Goal: Communication & Community: Connect with others

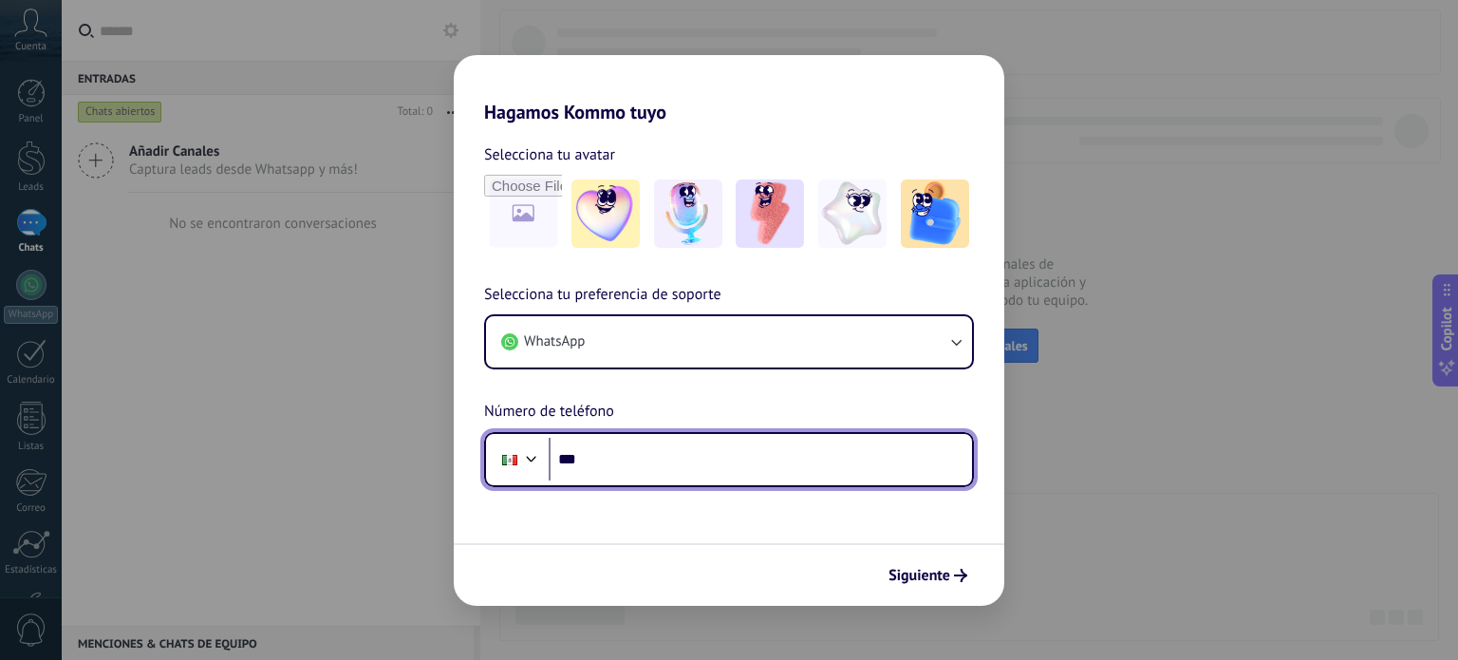
click at [665, 459] on input "***" at bounding box center [760, 460] width 423 height 44
click at [665, 459] on input "*******" at bounding box center [760, 460] width 423 height 44
click at [665, 459] on input "**********" at bounding box center [760, 460] width 423 height 44
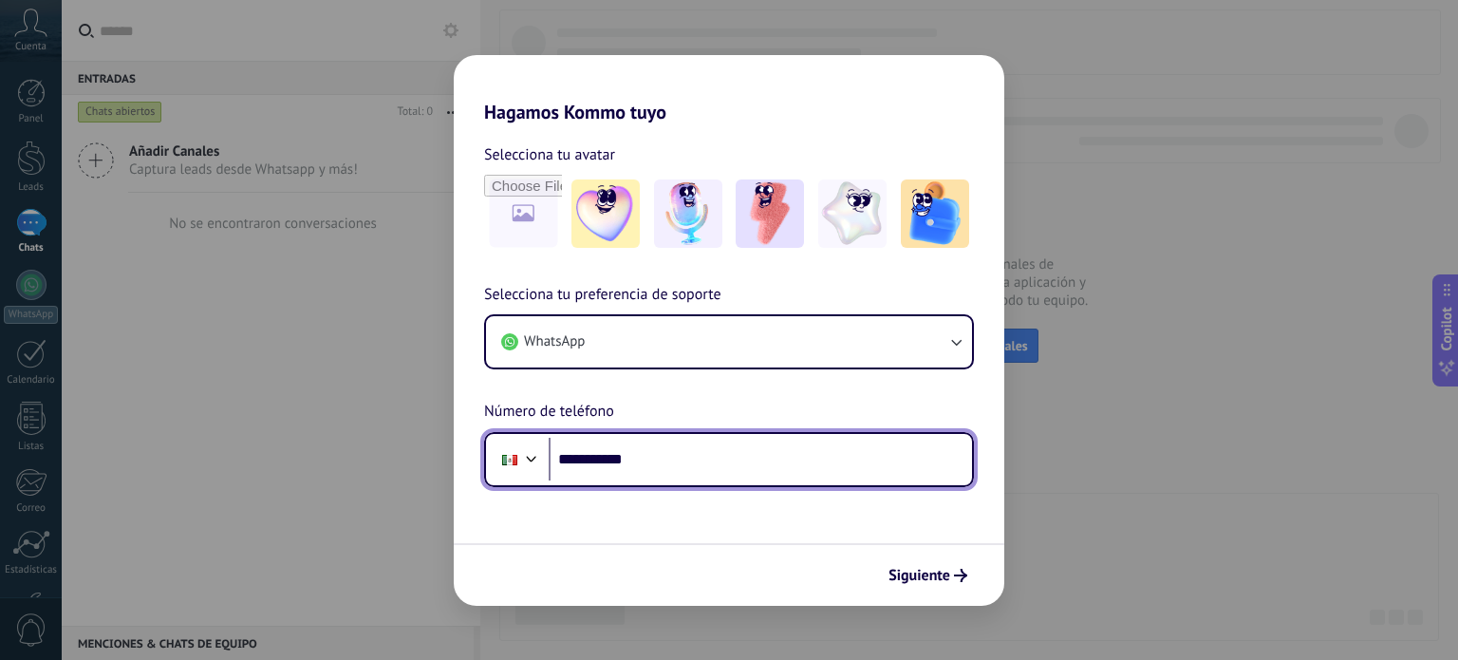
type input "**"
click at [665, 459] on input "*****" at bounding box center [760, 460] width 423 height 44
click at [665, 459] on input "**********" at bounding box center [760, 460] width 423 height 44
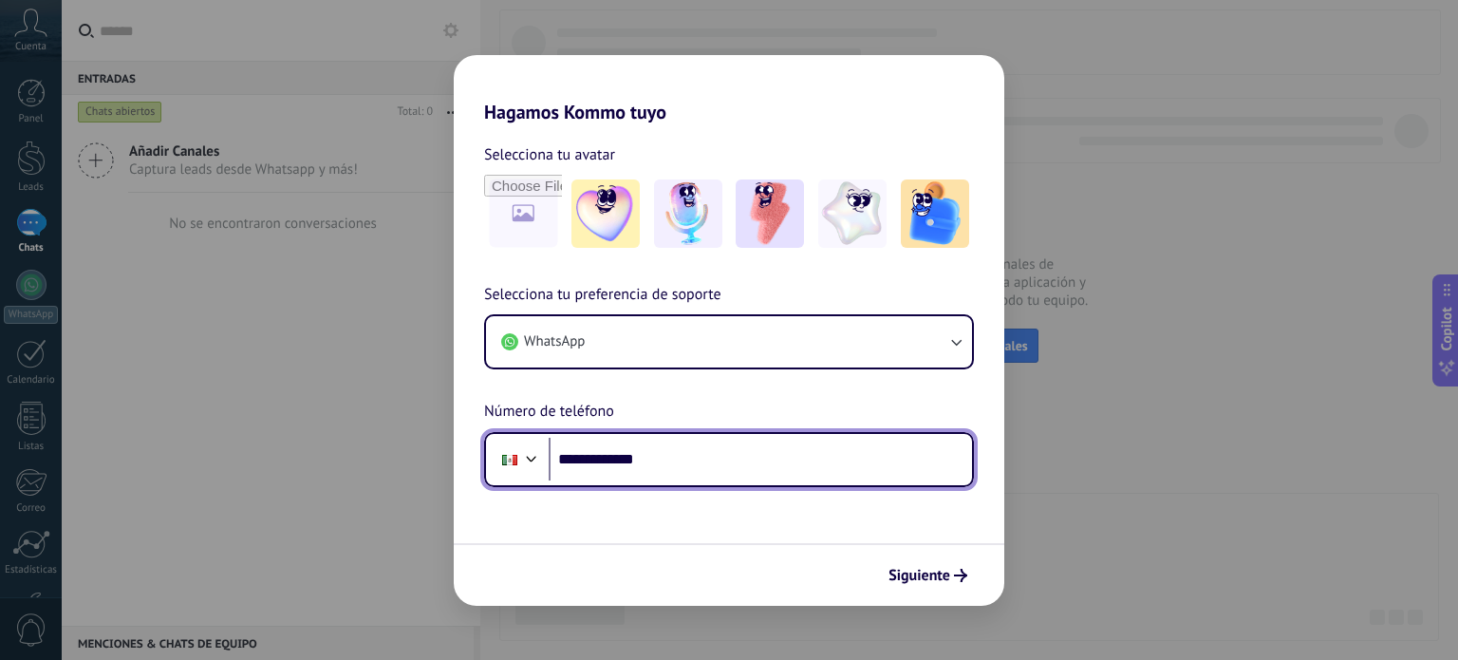
click at [665, 459] on input "**********" at bounding box center [760, 460] width 423 height 44
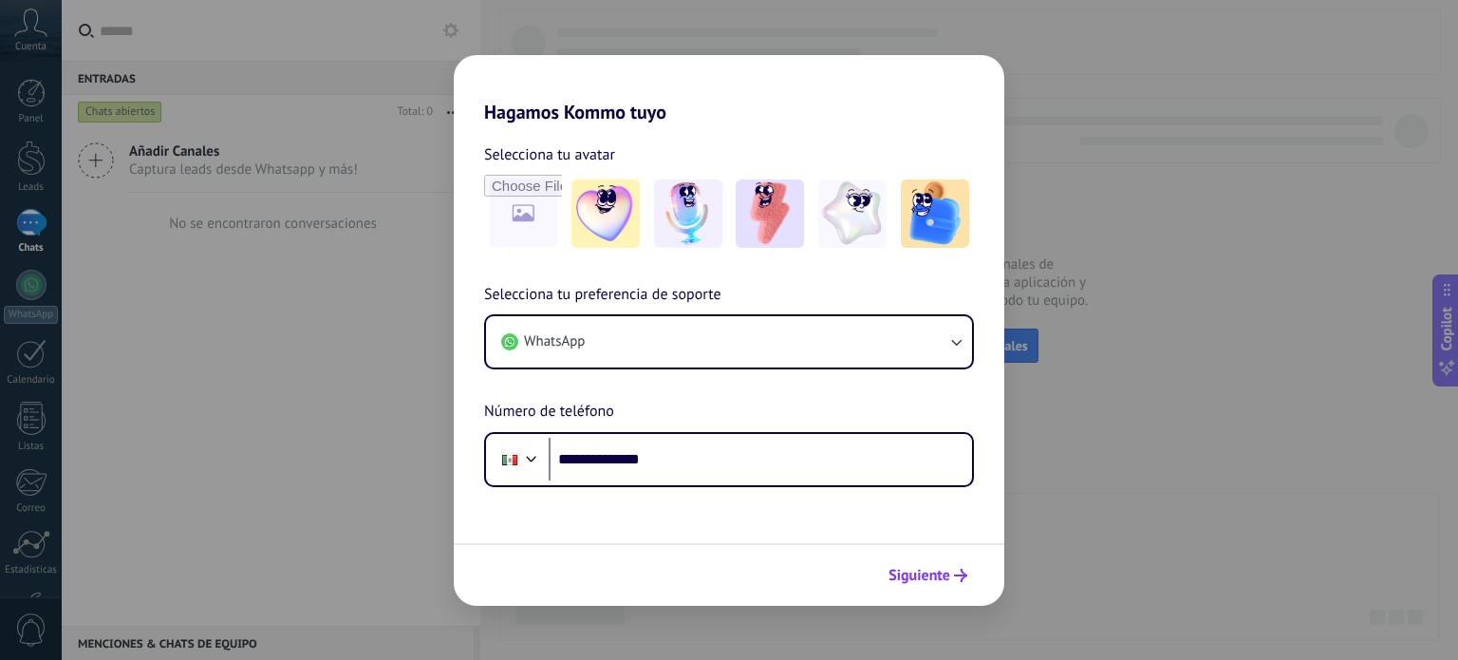
click at [919, 572] on span "Siguiente" at bounding box center [920, 575] width 62 height 13
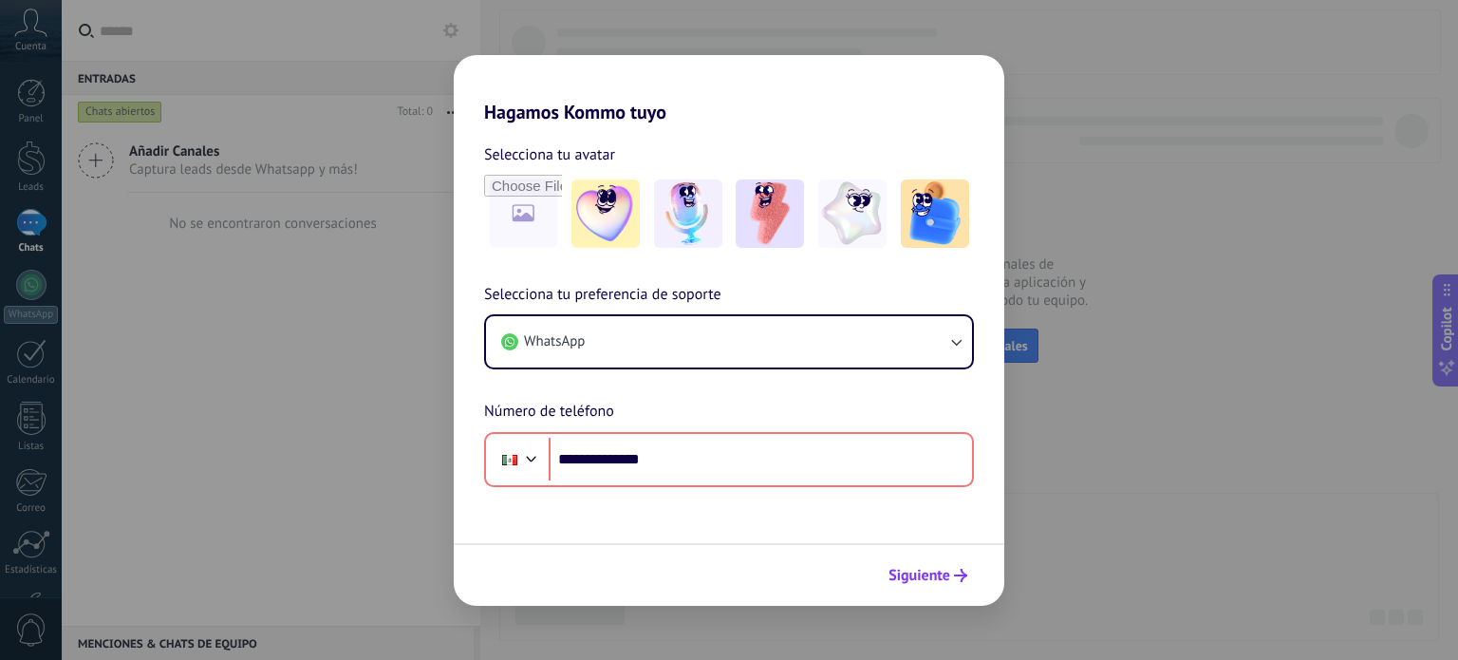
click at [909, 579] on span "Siguiente" at bounding box center [920, 575] width 62 height 13
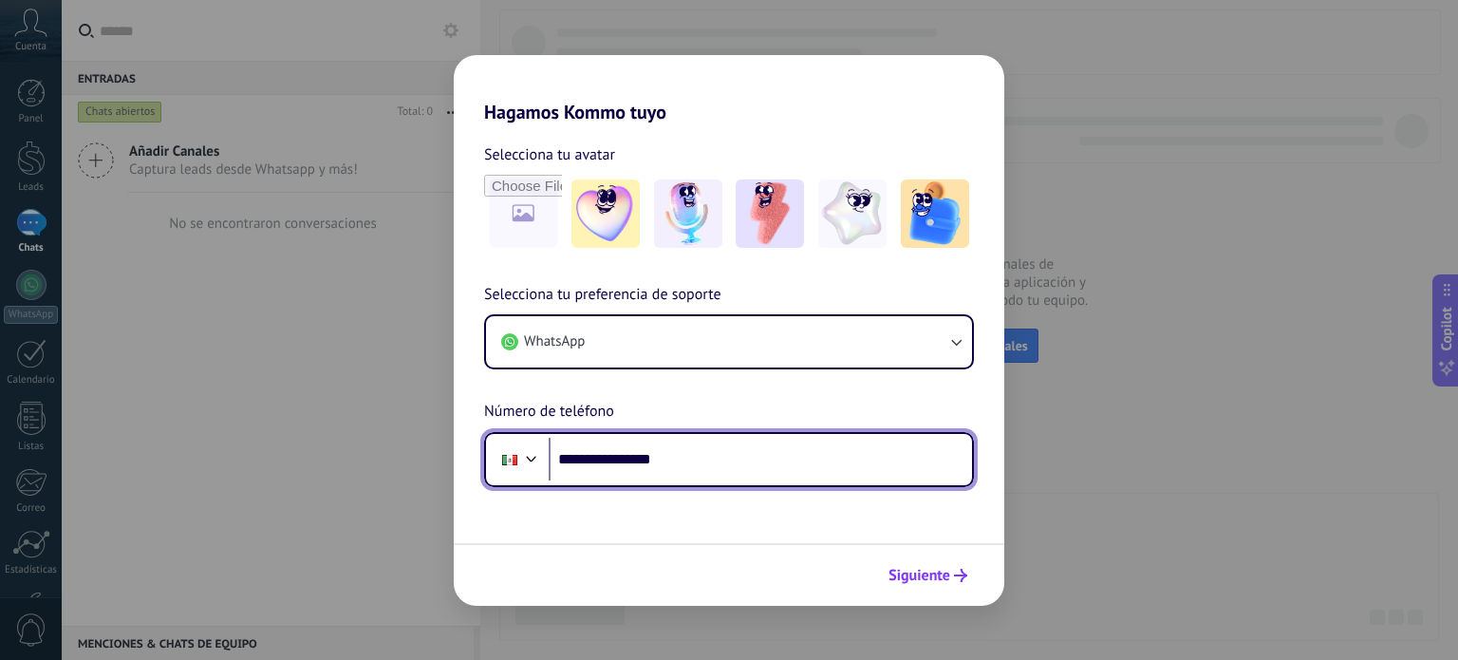
type input "**********"
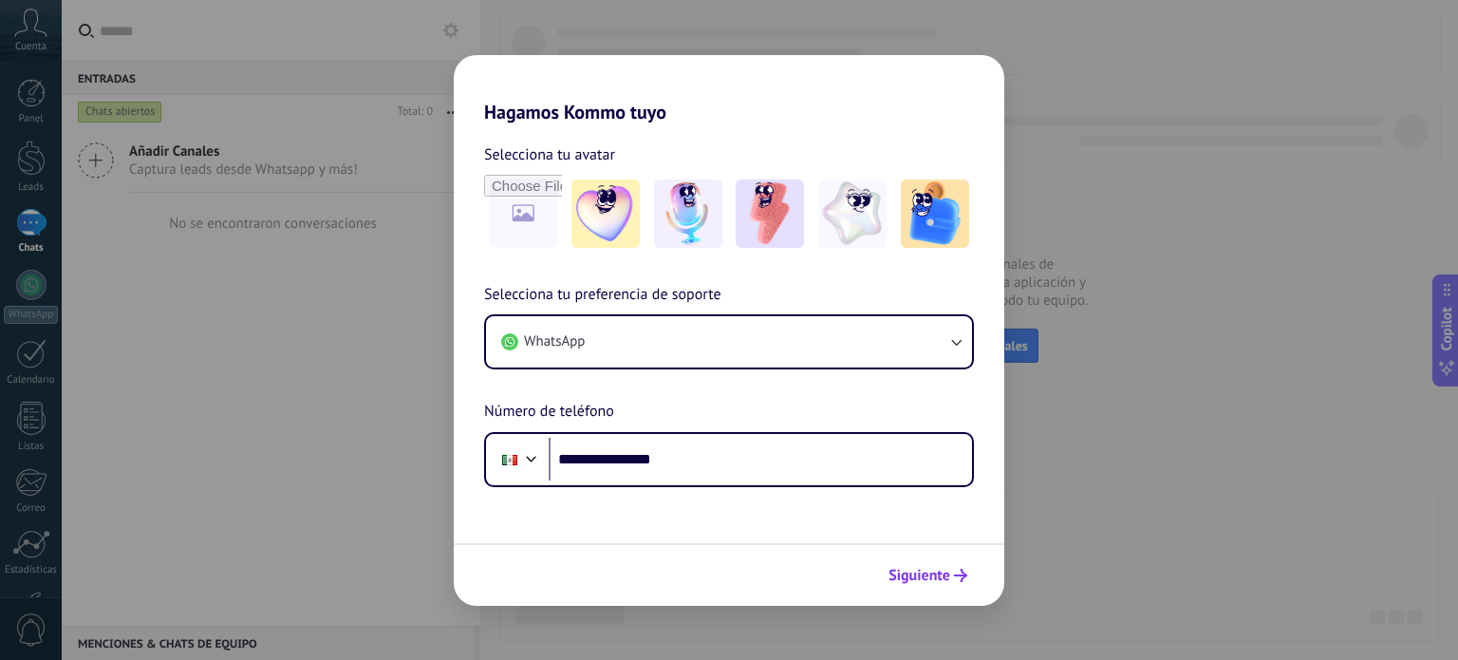
click at [915, 569] on span "Siguiente" at bounding box center [920, 575] width 62 height 13
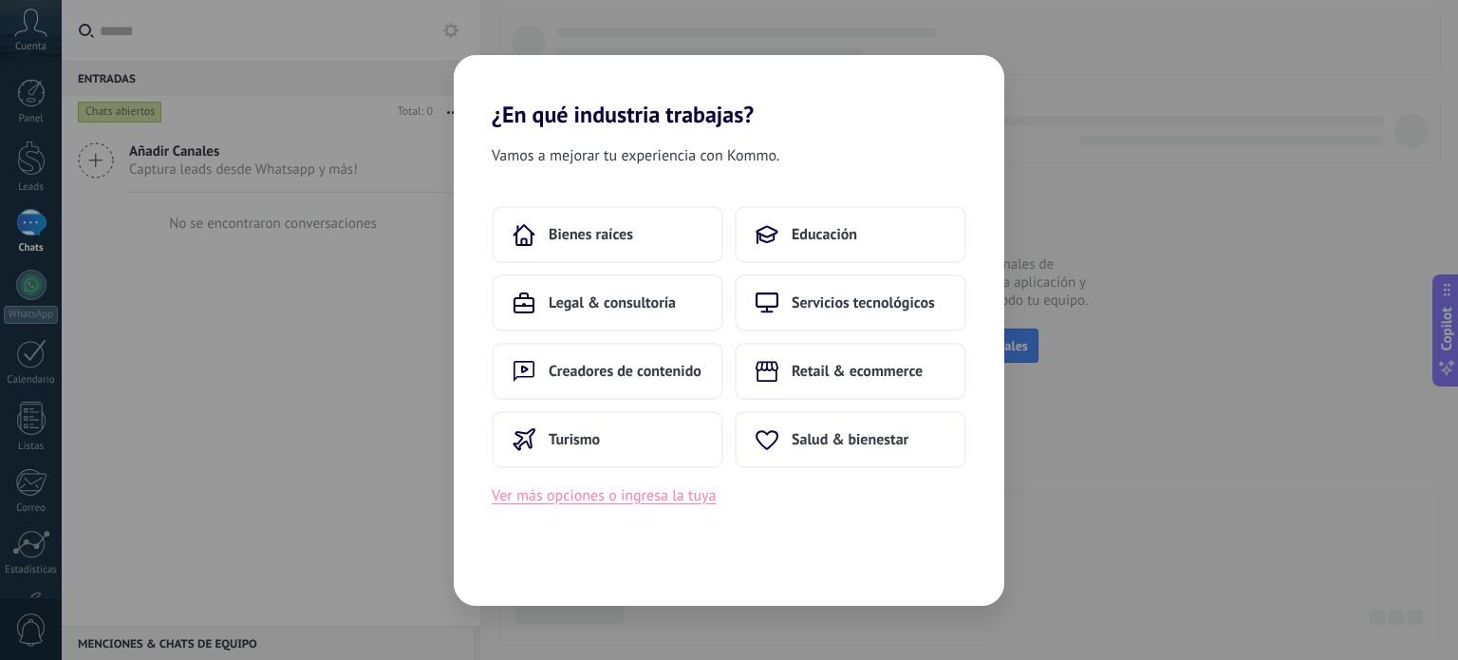
click at [609, 495] on button "Ver más opciones o ingresa la tuya" at bounding box center [604, 495] width 224 height 25
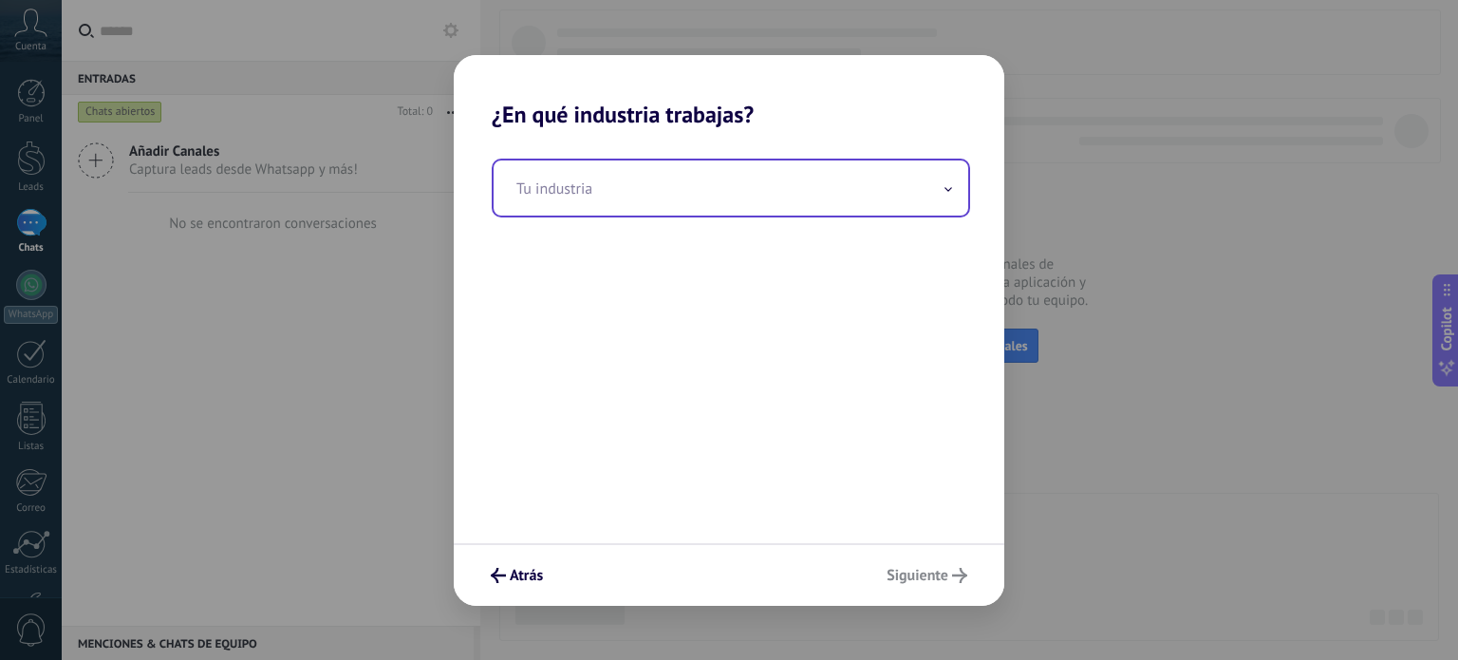
click at [647, 173] on input "text" at bounding box center [731, 187] width 475 height 55
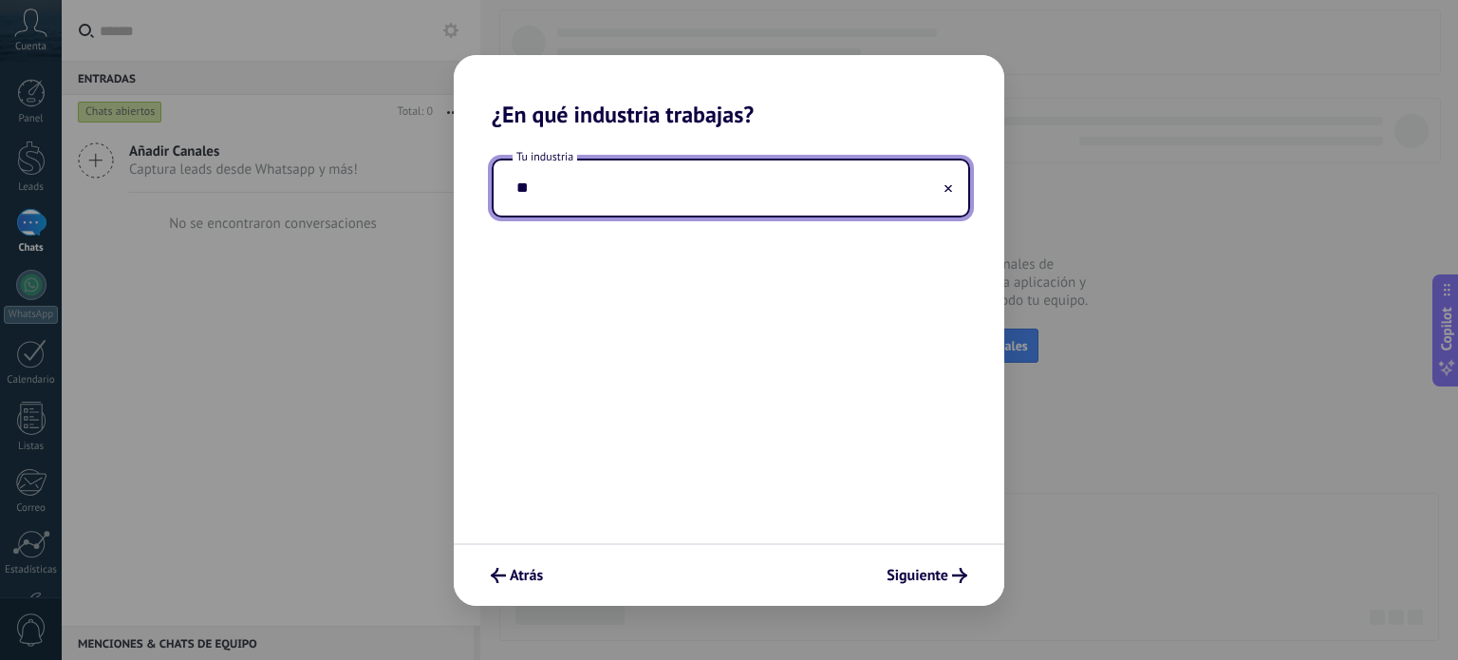
type input "*"
type input "*********"
click at [953, 580] on icon "submit" at bounding box center [959, 575] width 15 height 15
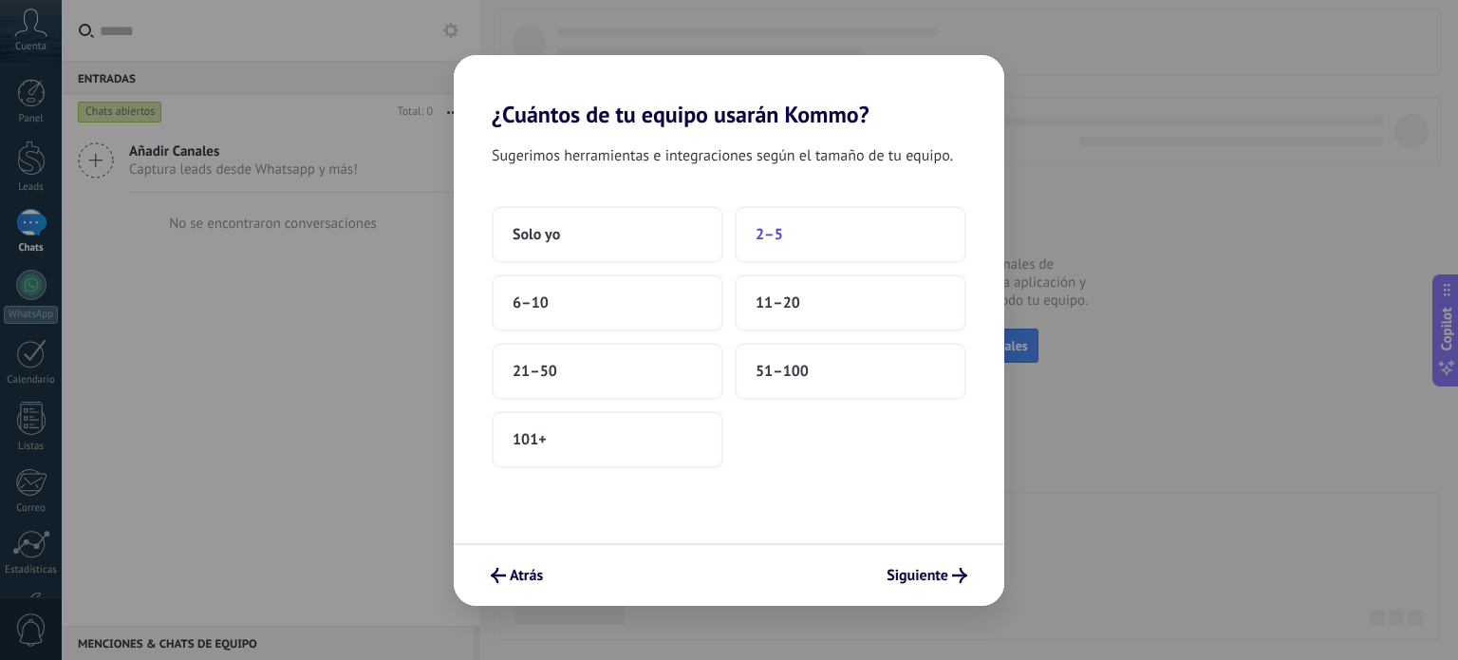
click at [809, 242] on button "2–5" at bounding box center [851, 234] width 232 height 57
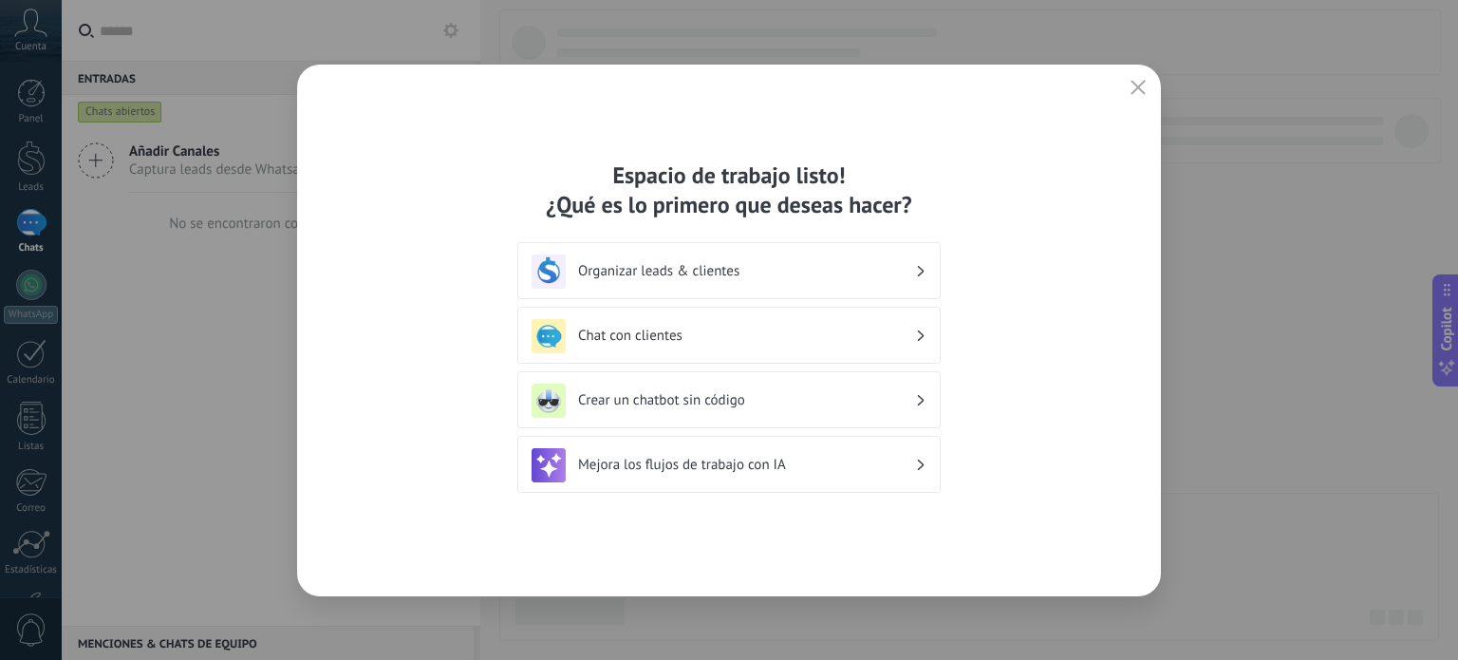
click at [881, 272] on h3 "Organizar leads & clientes" at bounding box center [746, 271] width 337 height 18
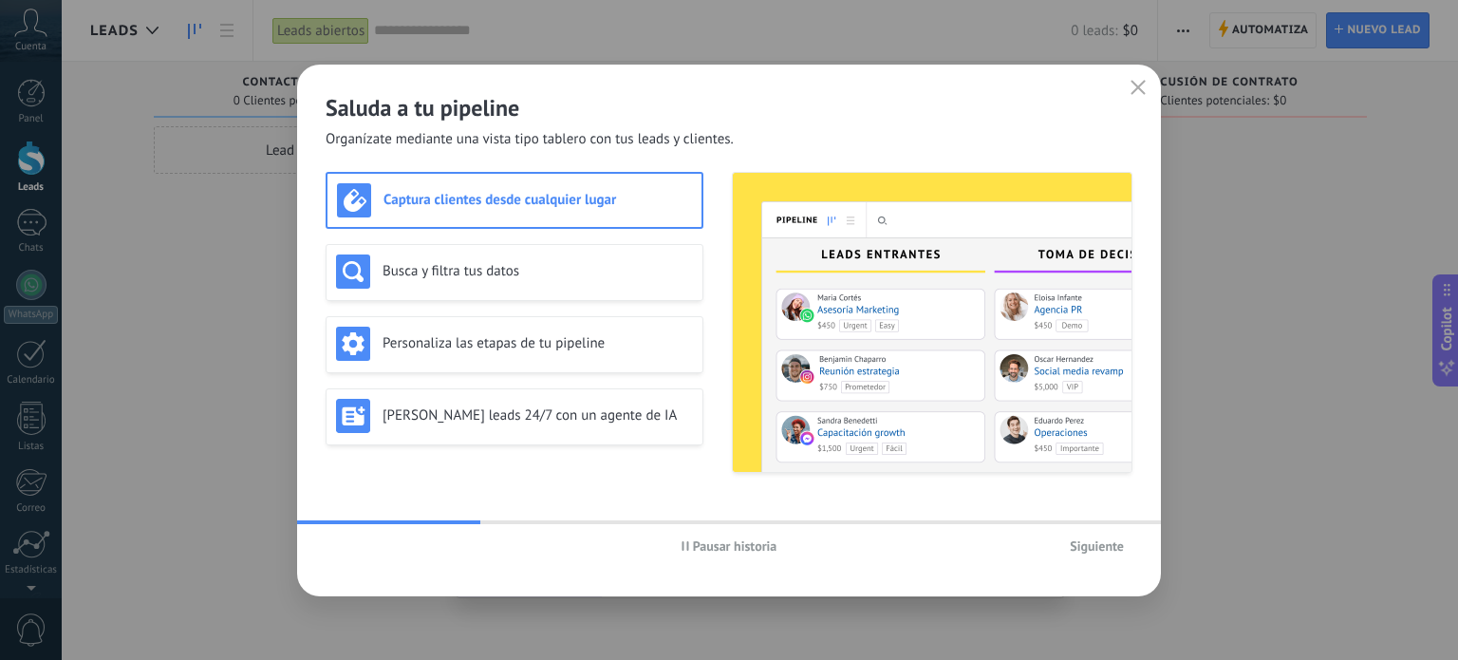
click at [1097, 553] on span "Siguiente" at bounding box center [1097, 545] width 54 height 13
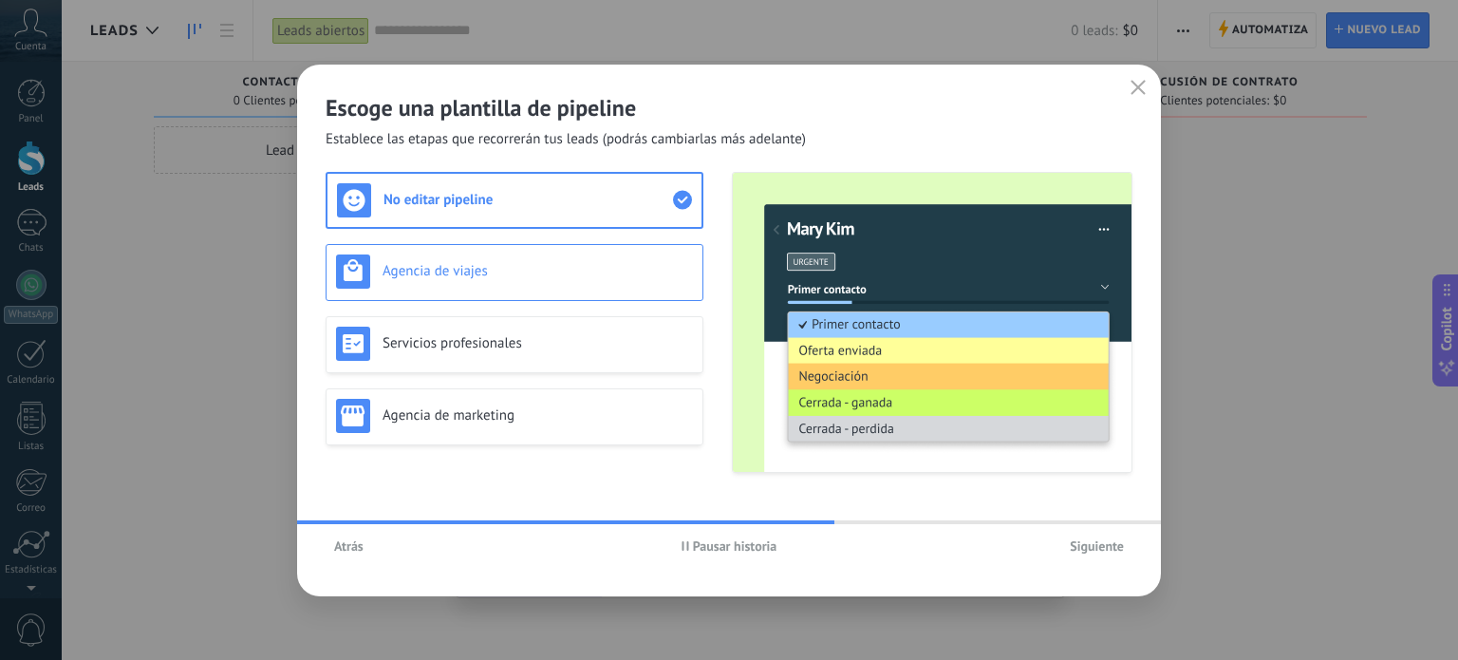
click at [585, 275] on h3 "Agencia de viajes" at bounding box center [538, 271] width 310 height 18
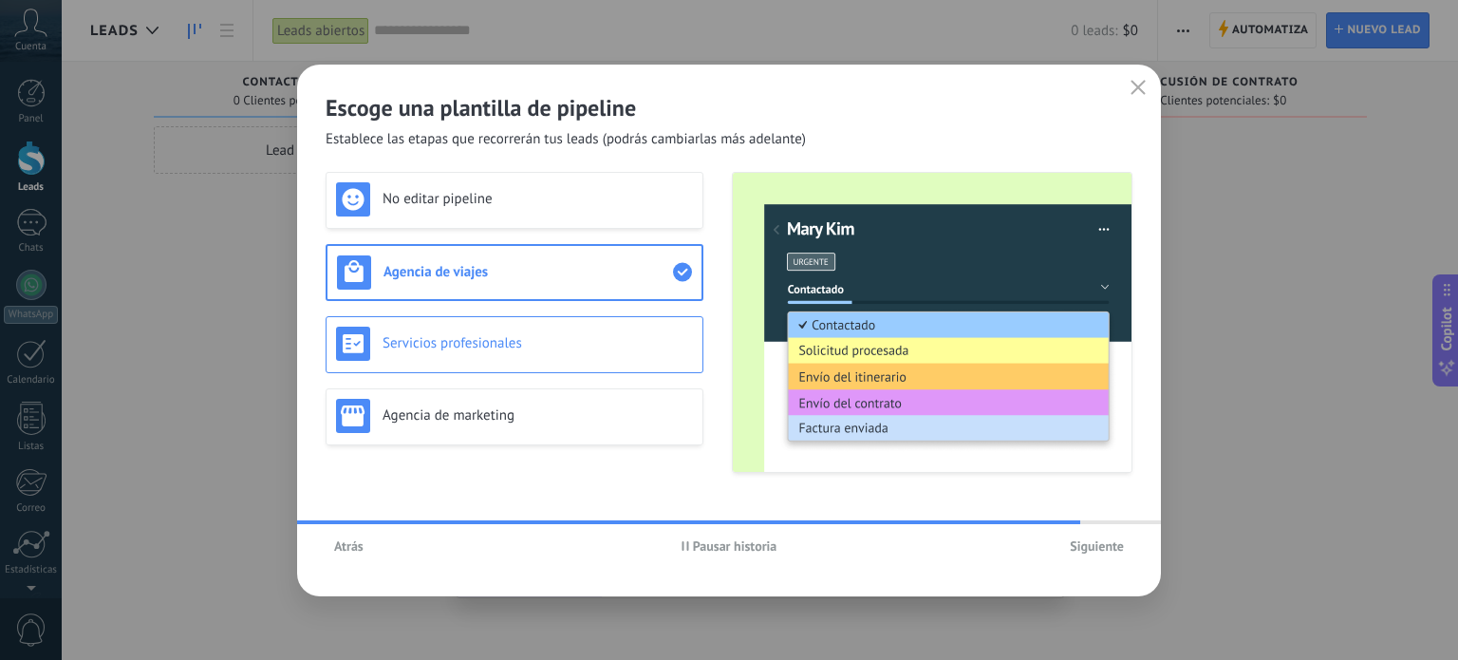
click at [598, 334] on h3 "Servicios profesionales" at bounding box center [538, 343] width 310 height 18
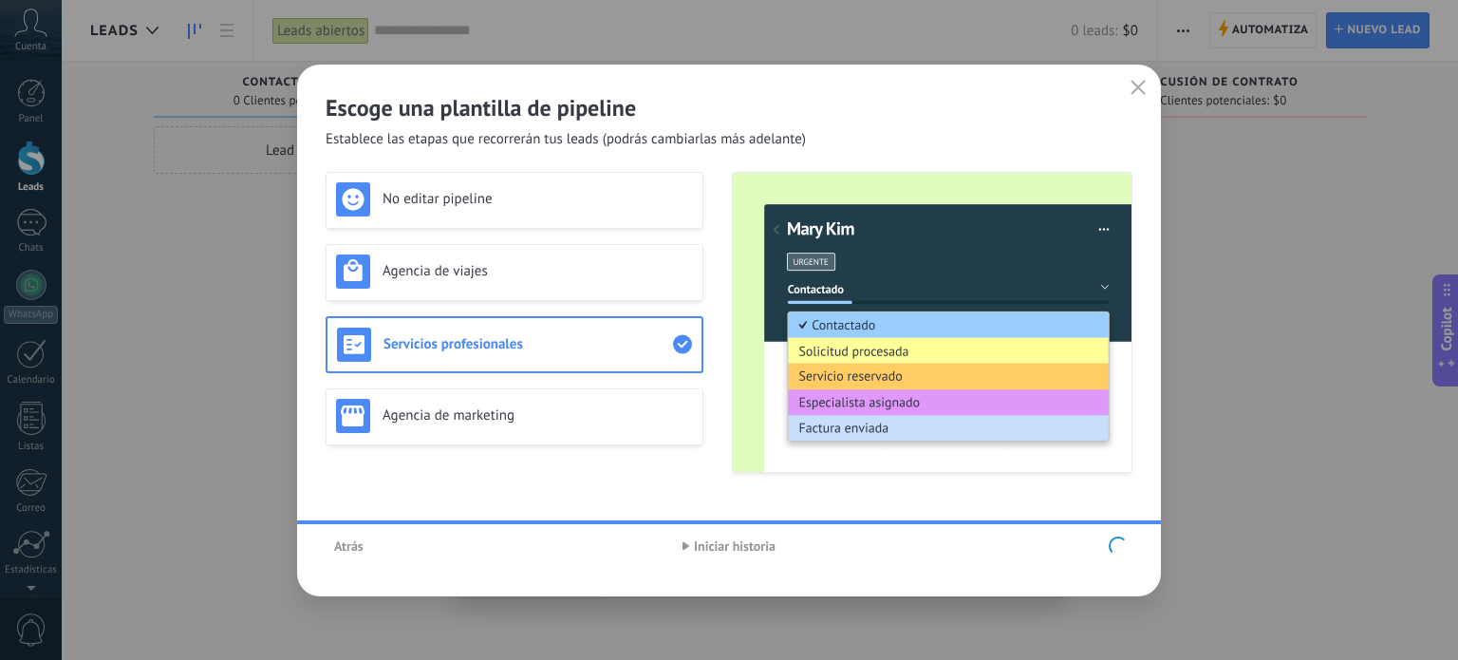
click at [604, 417] on div "No editar pipeline Agencia de viajes Servicios profesionales Agencia de marketi…" at bounding box center [515, 322] width 378 height 301
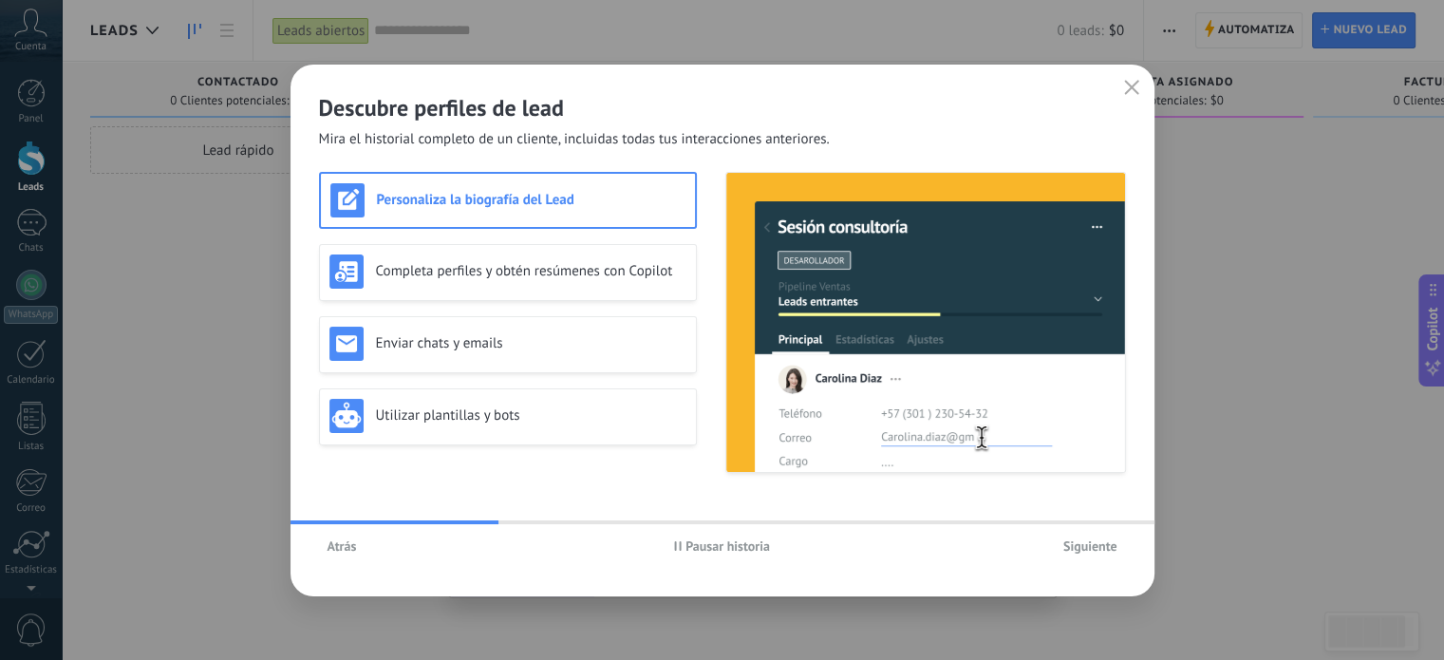
click at [346, 543] on span "Atrás" at bounding box center [342, 545] width 29 height 13
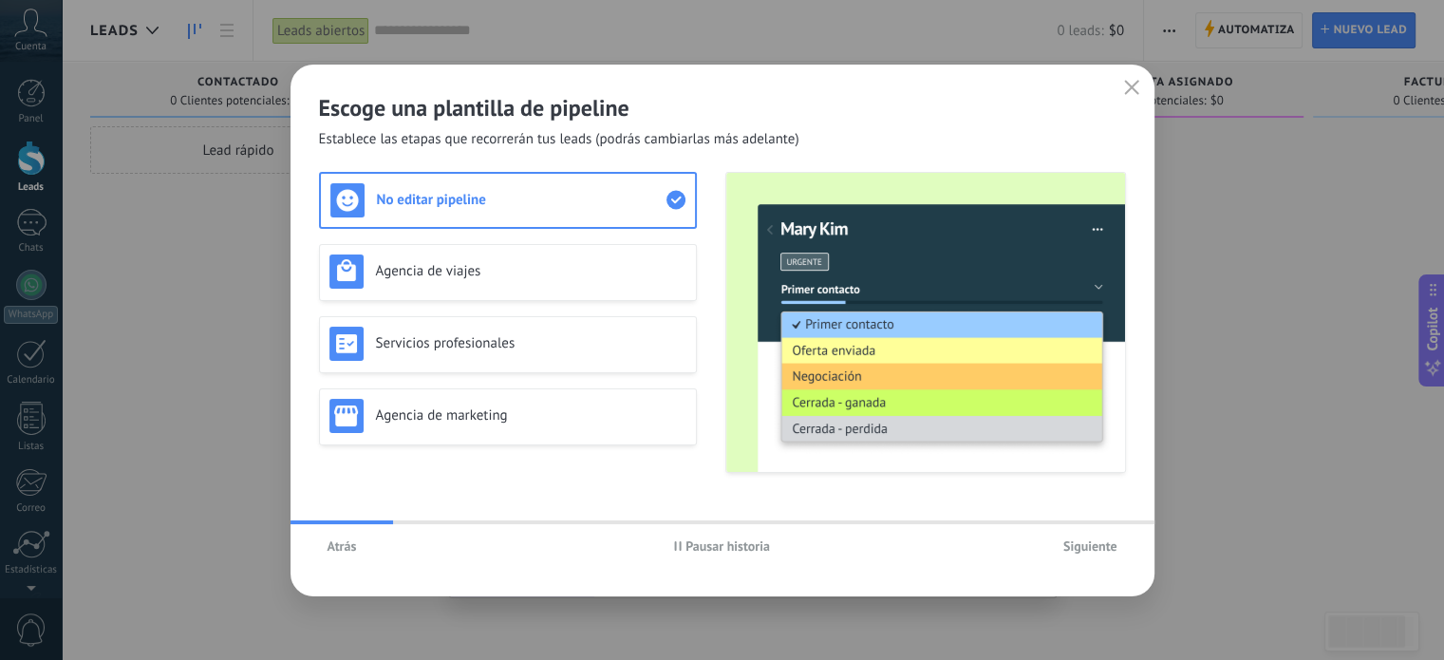
click at [1090, 556] on button "Siguiente" at bounding box center [1090, 546] width 71 height 28
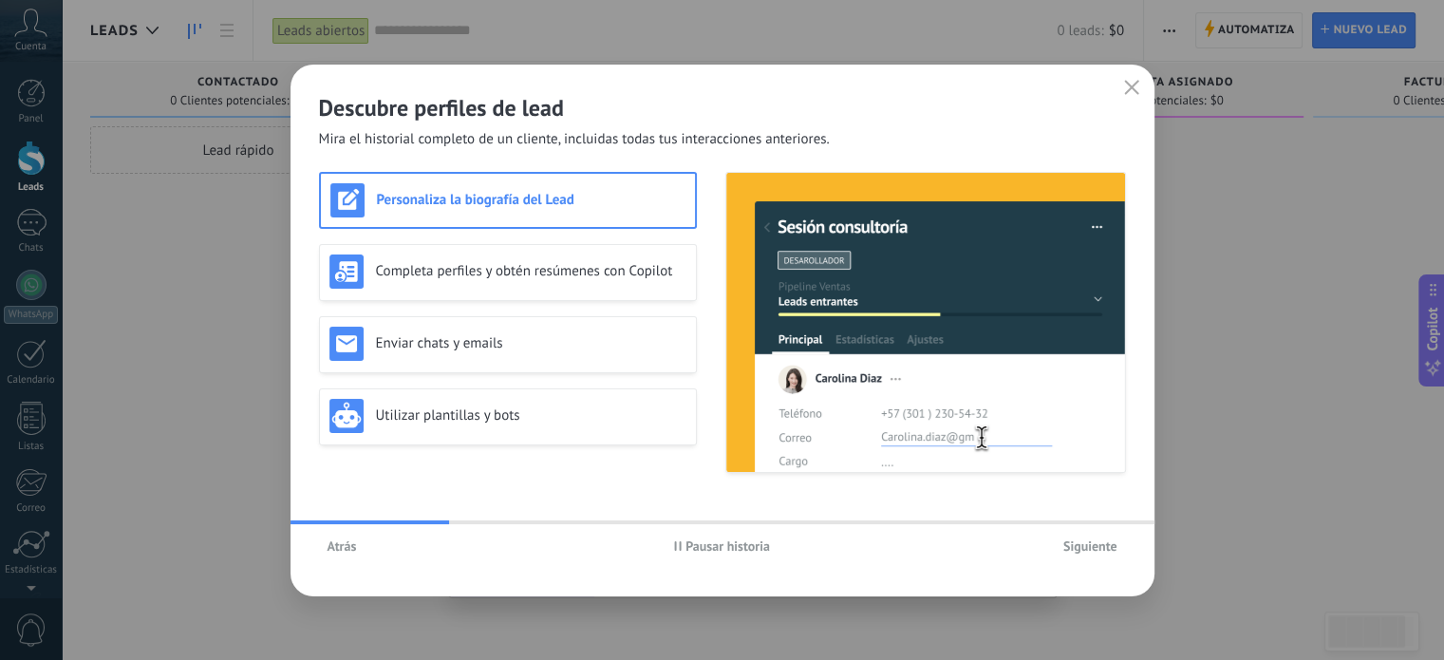
click at [1097, 544] on span "Siguiente" at bounding box center [1090, 545] width 54 height 13
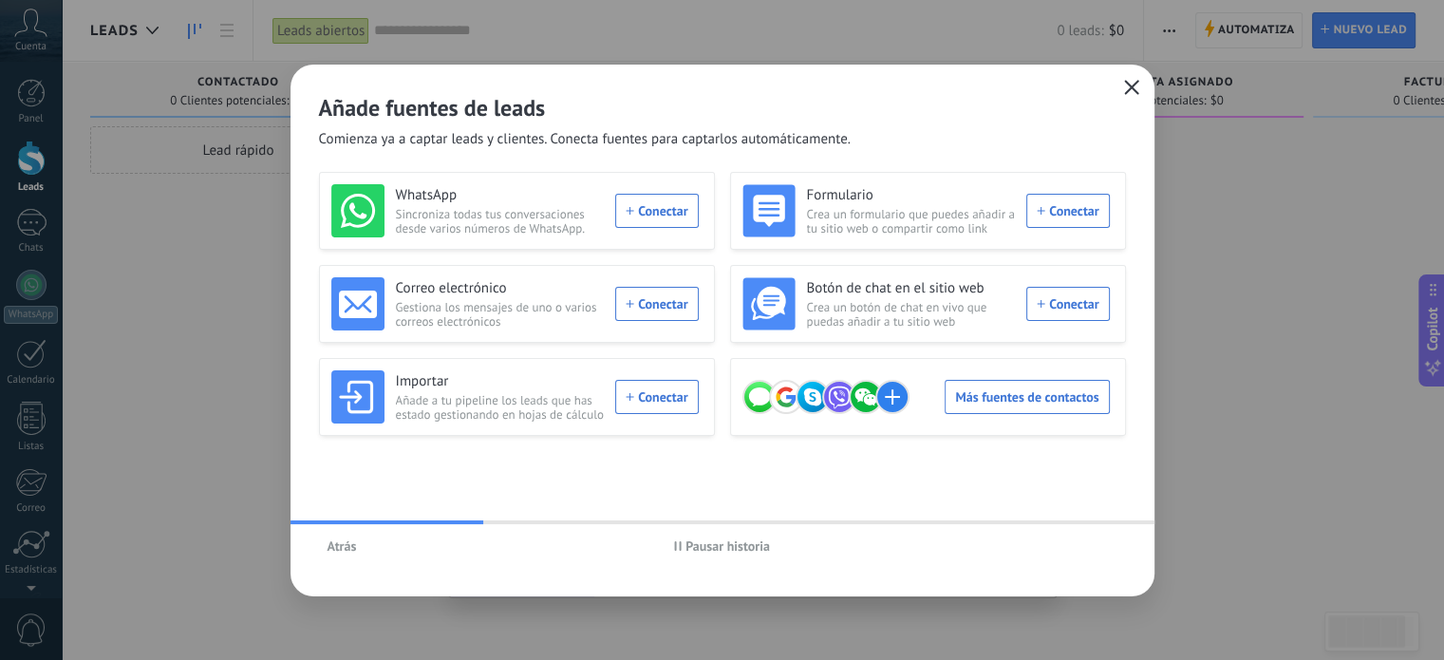
click at [1124, 88] on icon "button" at bounding box center [1131, 87] width 15 height 15
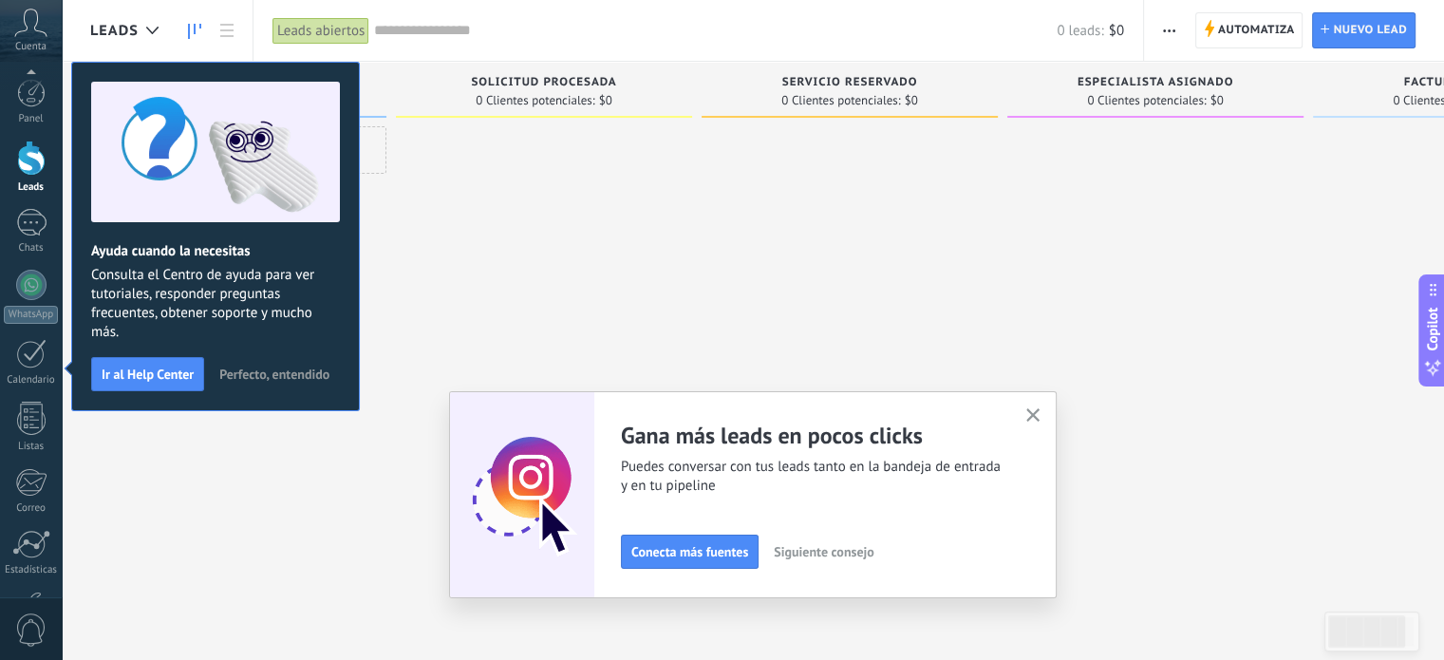
scroll to position [129, 0]
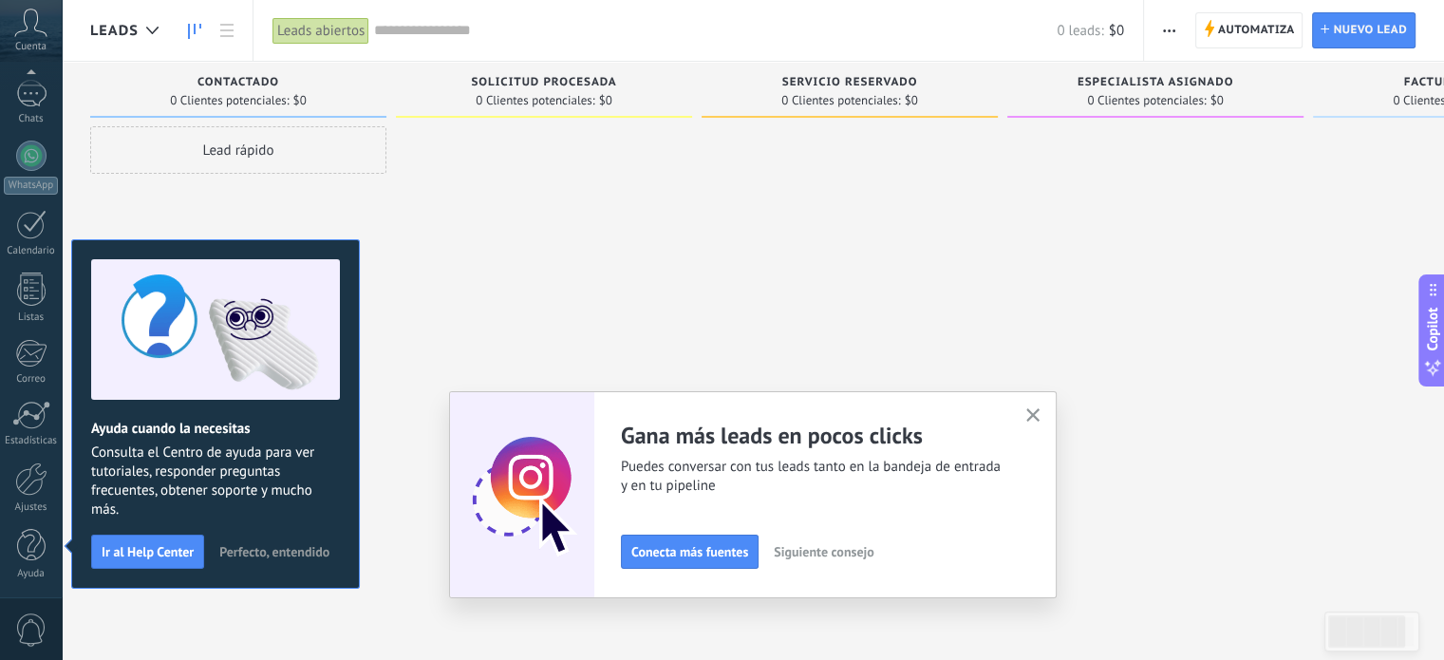
click at [1039, 419] on icon "button" at bounding box center [1033, 415] width 14 height 14
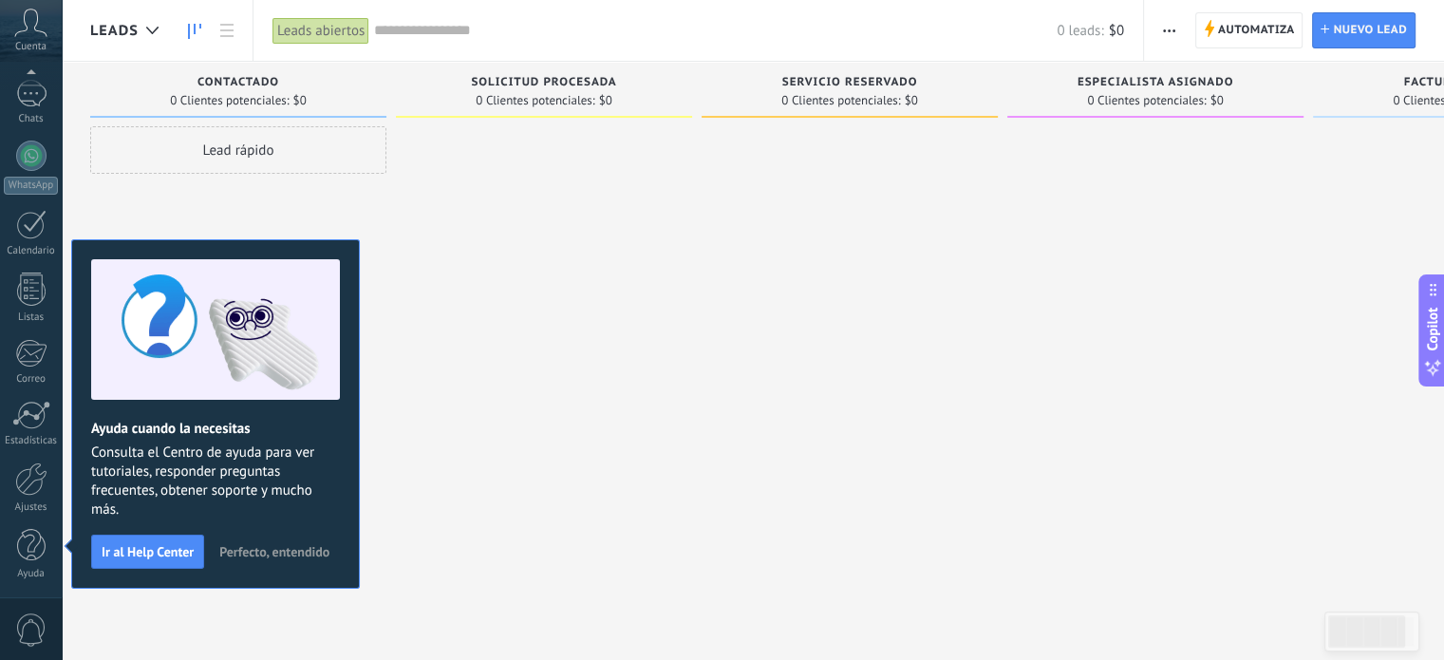
click at [272, 548] on span "Perfecto, entendido" at bounding box center [274, 551] width 110 height 13
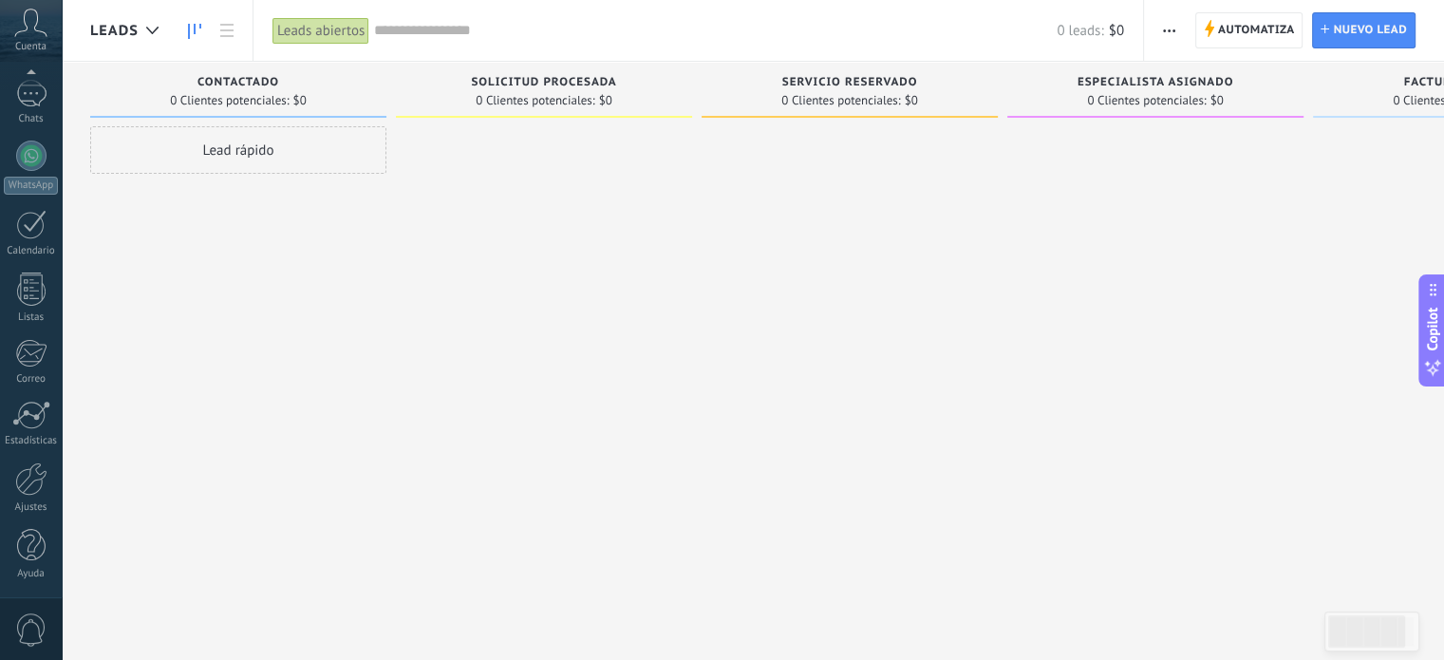
click at [698, 482] on div "Solicitud procesada 0 Clientes potenciales: $0" at bounding box center [549, 300] width 306 height 477
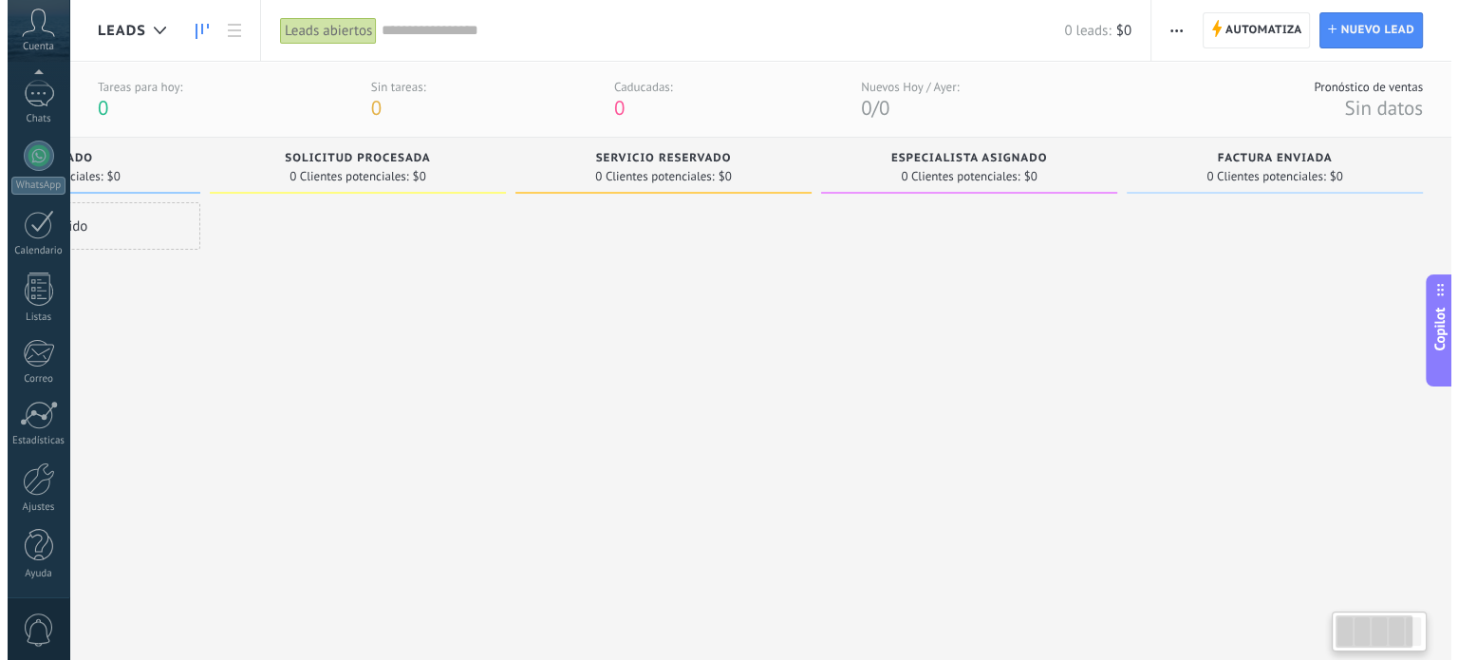
scroll to position [0, 0]
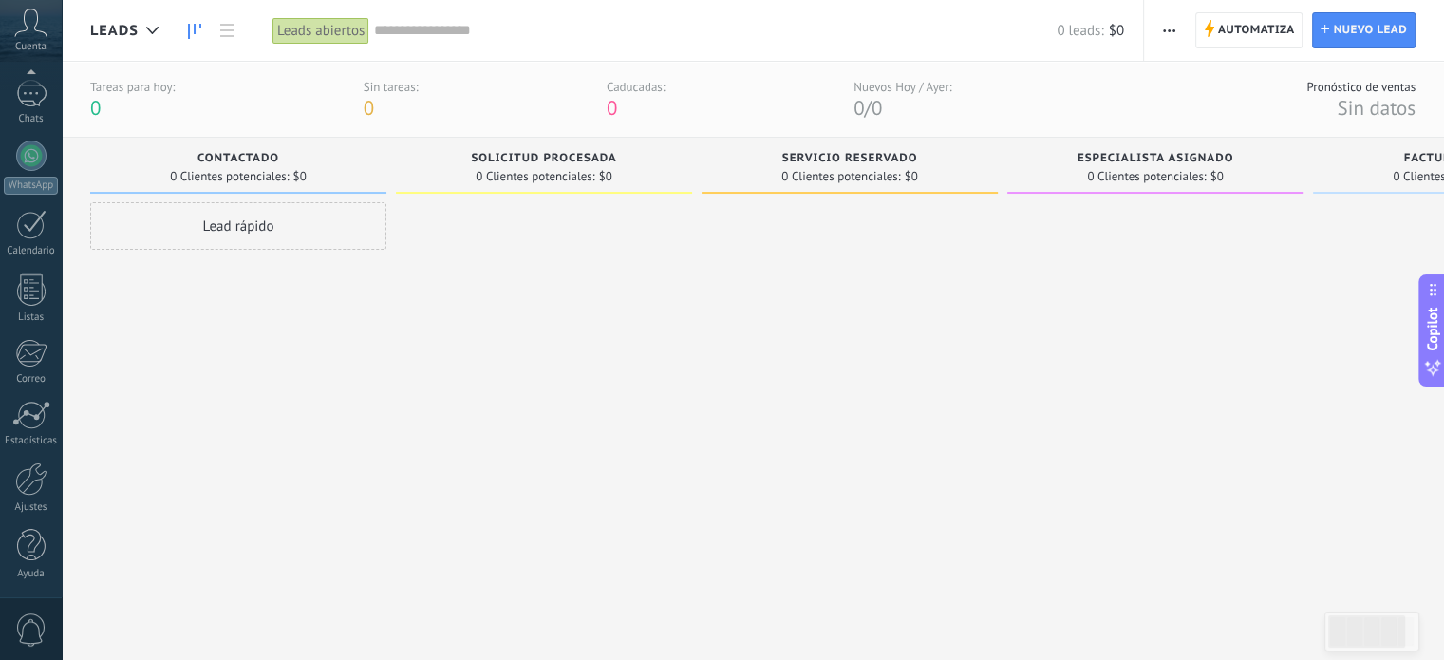
click at [263, 212] on div "Lead rápido" at bounding box center [238, 225] width 296 height 47
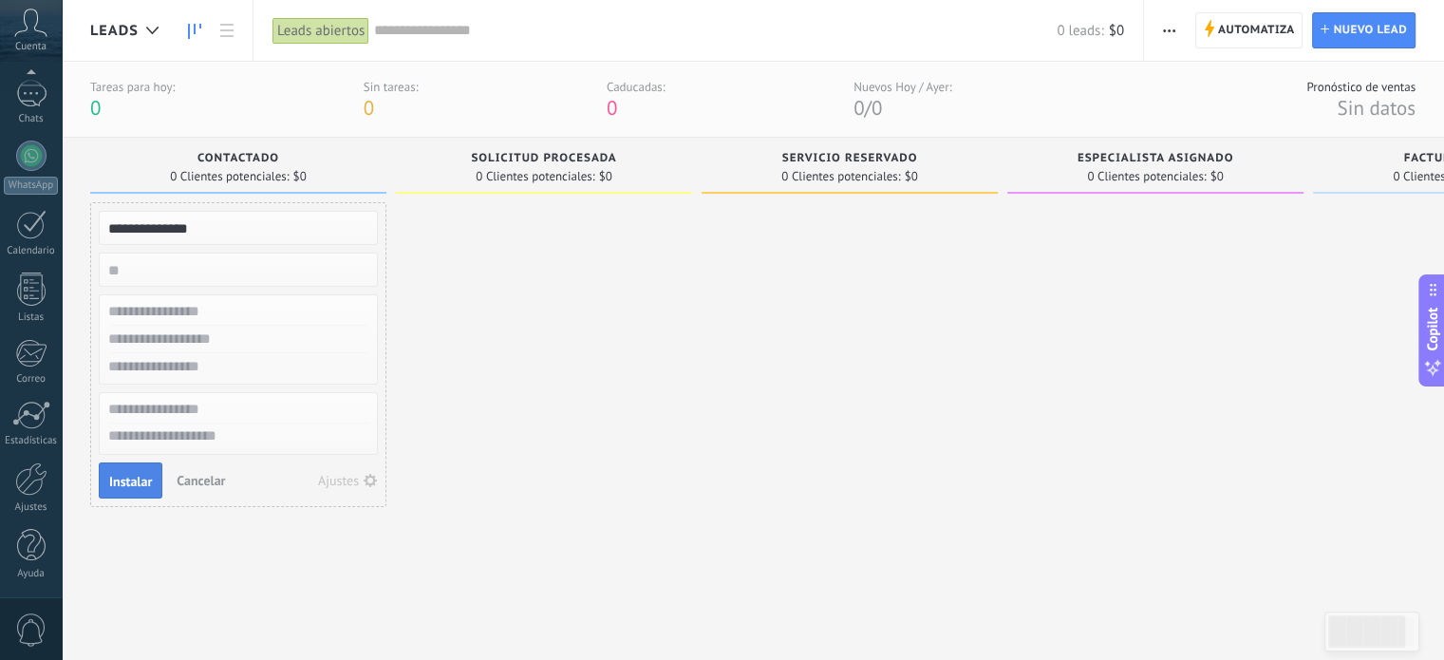
type input "**********"
click at [125, 483] on span "Instalar" at bounding box center [130, 481] width 43 height 13
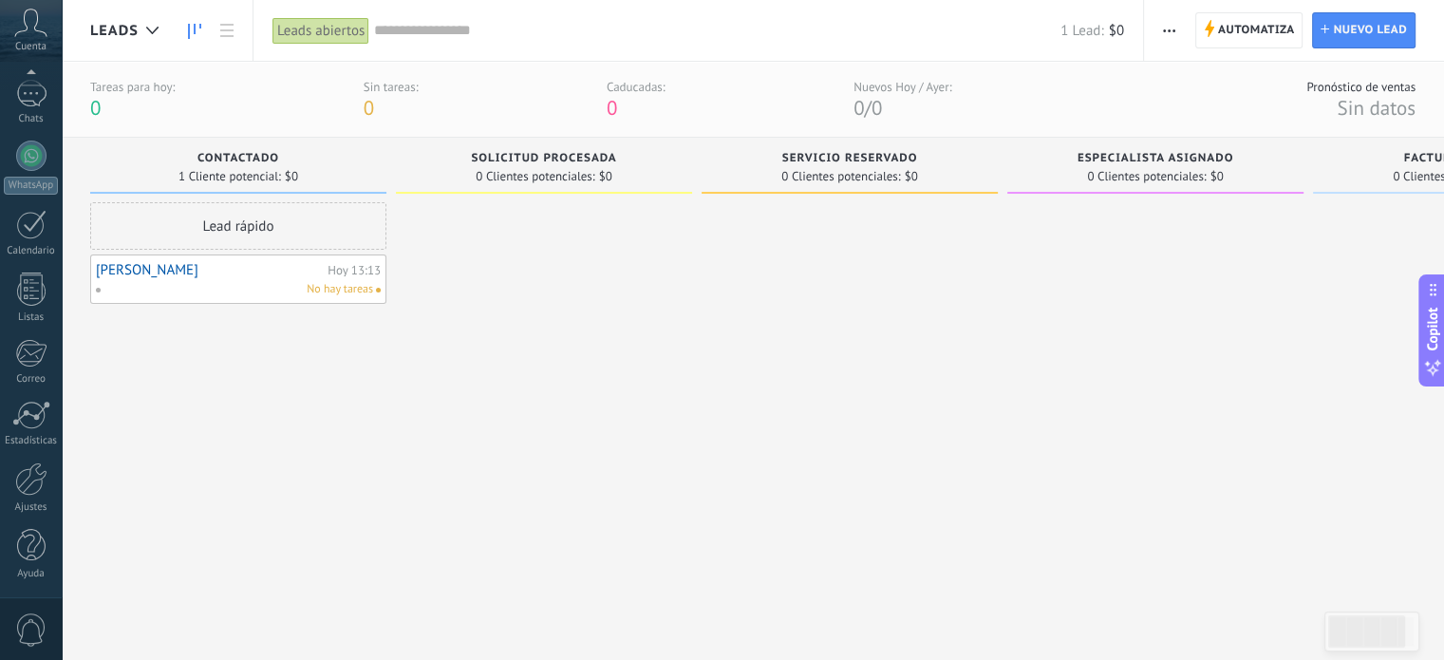
click at [207, 276] on link "PEDRO CARDENAS" at bounding box center [209, 270] width 227 height 16
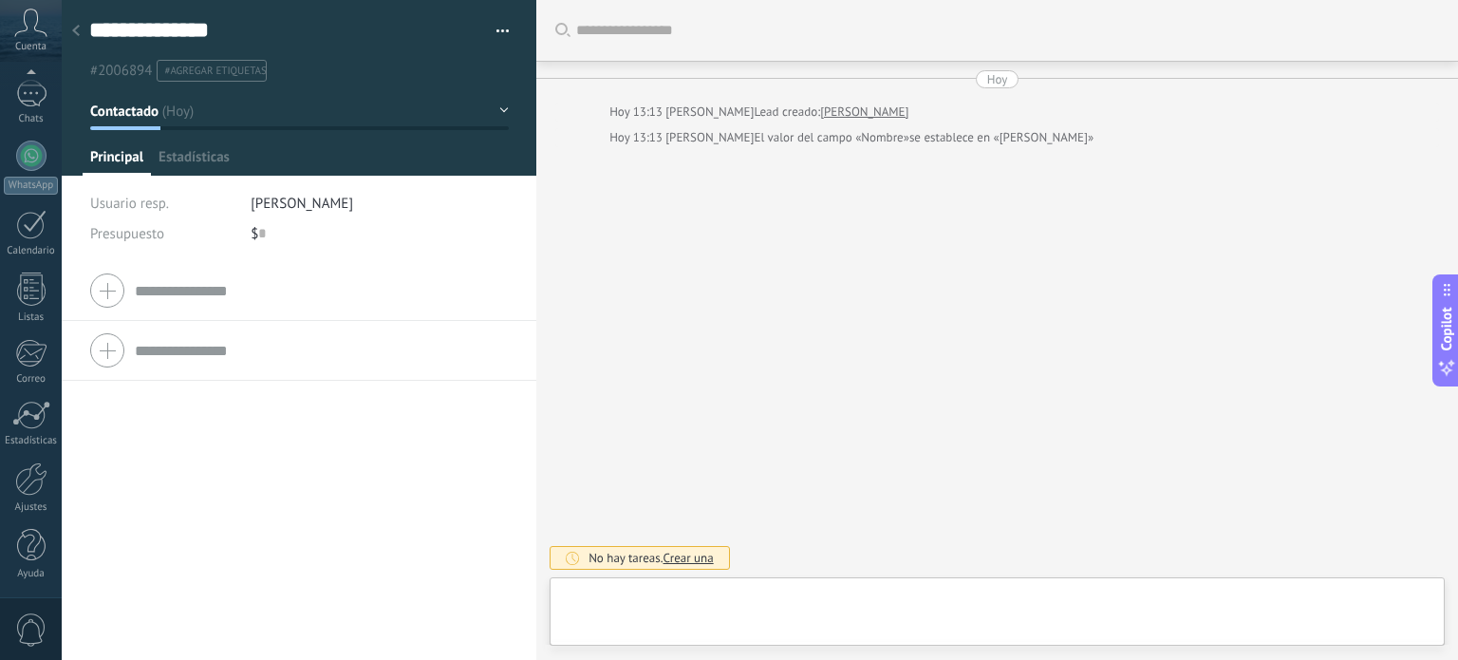
scroll to position [28, 0]
drag, startPoint x: 236, startPoint y: 202, endPoint x: 340, endPoint y: 198, distance: 103.6
click at [340, 198] on div "Usuario resp. Josué Méndez" at bounding box center [299, 203] width 419 height 30
click at [258, 233] on input "text" at bounding box center [262, 233] width 8 height 30
type input "******"
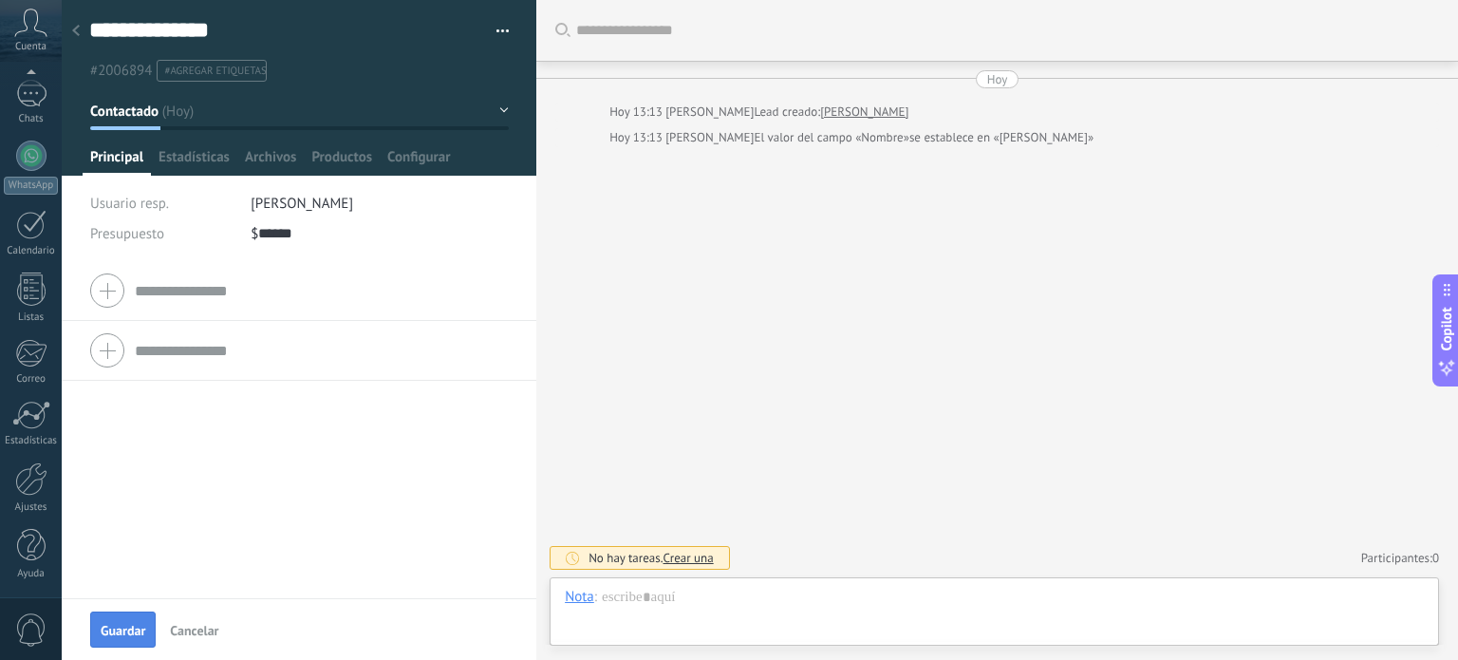
click at [102, 636] on span "Guardar" at bounding box center [123, 630] width 45 height 13
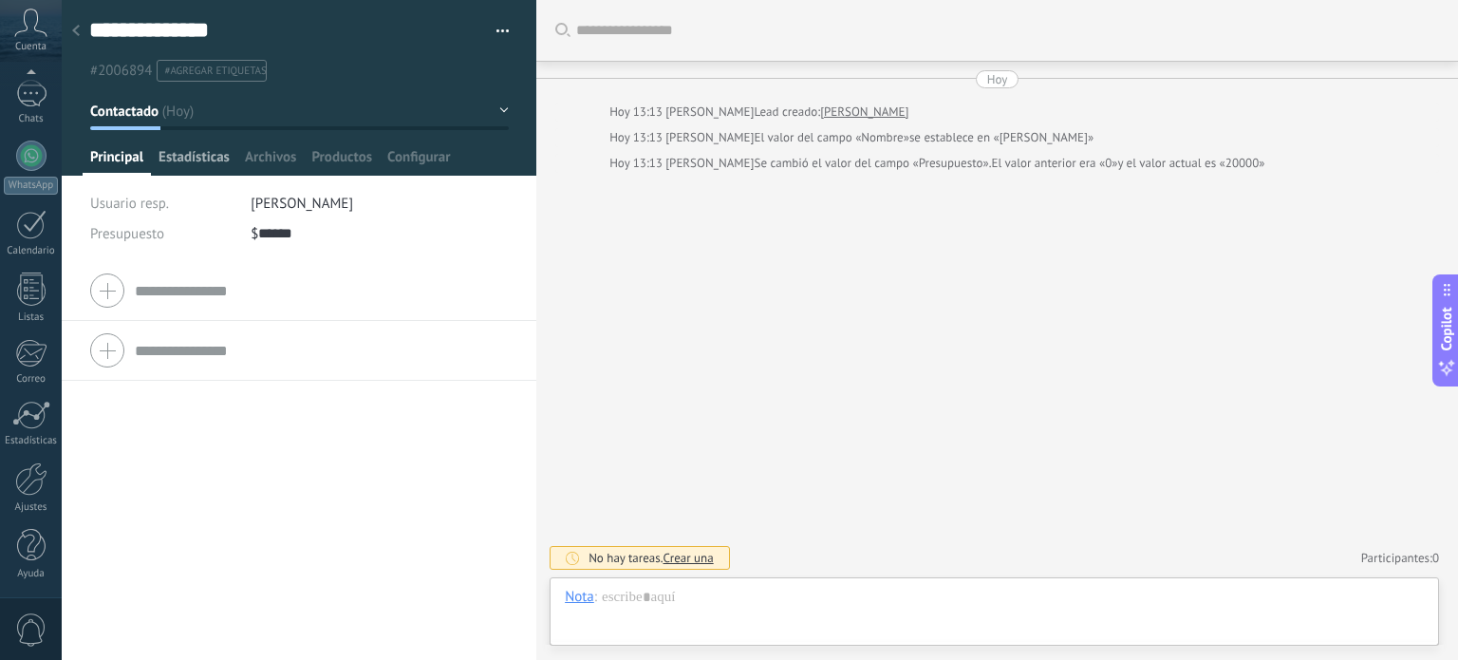
click at [202, 169] on span "Estadísticas" at bounding box center [194, 162] width 71 height 28
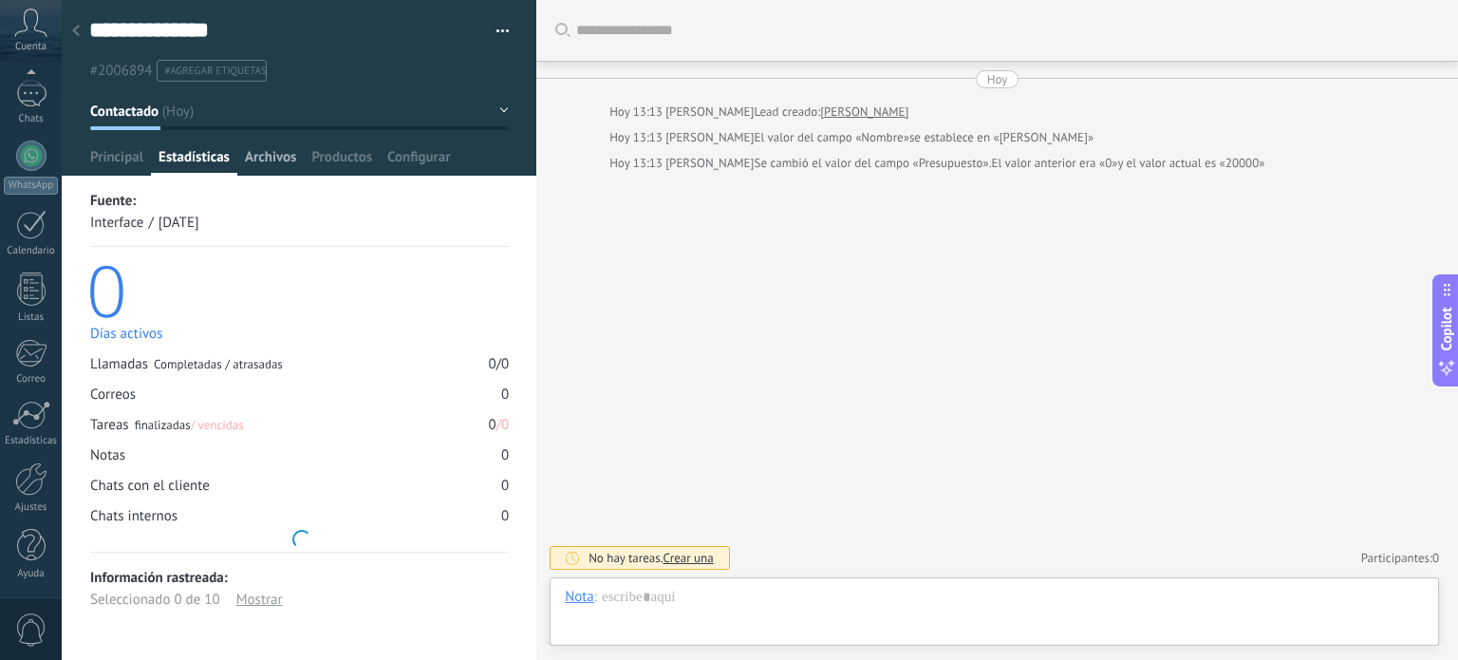
click at [277, 157] on span "Archivos" at bounding box center [270, 162] width 51 height 28
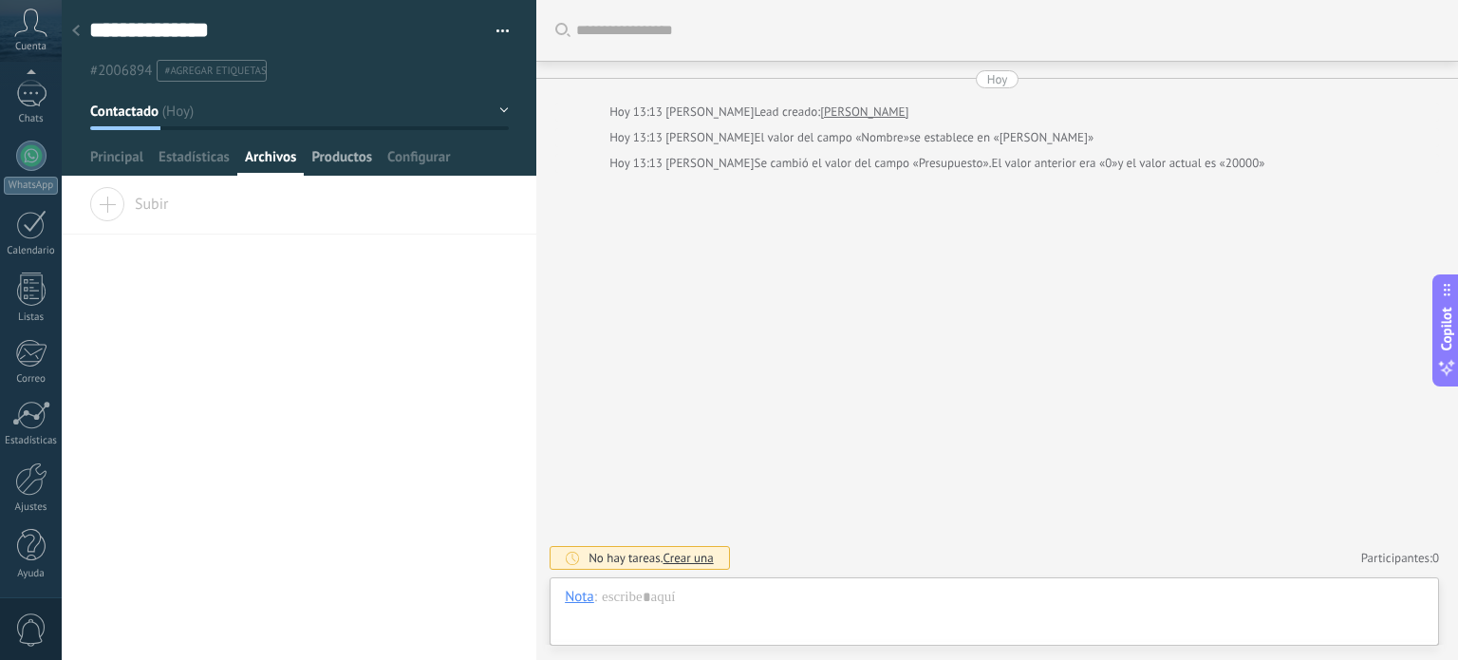
click at [328, 160] on span "Productos" at bounding box center [341, 162] width 61 height 28
click at [425, 157] on span "Configurar" at bounding box center [418, 162] width 63 height 28
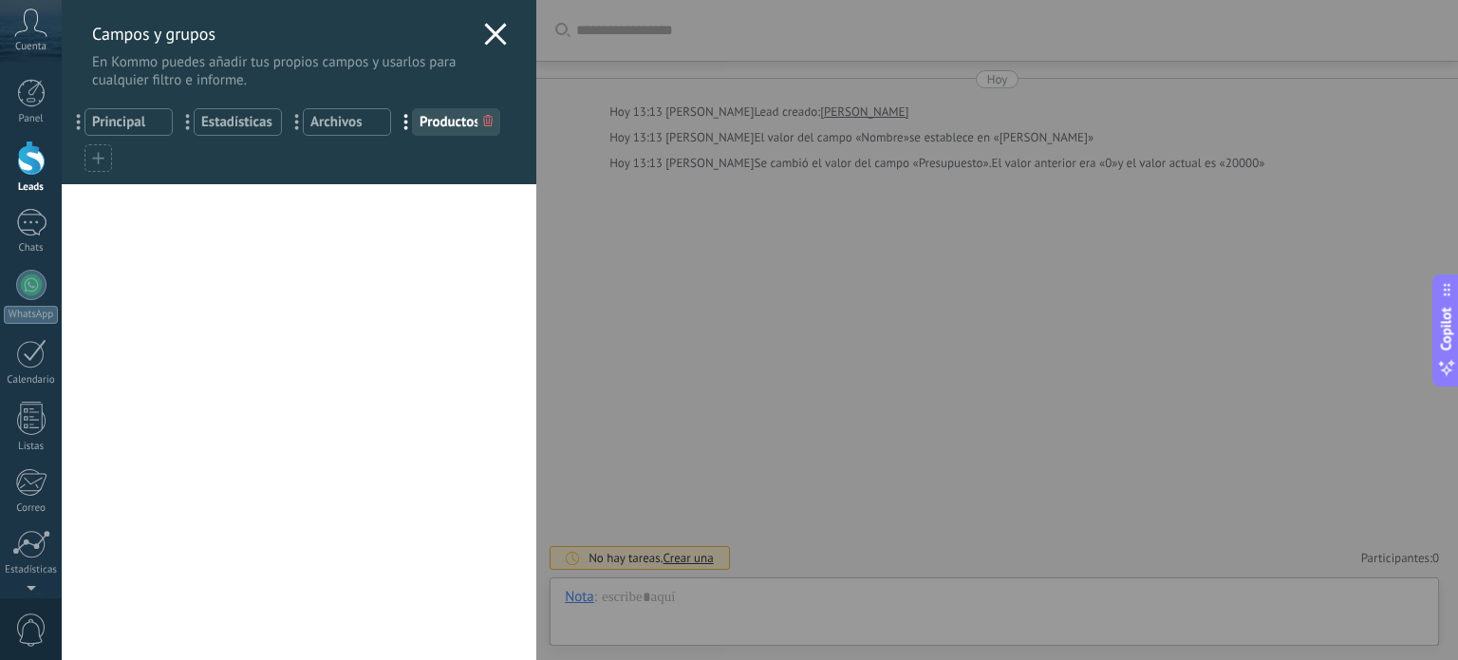
click at [491, 38] on icon at bounding box center [495, 34] width 23 height 23
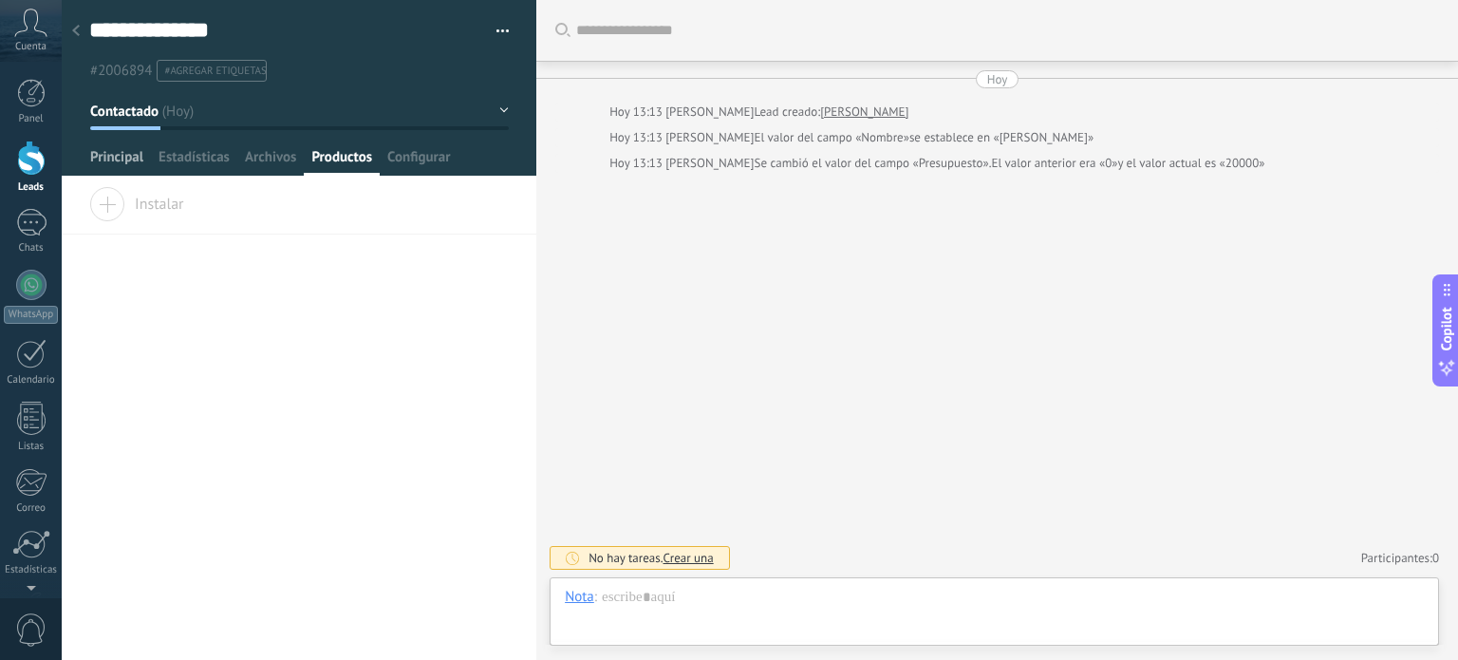
click at [98, 155] on span "Principal" at bounding box center [116, 162] width 53 height 28
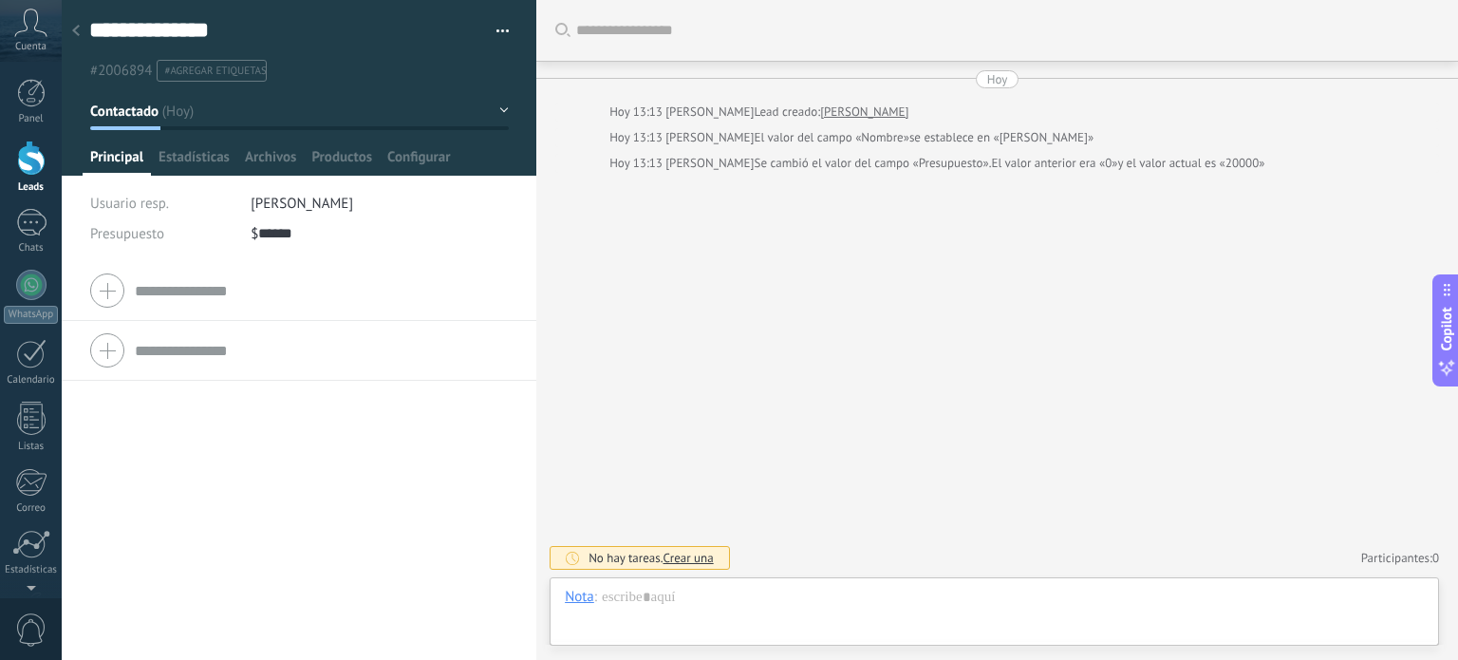
click at [645, 222] on div "Buscar Carga más Hoy Hoy 13:13 Josué Méndez Lead creado: PEDRO CARDENAS Hoy 13:…" at bounding box center [997, 330] width 922 height 660
click at [1122, 364] on div "Buscar Carga más Hoy Hoy 13:13 Josué Méndez Lead creado: PEDRO CARDENAS Hoy 13:…" at bounding box center [997, 330] width 922 height 660
click at [704, 582] on div "Chat Correo Nota Tarea Nota : Instalar Cancelar Atajos – seleccionar acción – i…" at bounding box center [995, 611] width 890 height 68
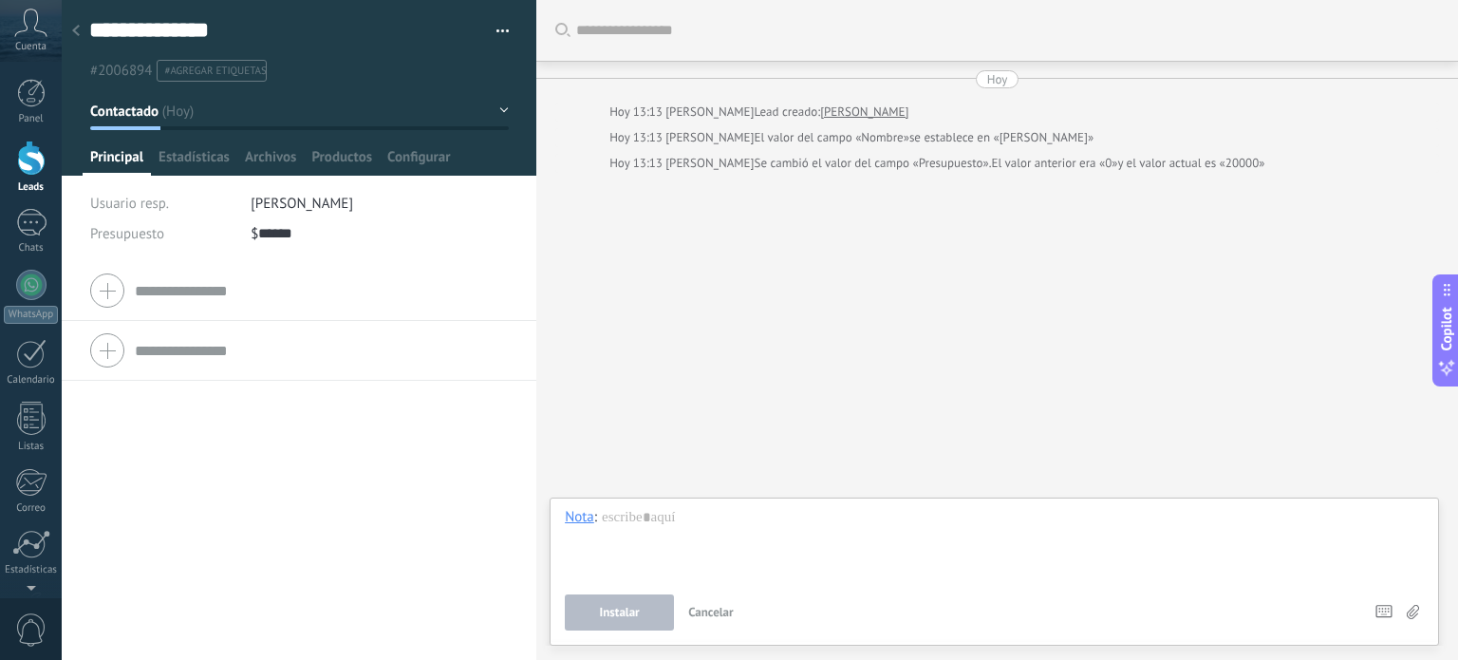
click at [703, 610] on span "Cancelar" at bounding box center [711, 612] width 46 height 16
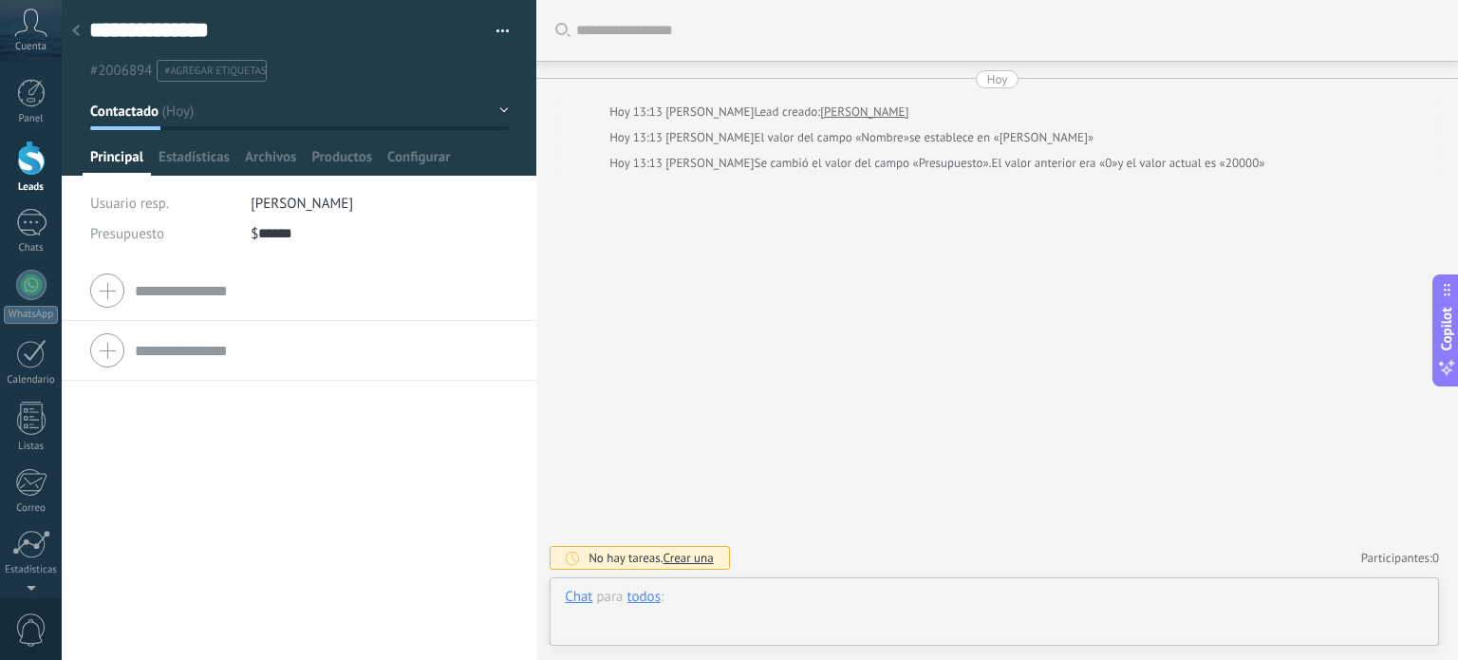
click at [748, 606] on div at bounding box center [994, 616] width 859 height 57
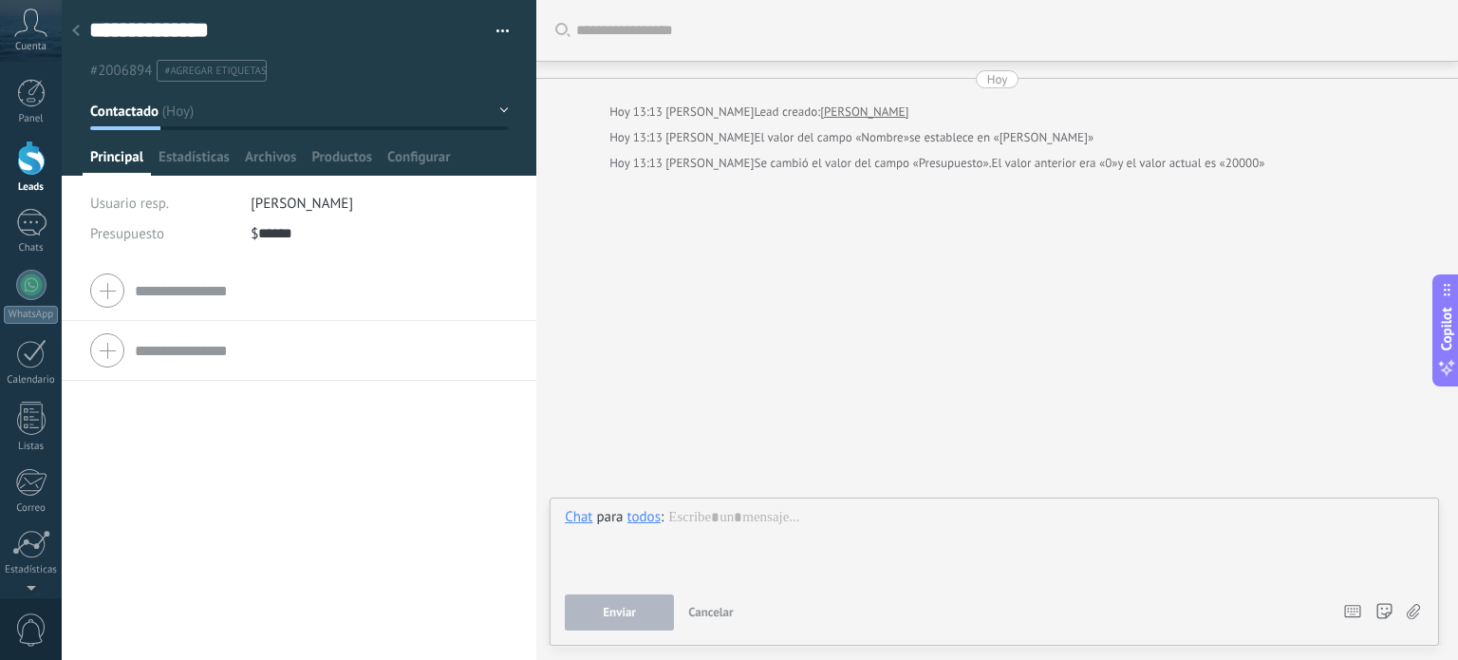
click at [638, 521] on div "todos" at bounding box center [644, 516] width 33 height 17
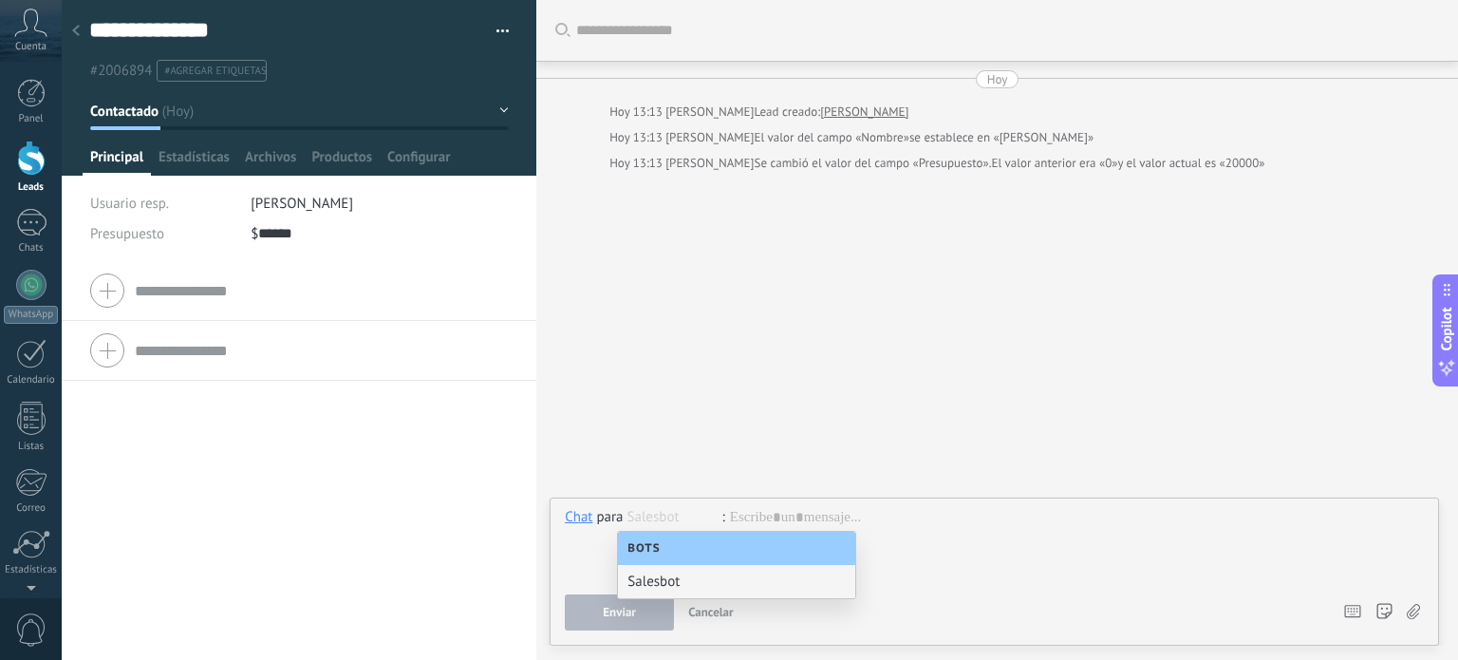
click at [640, 519] on input "text" at bounding box center [675, 517] width 95 height 18
click at [587, 553] on div at bounding box center [994, 544] width 859 height 72
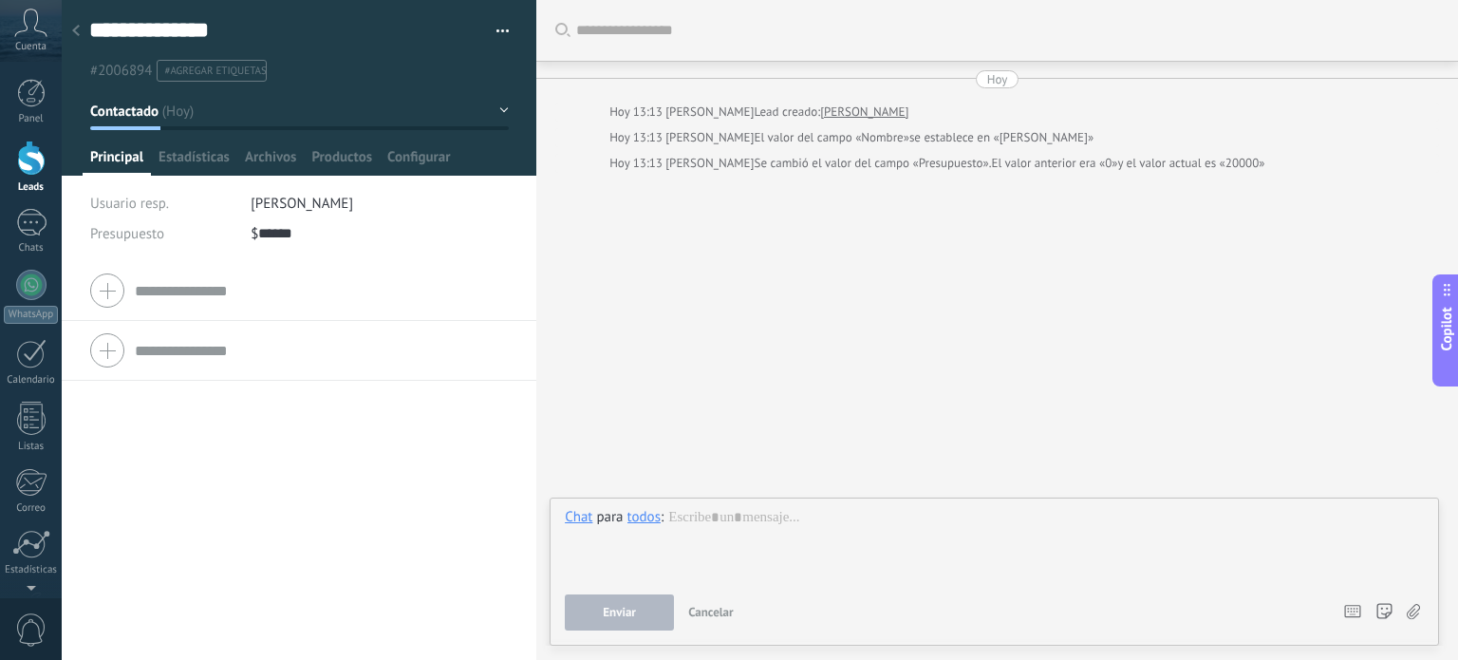
click at [714, 612] on span "Cancelar" at bounding box center [711, 612] width 46 height 16
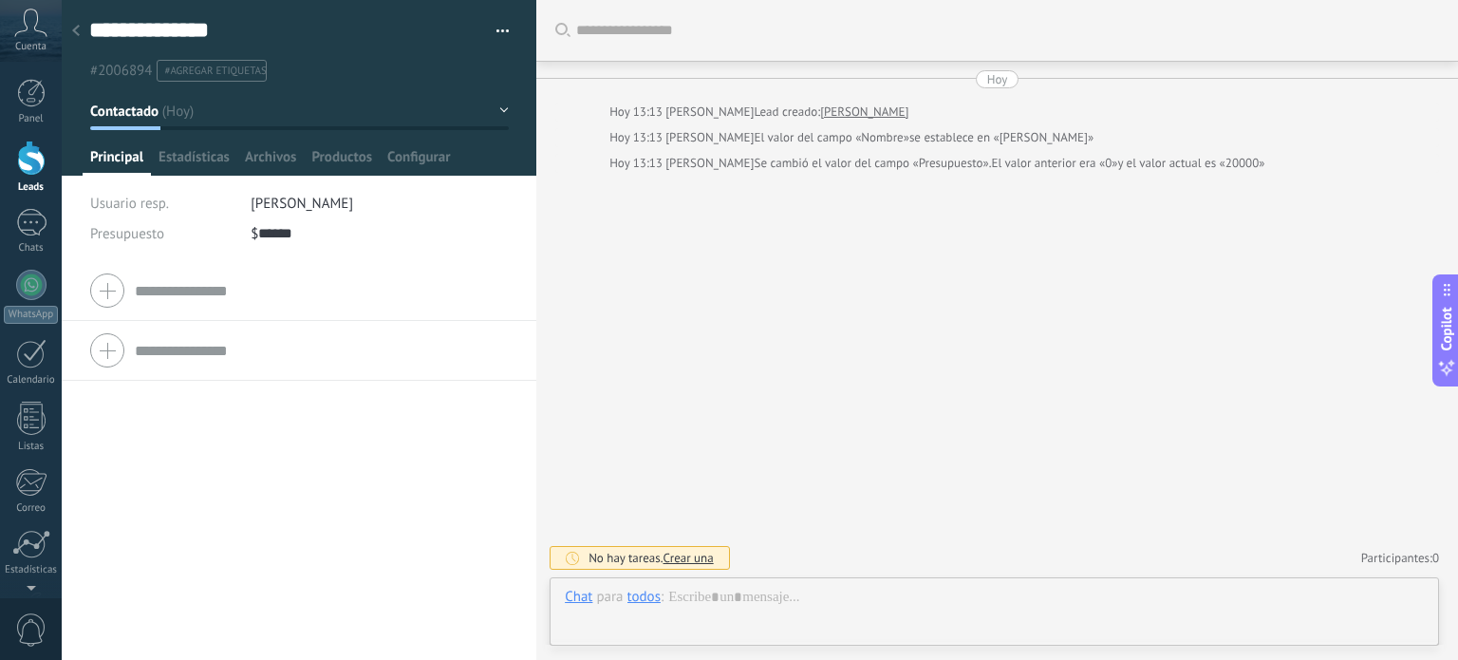
click at [29, 170] on div at bounding box center [31, 158] width 28 height 35
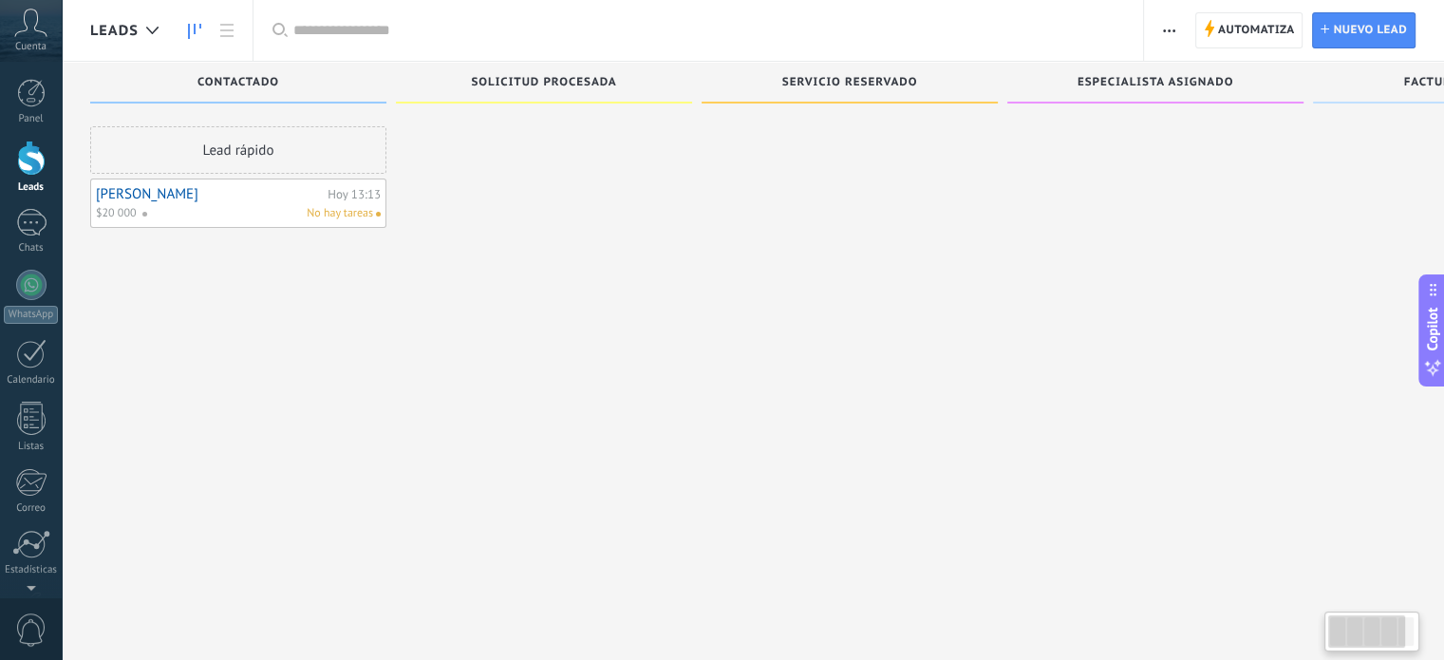
click at [207, 208] on div "No hay tareas" at bounding box center [257, 213] width 232 height 17
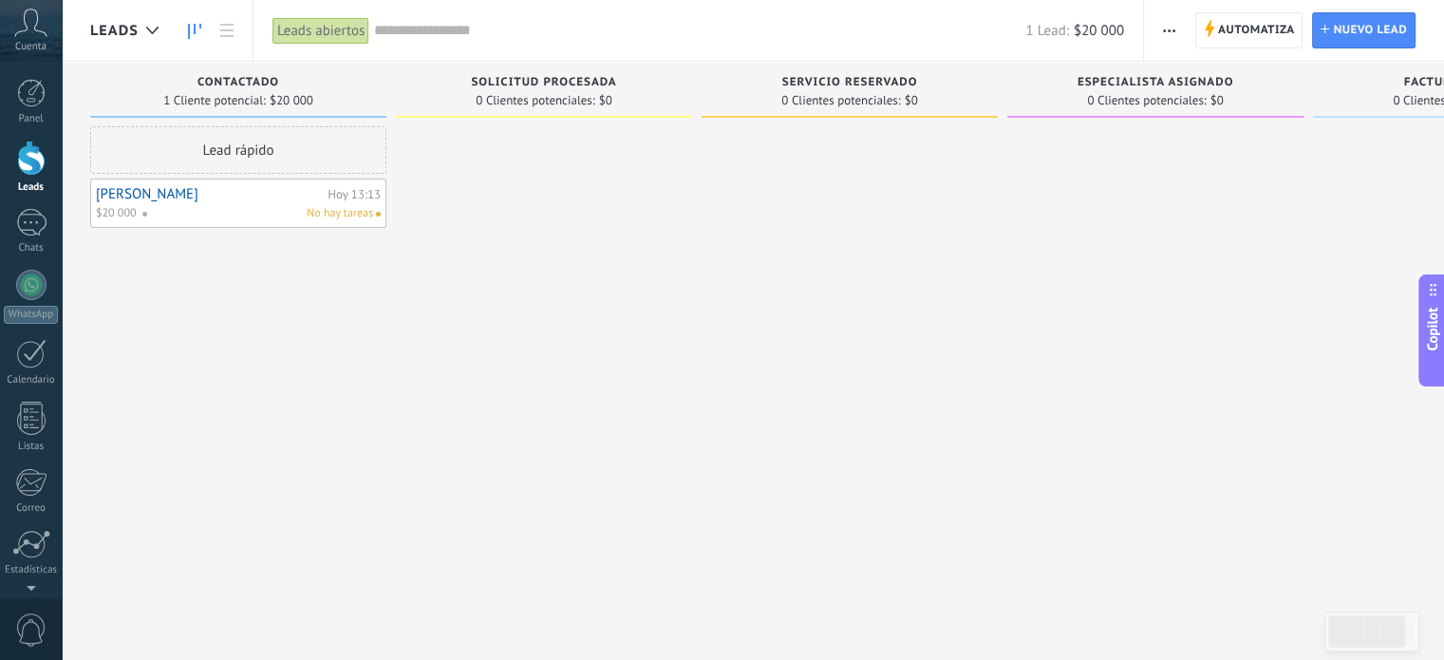
click at [167, 200] on link "PEDRO CARDENAS" at bounding box center [209, 194] width 227 height 16
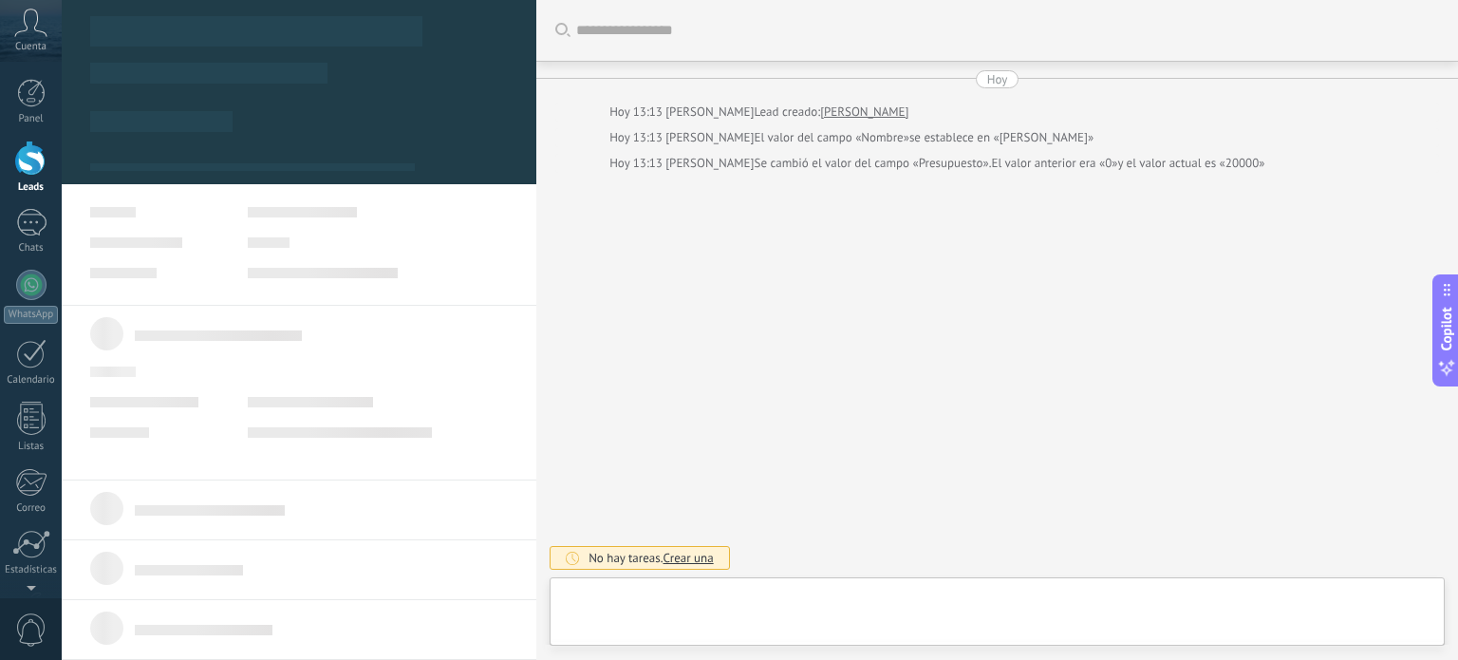
type textarea "**********"
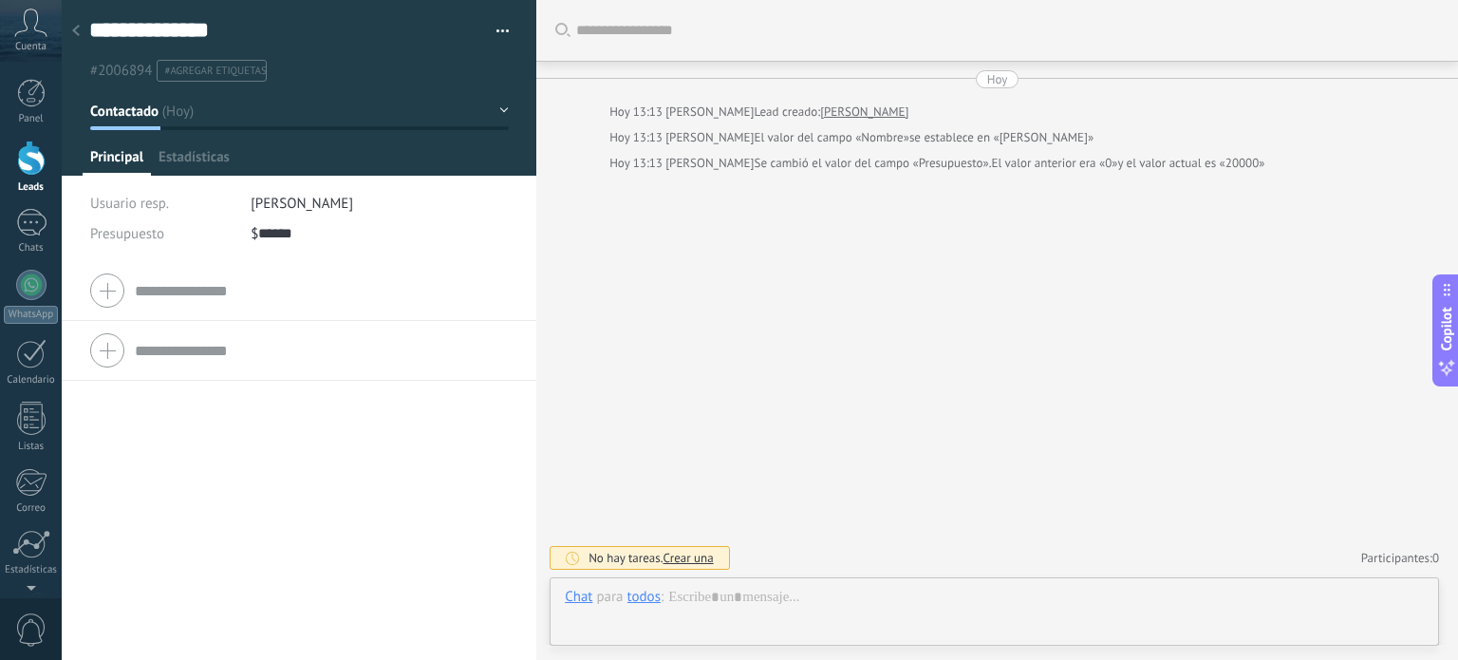
scroll to position [28, 0]
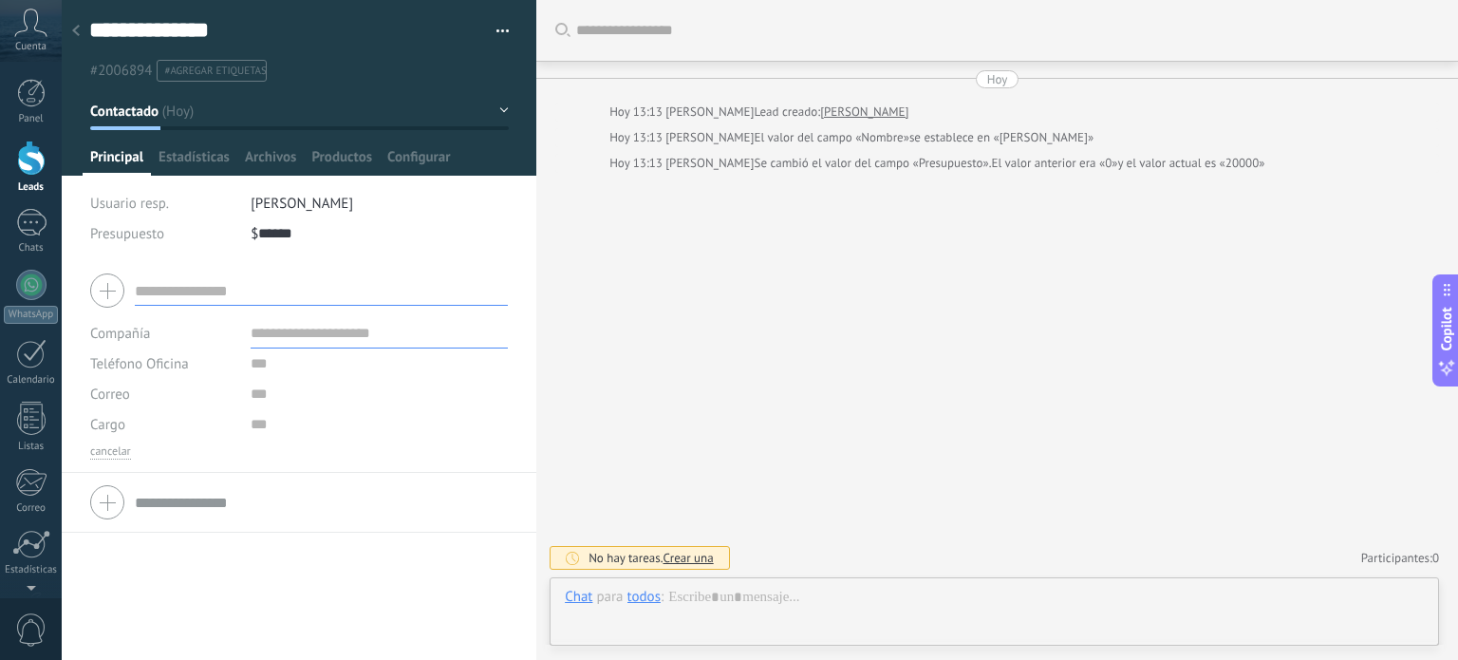
click at [176, 287] on input "text" at bounding box center [321, 290] width 373 height 30
click at [261, 356] on input "text" at bounding box center [379, 363] width 257 height 30
click at [16, 29] on icon at bounding box center [30, 23] width 33 height 28
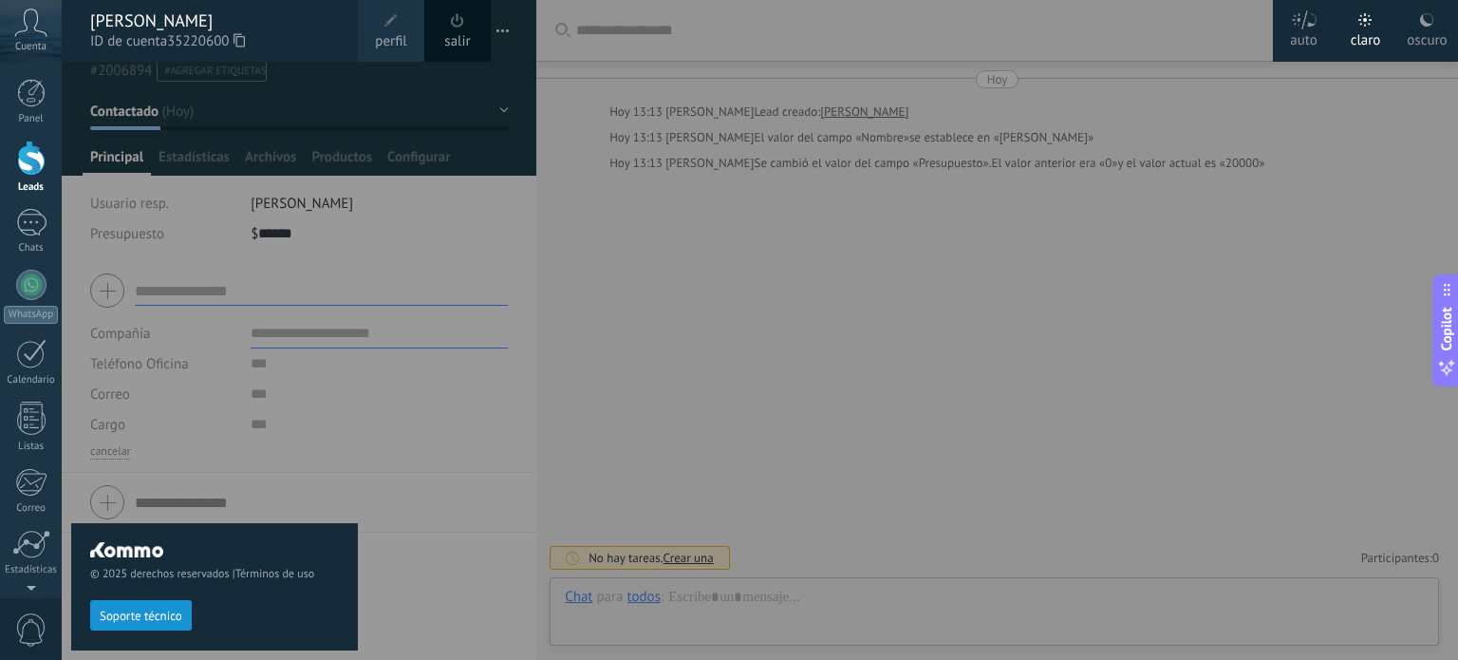
click at [22, 30] on use at bounding box center [31, 23] width 32 height 28
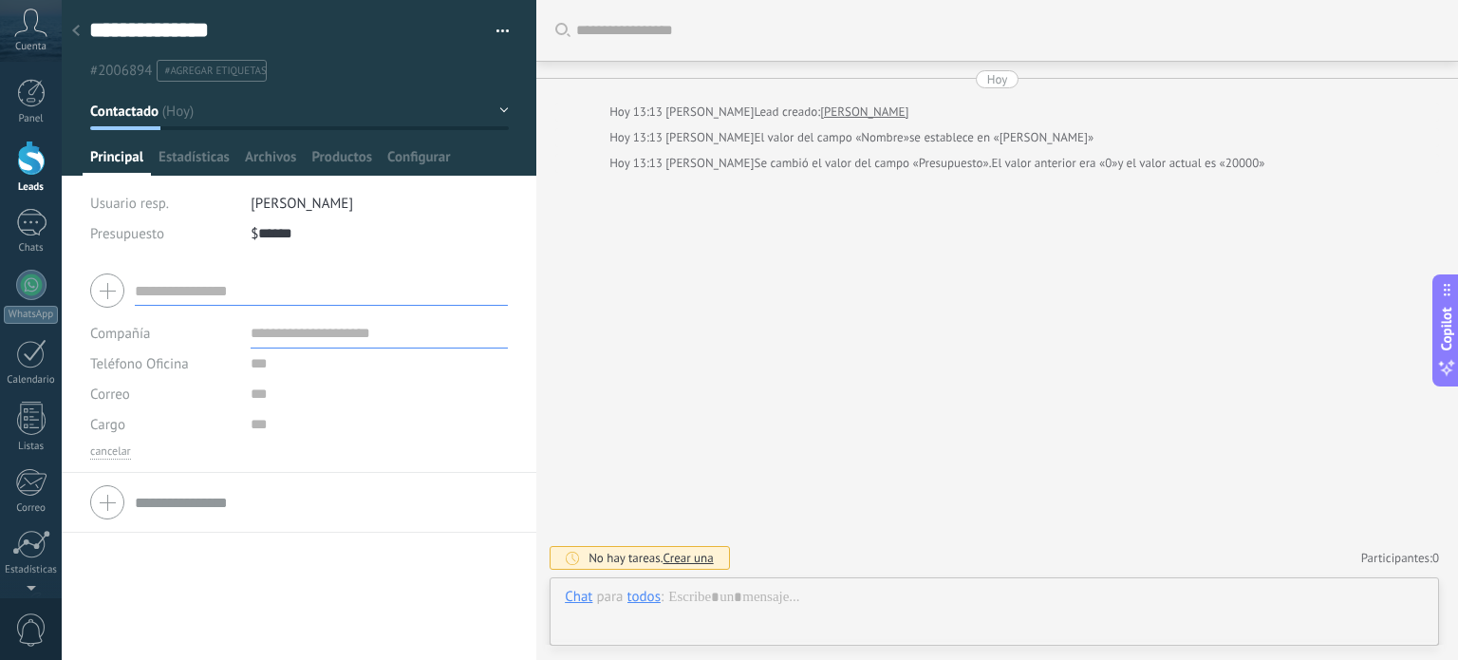
click at [31, 41] on span "Cuenta" at bounding box center [30, 47] width 31 height 12
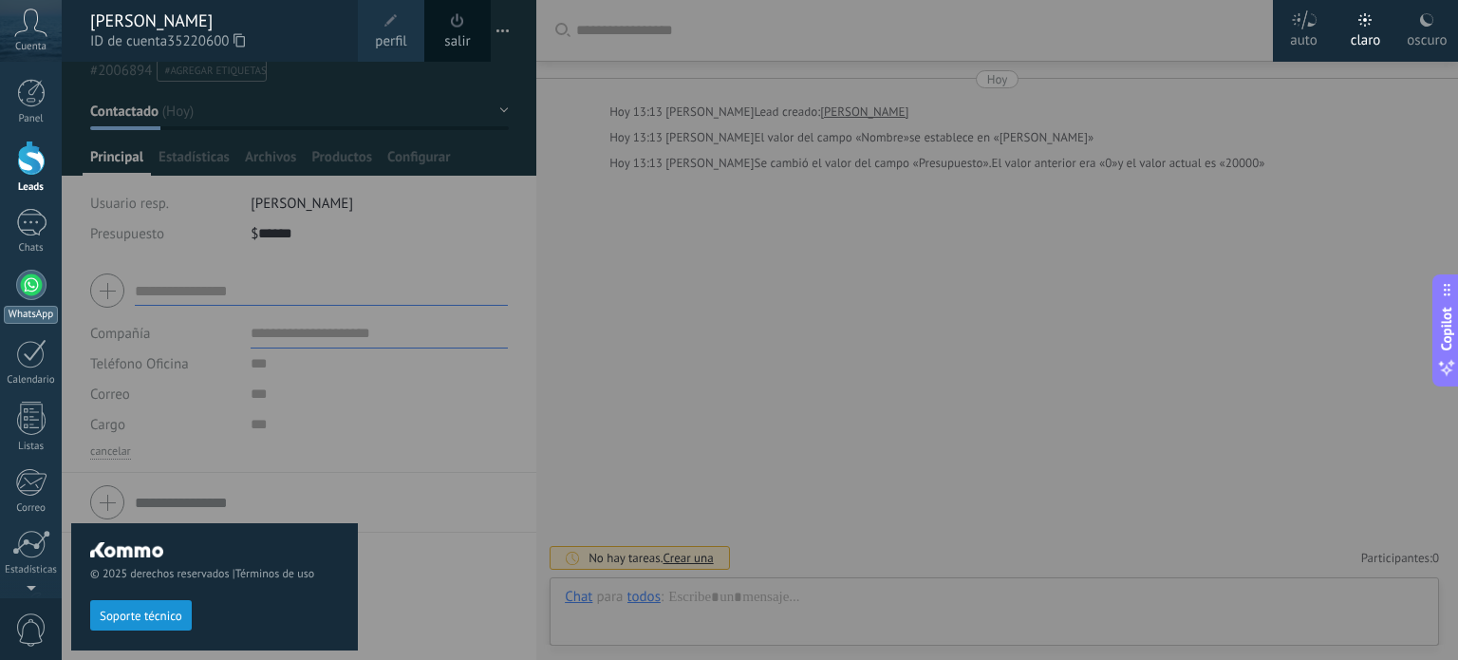
click at [27, 306] on div "WhatsApp" at bounding box center [31, 315] width 54 height 18
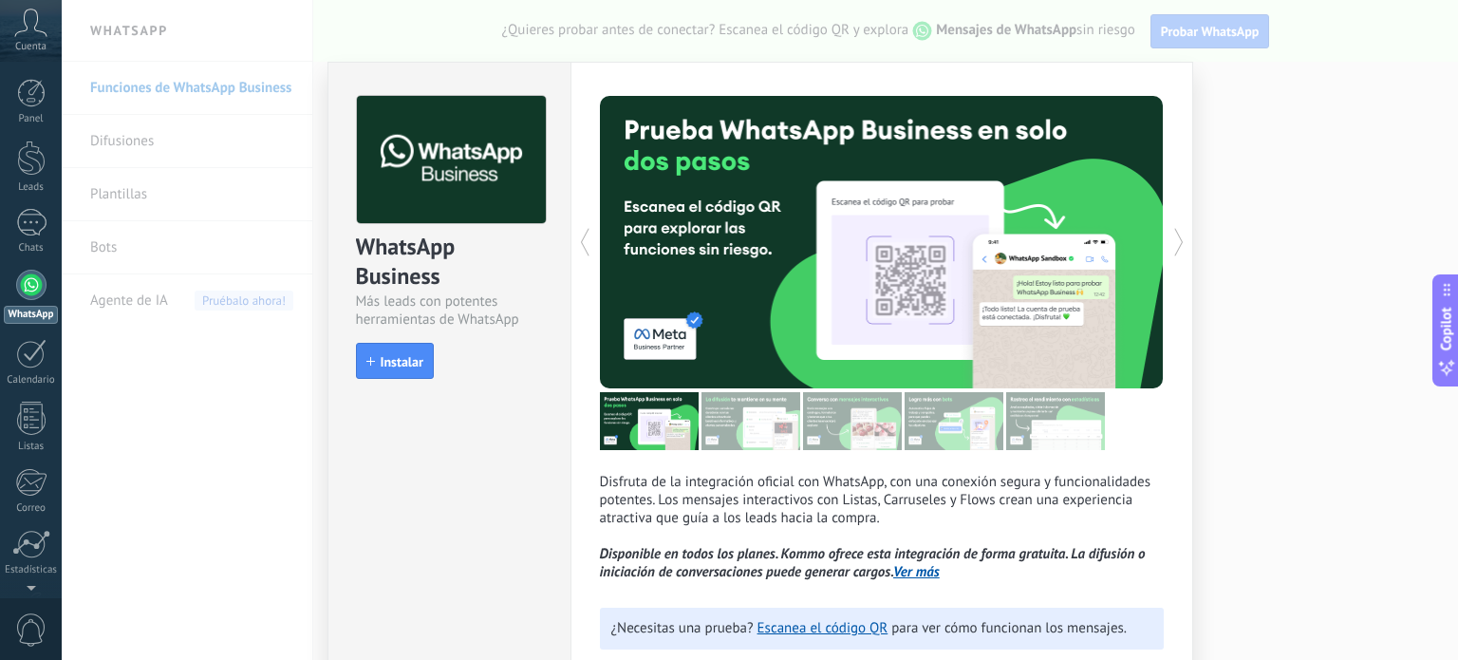
click at [1243, 171] on div "WhatsApp Business Más leads con potentes herramientas de WhatsApp install Insta…" at bounding box center [760, 330] width 1397 height 660
click at [120, 314] on div "WhatsApp Business Más leads con potentes herramientas de WhatsApp install Insta…" at bounding box center [760, 330] width 1397 height 660
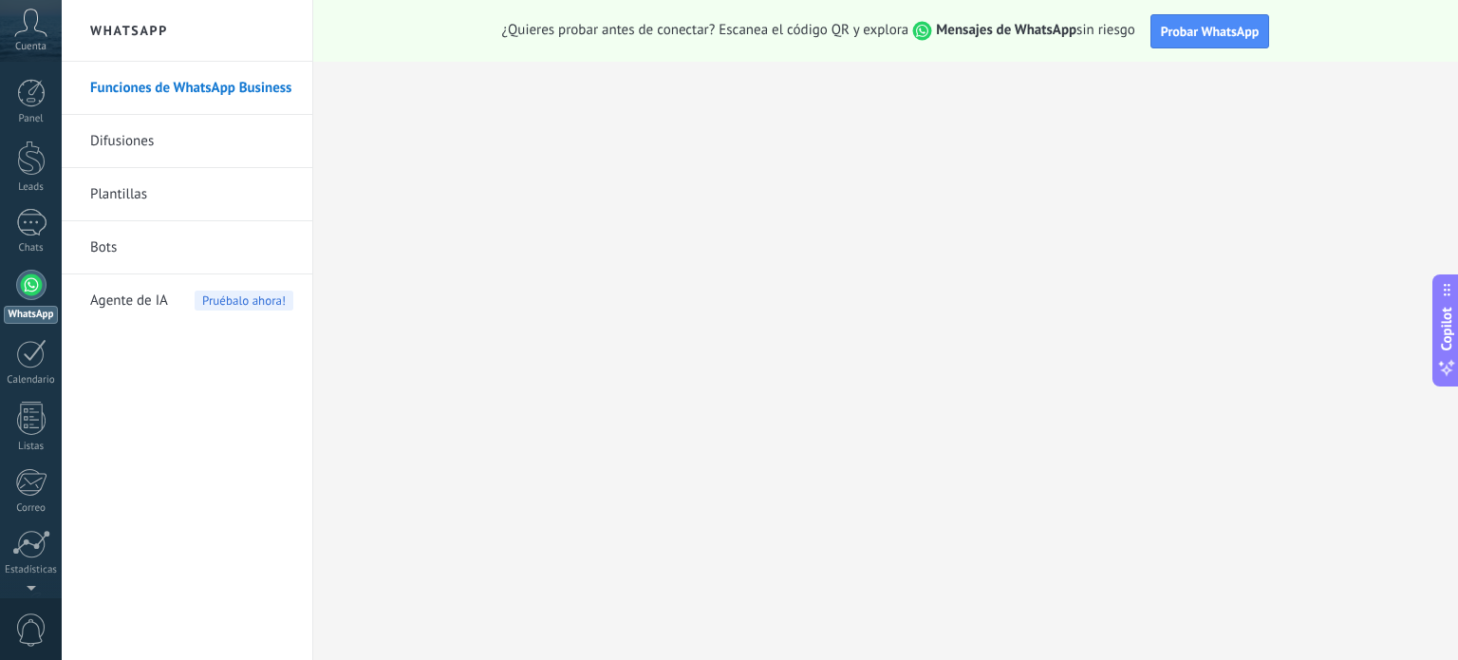
click at [34, 41] on span "Cuenta" at bounding box center [30, 47] width 31 height 12
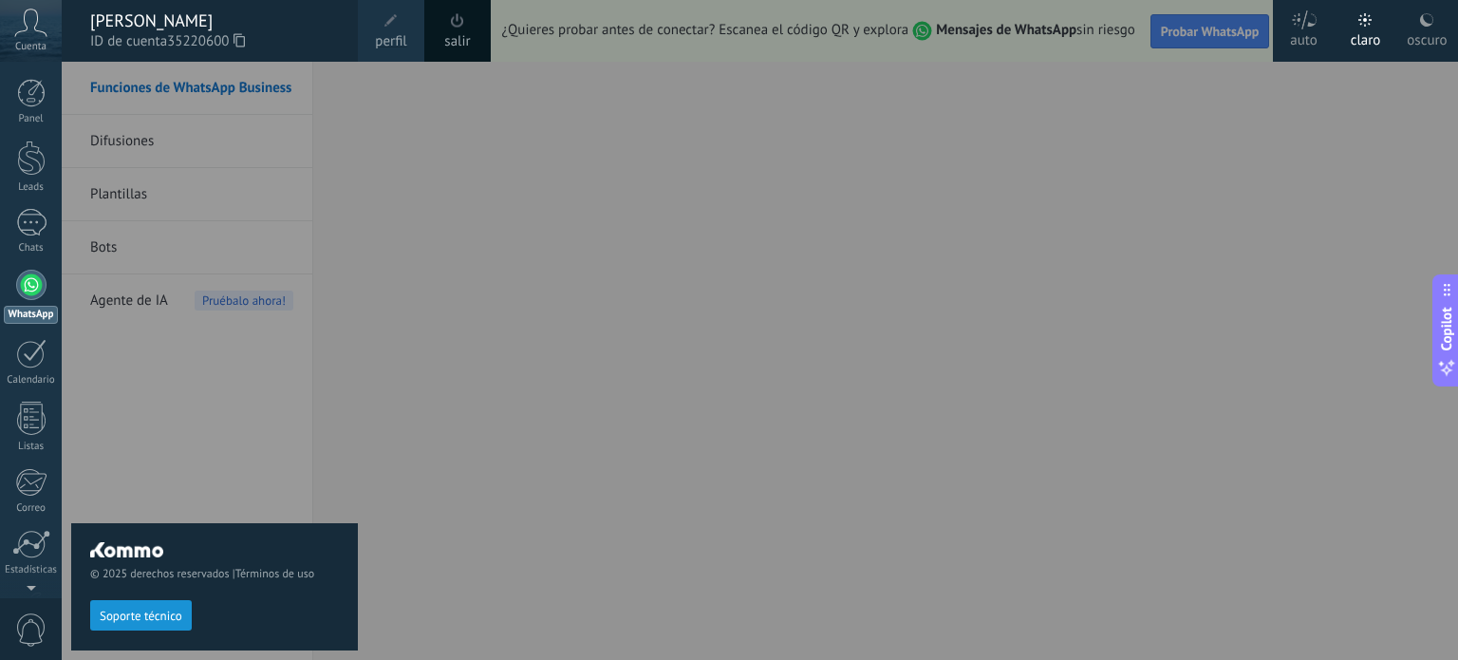
click at [96, 20] on div "[PERSON_NAME]" at bounding box center [214, 20] width 249 height 21
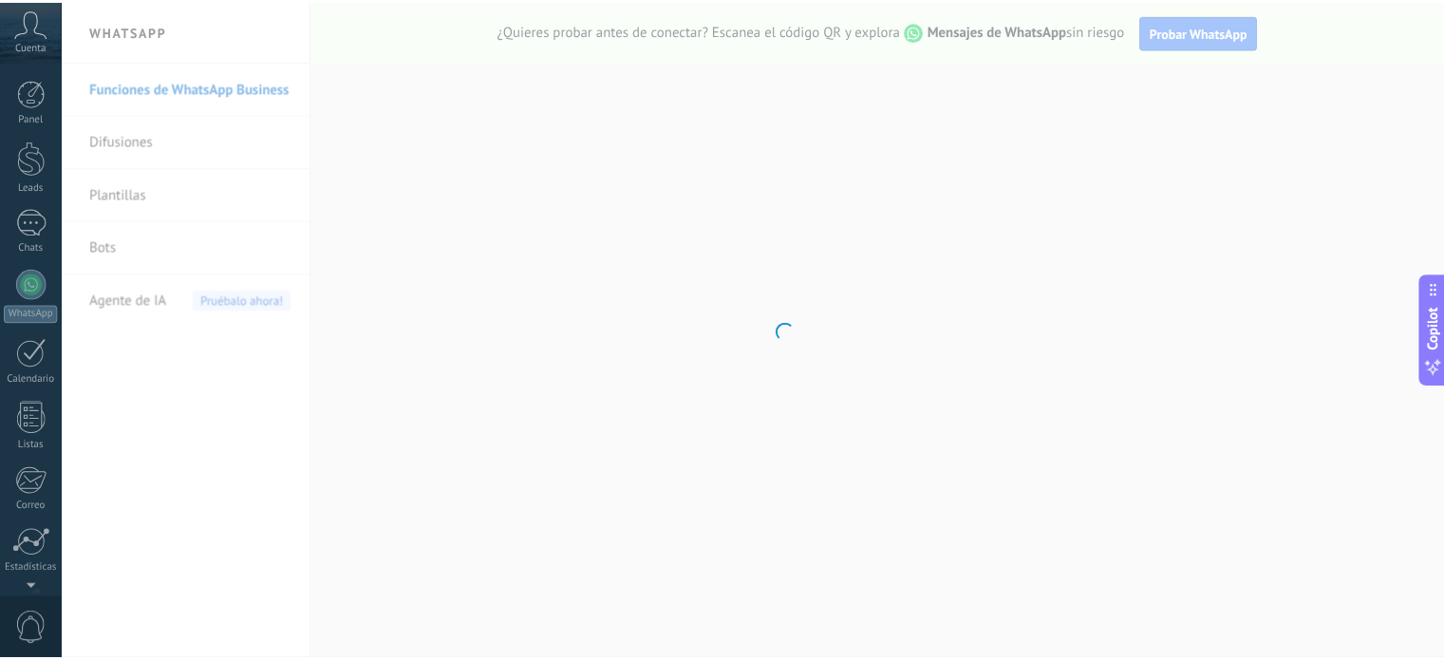
scroll to position [129, 0]
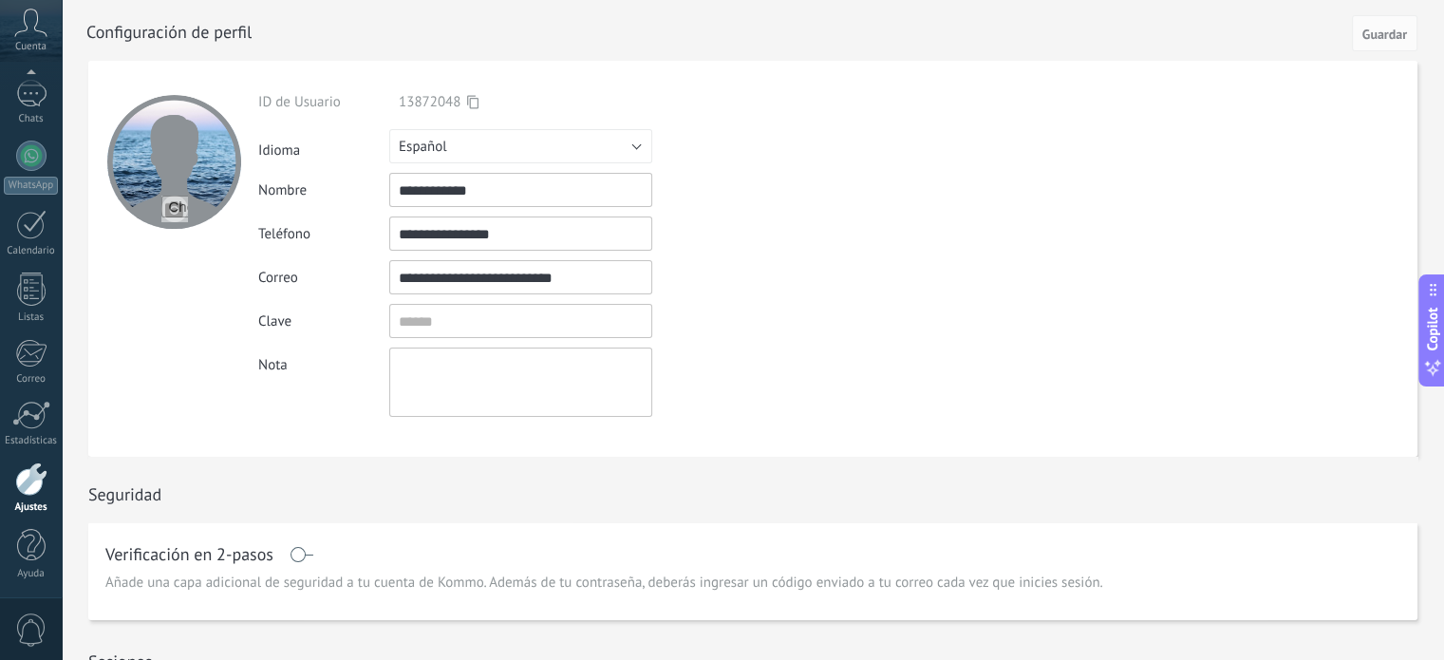
click at [49, 24] on div "Cuenta" at bounding box center [31, 31] width 62 height 62
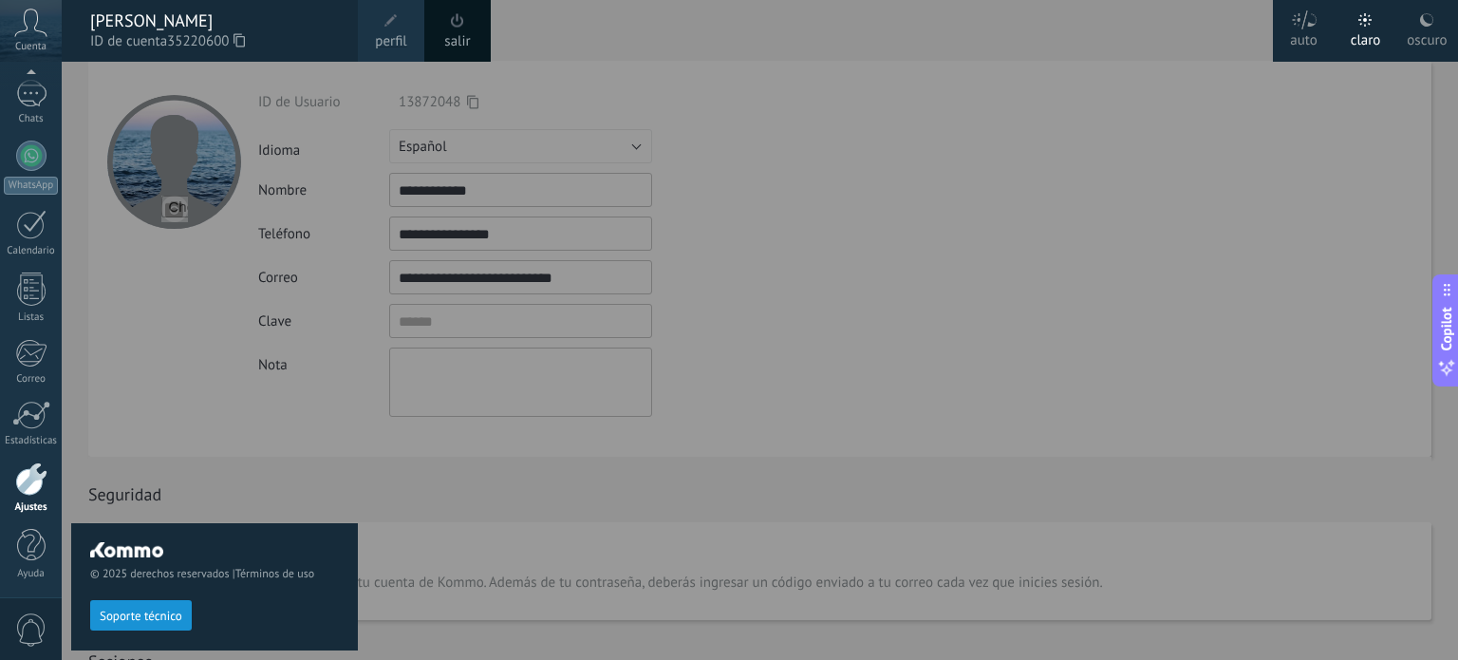
click at [42, 26] on icon at bounding box center [30, 23] width 33 height 28
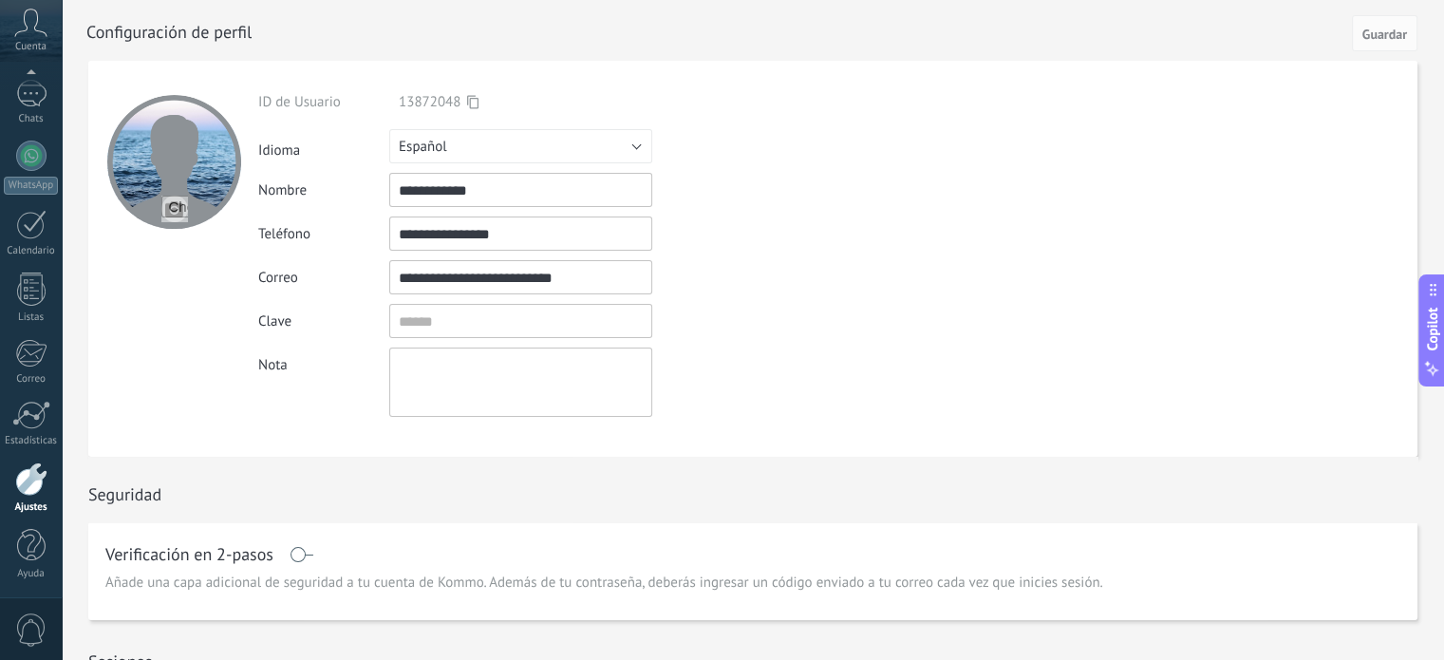
click at [42, 26] on icon at bounding box center [30, 23] width 33 height 28
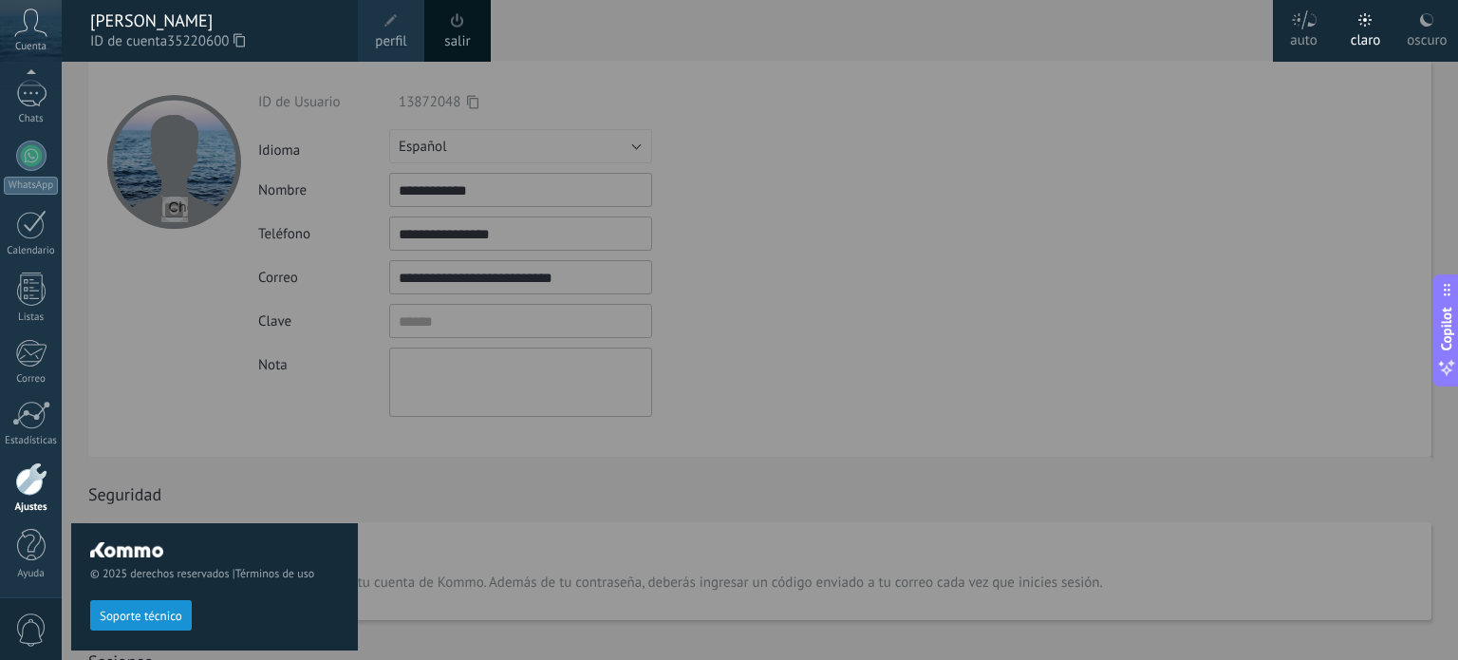
click at [42, 26] on icon at bounding box center [30, 23] width 33 height 28
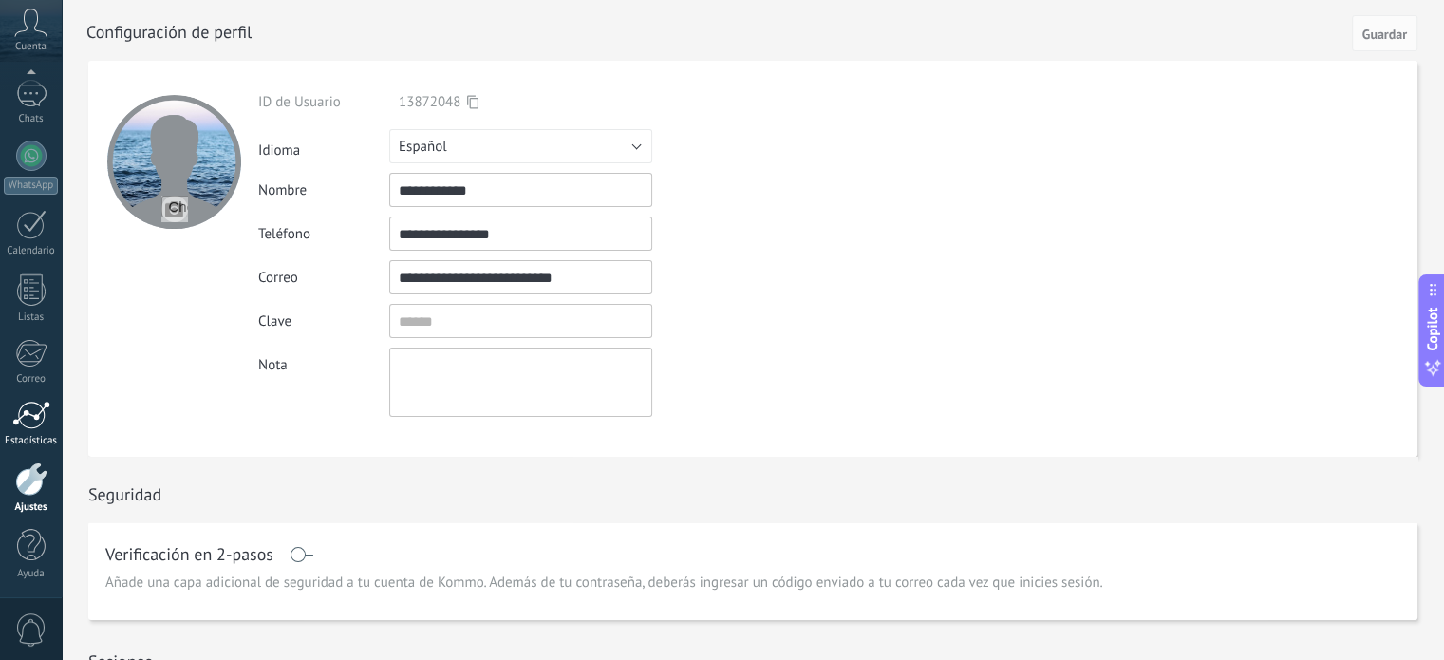
scroll to position [125, 0]
click at [23, 565] on link "Ayuda" at bounding box center [31, 558] width 62 height 51
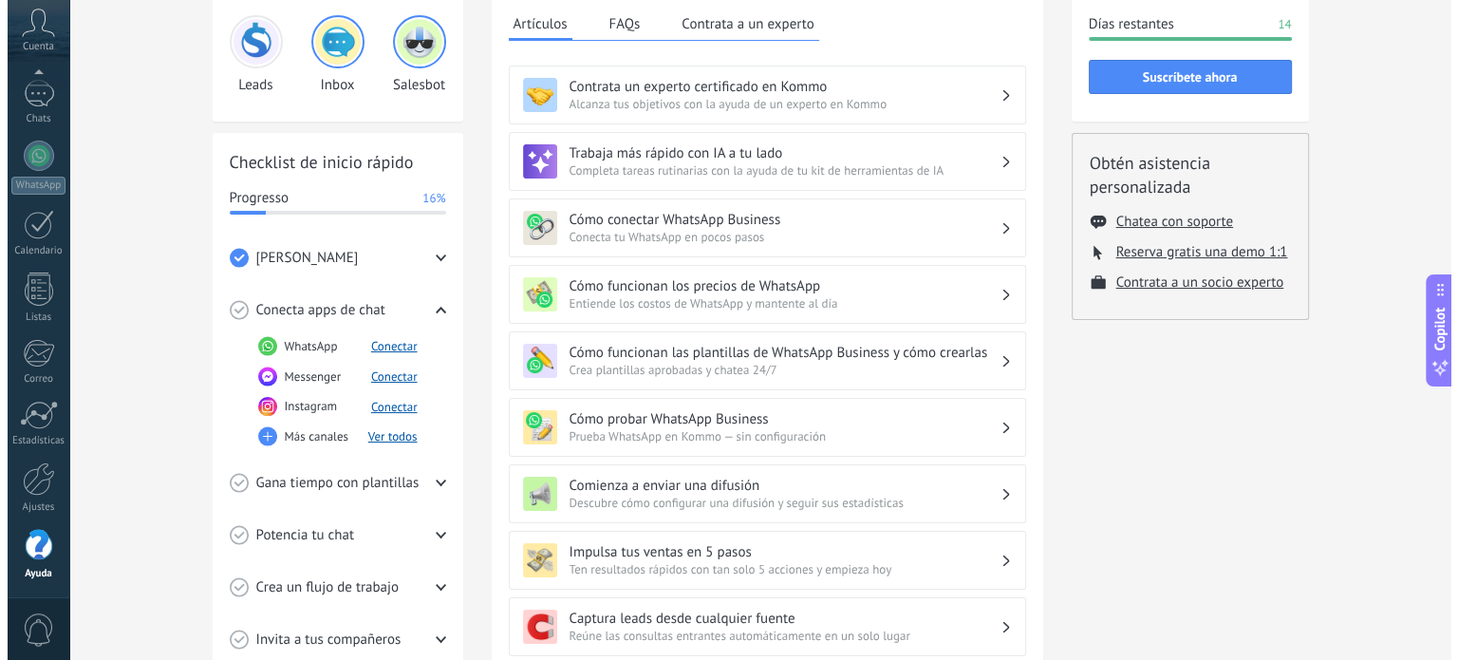
scroll to position [132, 0]
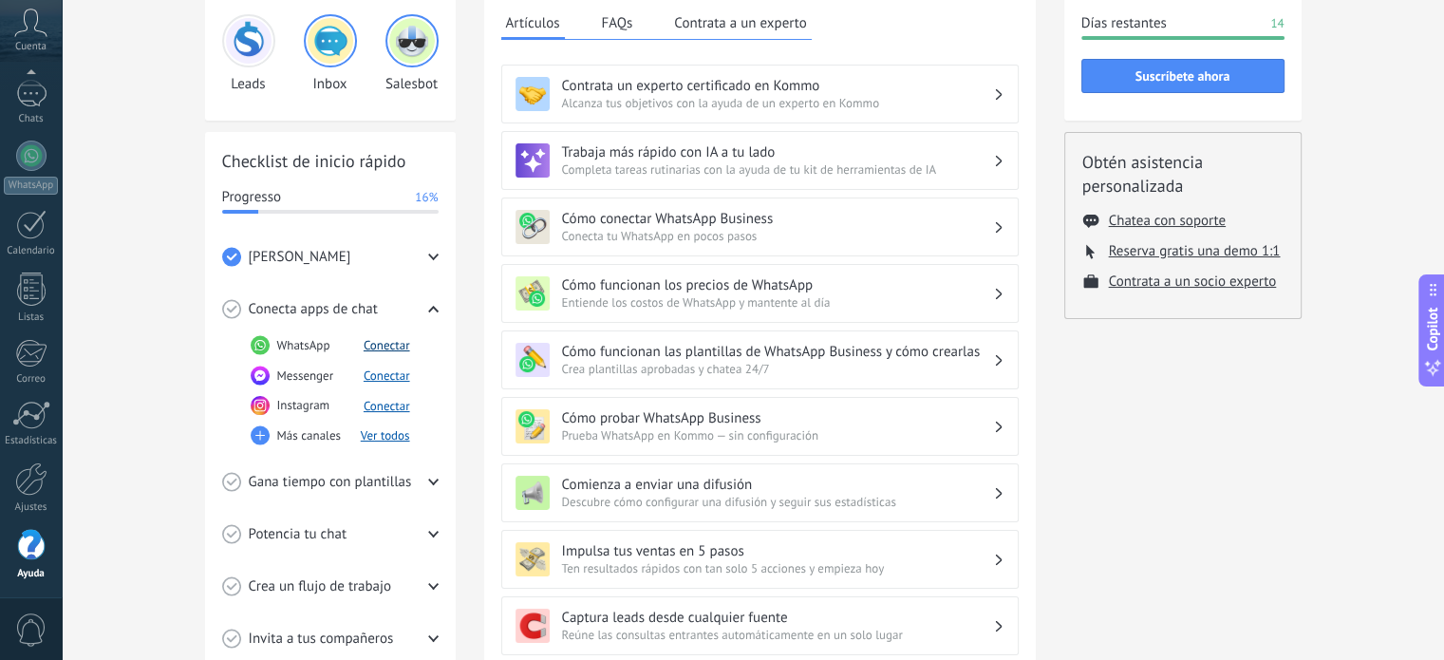
click at [384, 345] on button "Conectar" at bounding box center [387, 345] width 47 height 16
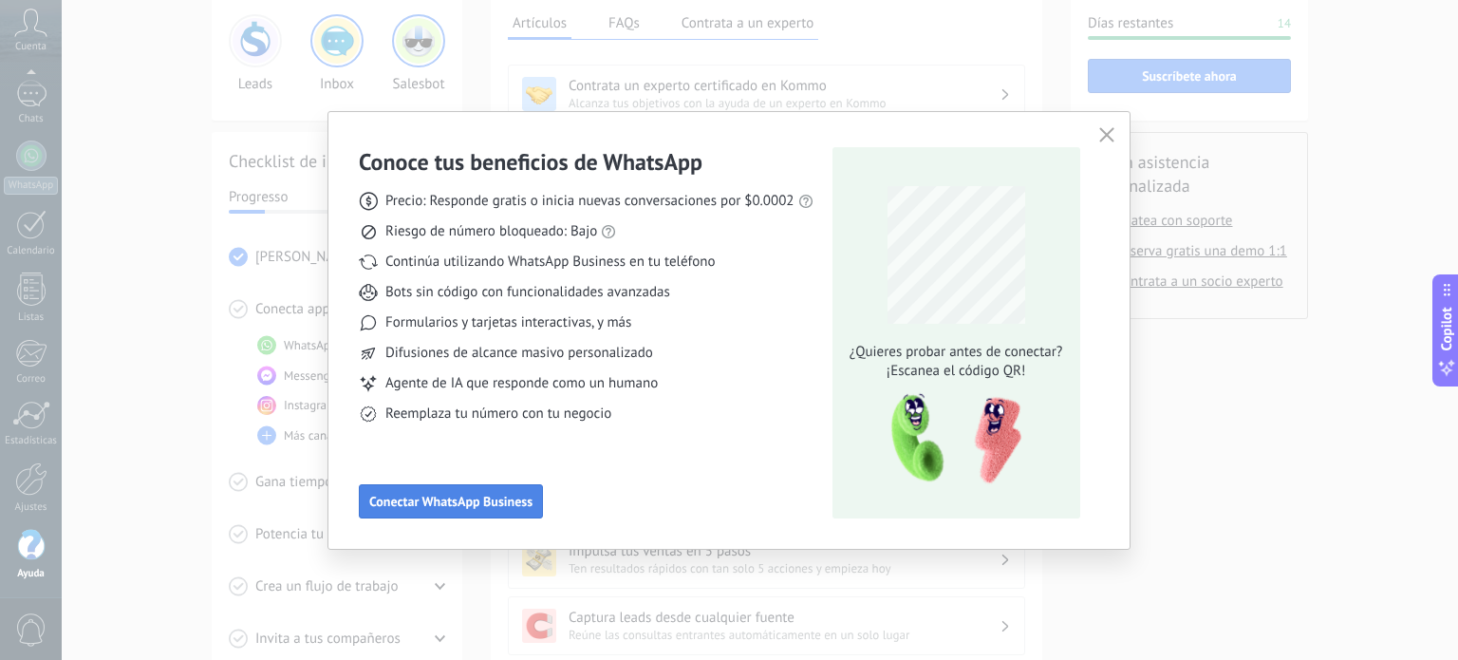
click at [478, 504] on span "Conectar WhatsApp Business" at bounding box center [450, 501] width 163 height 13
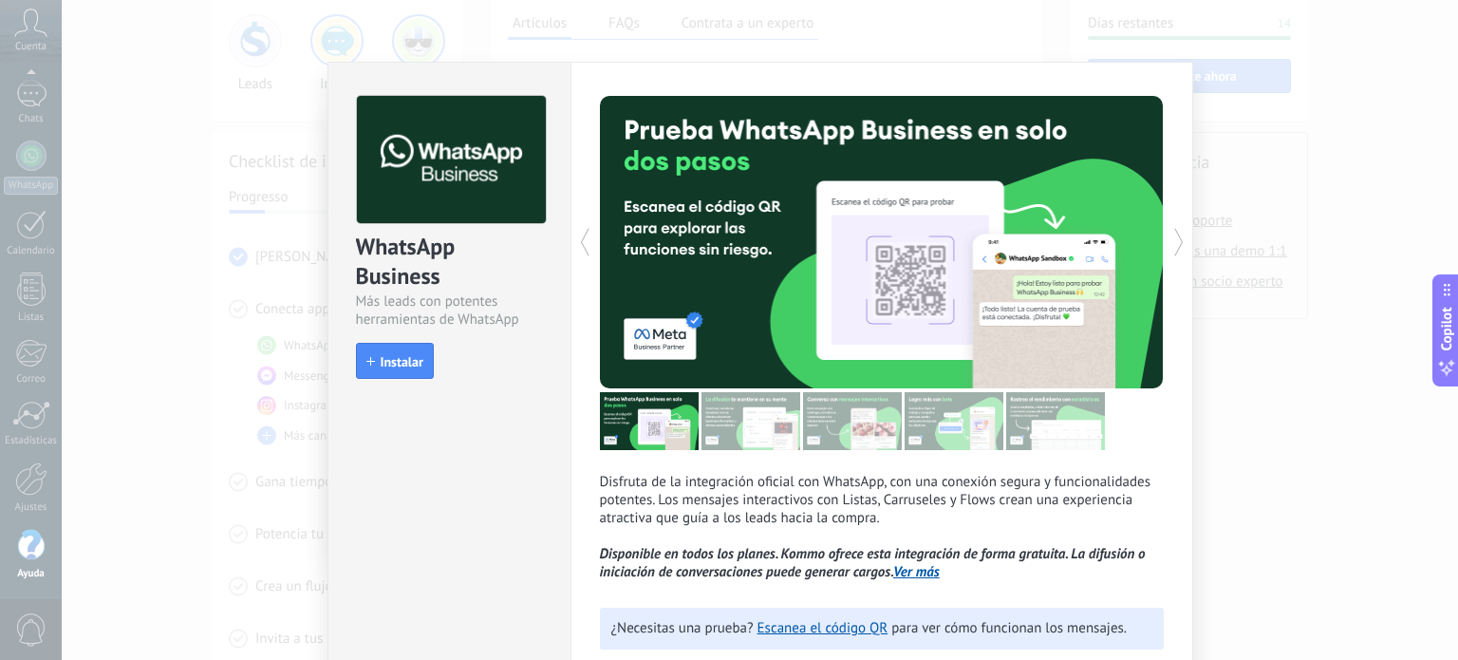
click at [209, 437] on div "WhatsApp Business Más leads con potentes herramientas de WhatsApp install Insta…" at bounding box center [760, 330] width 1397 height 660
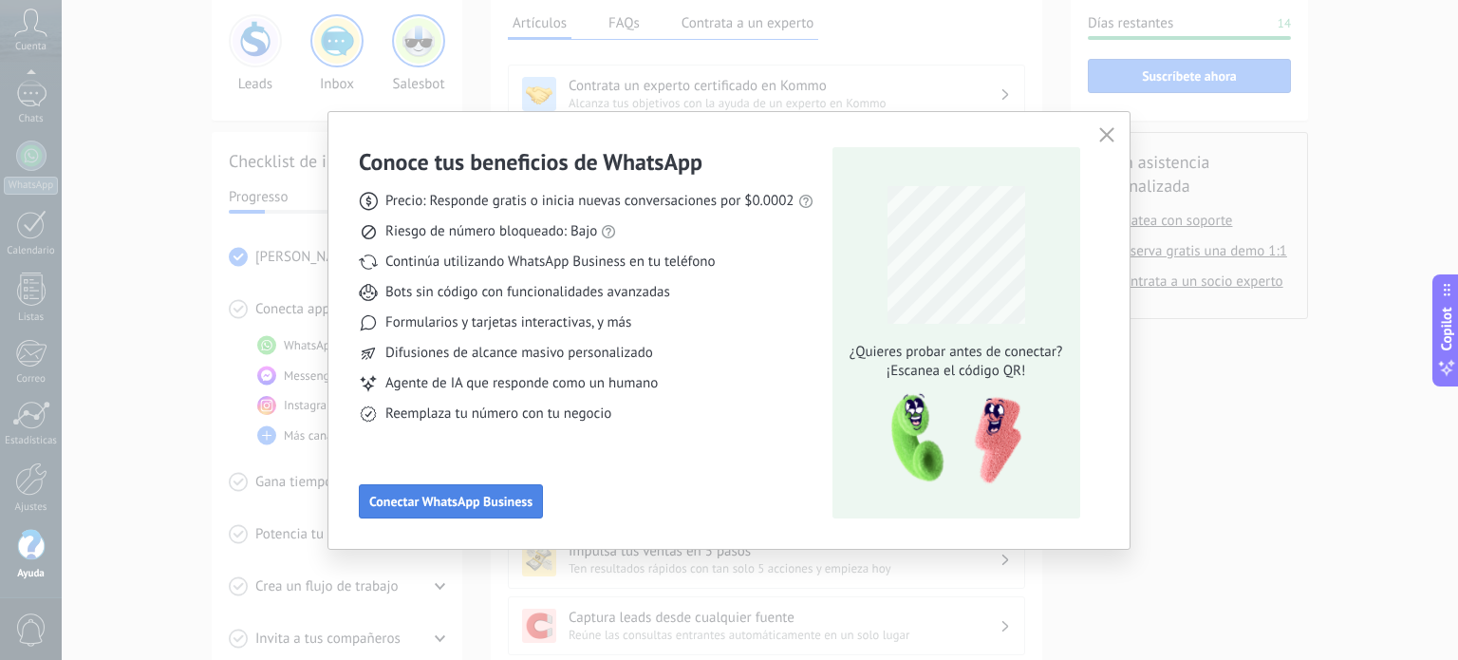
click at [455, 504] on span "Conectar WhatsApp Business" at bounding box center [450, 501] width 163 height 13
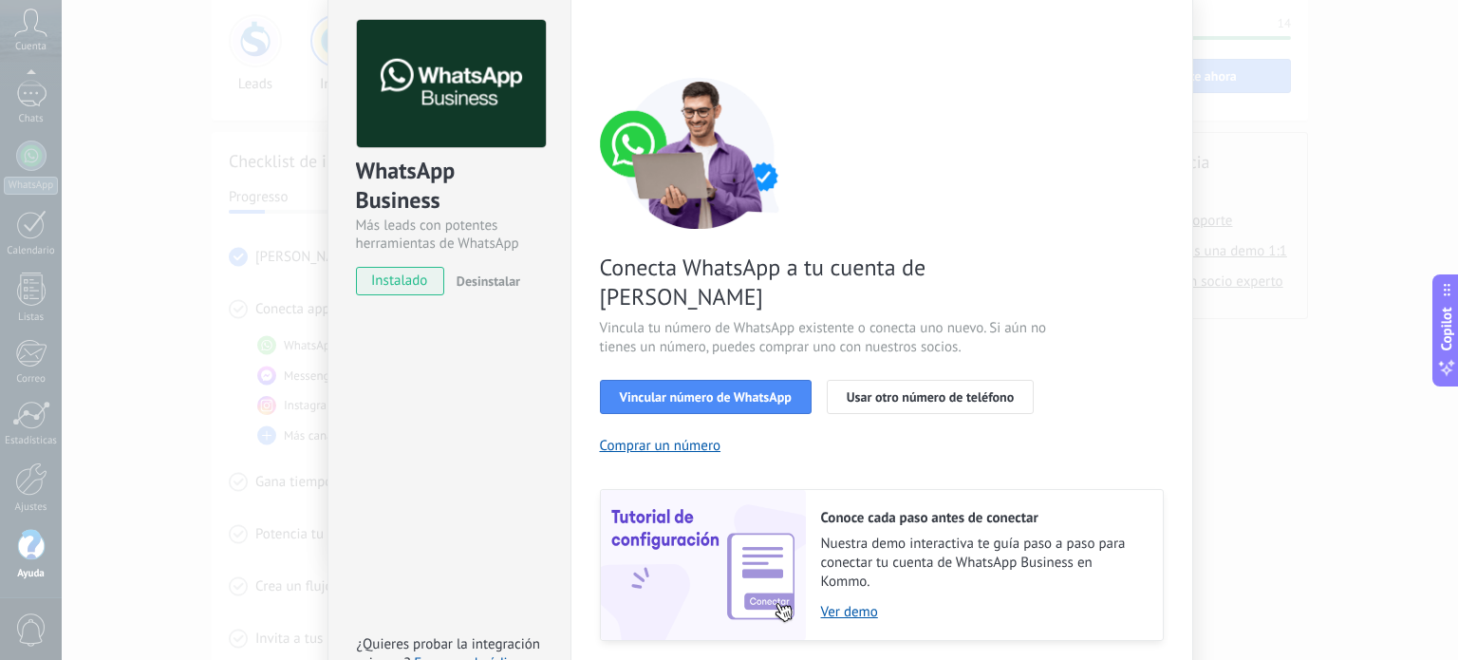
scroll to position [76, 0]
click at [715, 390] on span "Vincular número de WhatsApp" at bounding box center [706, 396] width 172 height 13
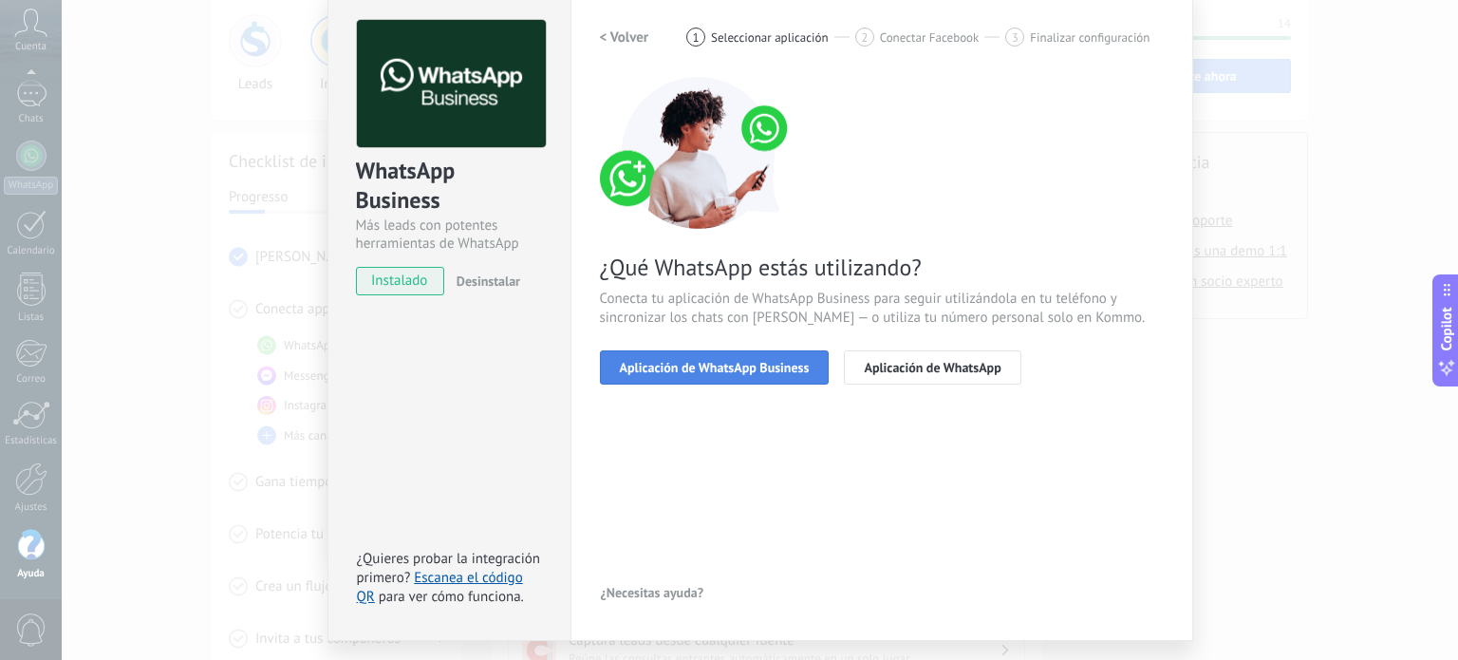
click at [725, 367] on span "Aplicación de WhatsApp Business" at bounding box center [715, 367] width 190 height 13
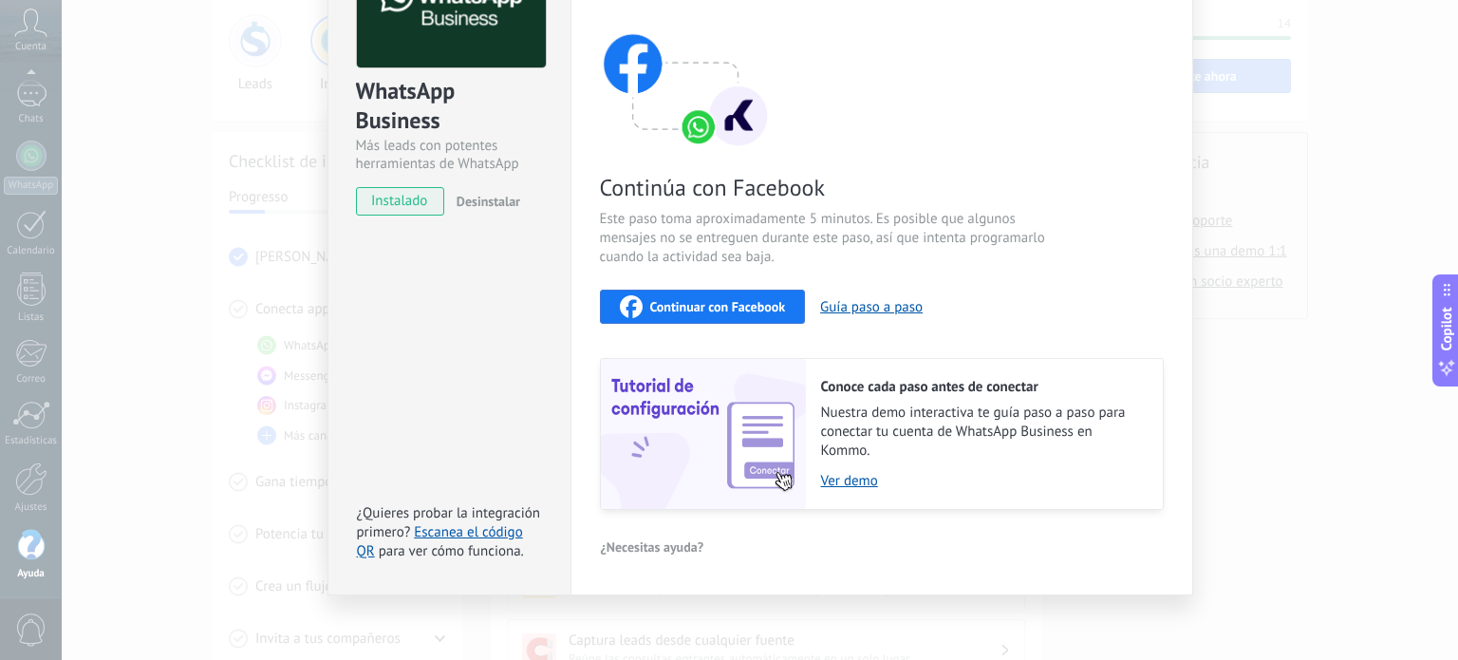
scroll to position [0, 0]
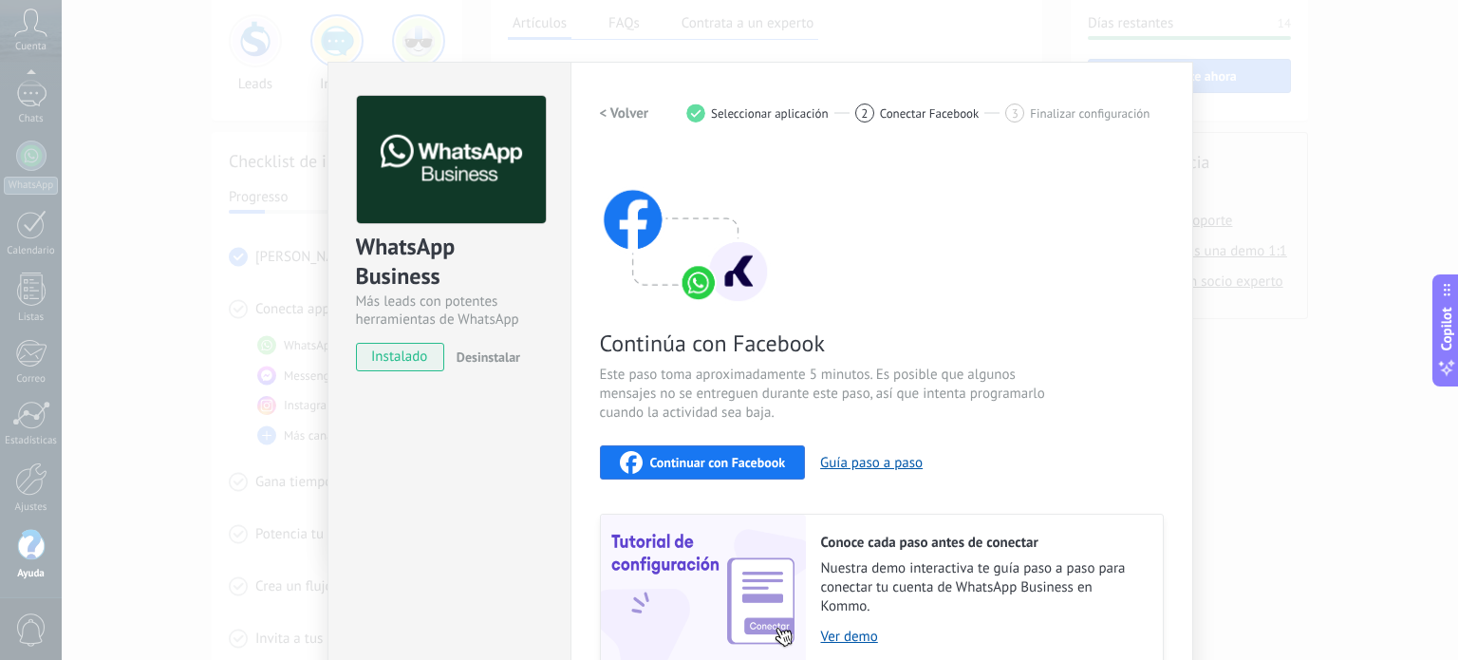
click at [1224, 172] on div "WhatsApp Business Más leads con potentes herramientas de WhatsApp instalado Des…" at bounding box center [760, 330] width 1397 height 660
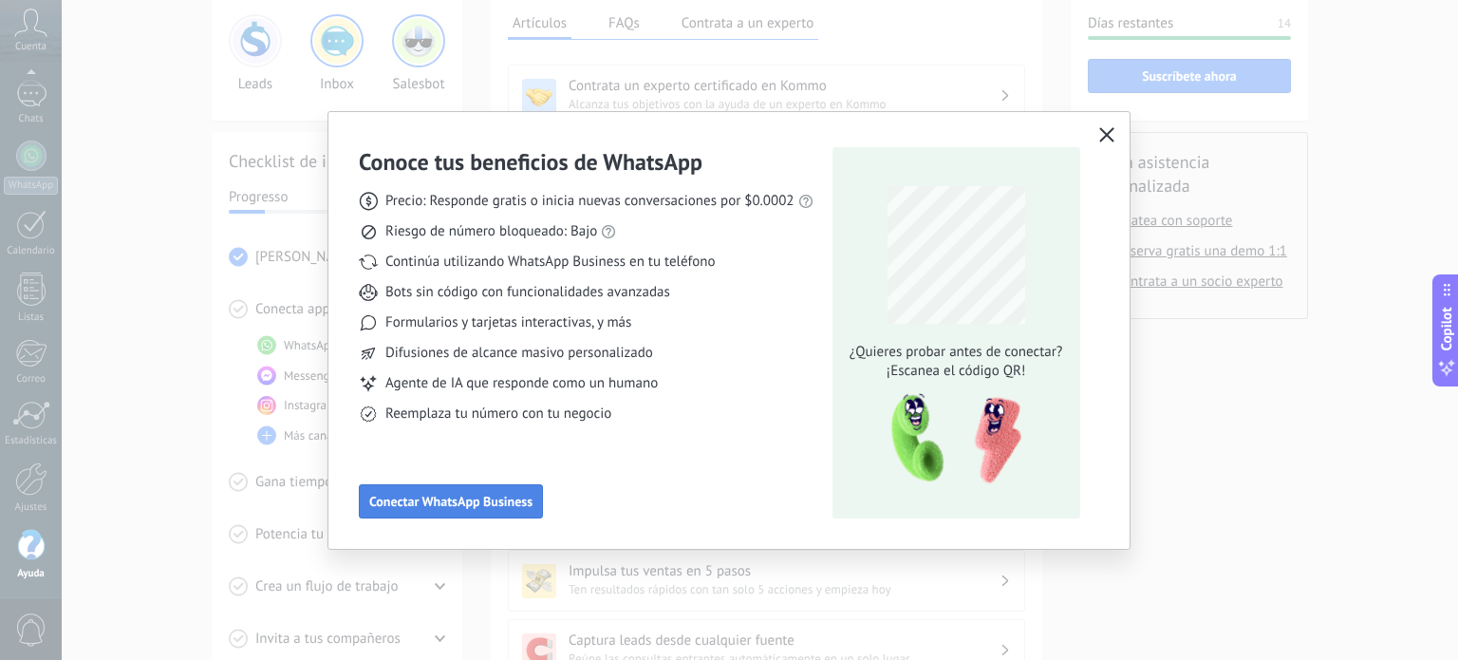
click at [424, 495] on span "Conectar WhatsApp Business" at bounding box center [450, 501] width 163 height 13
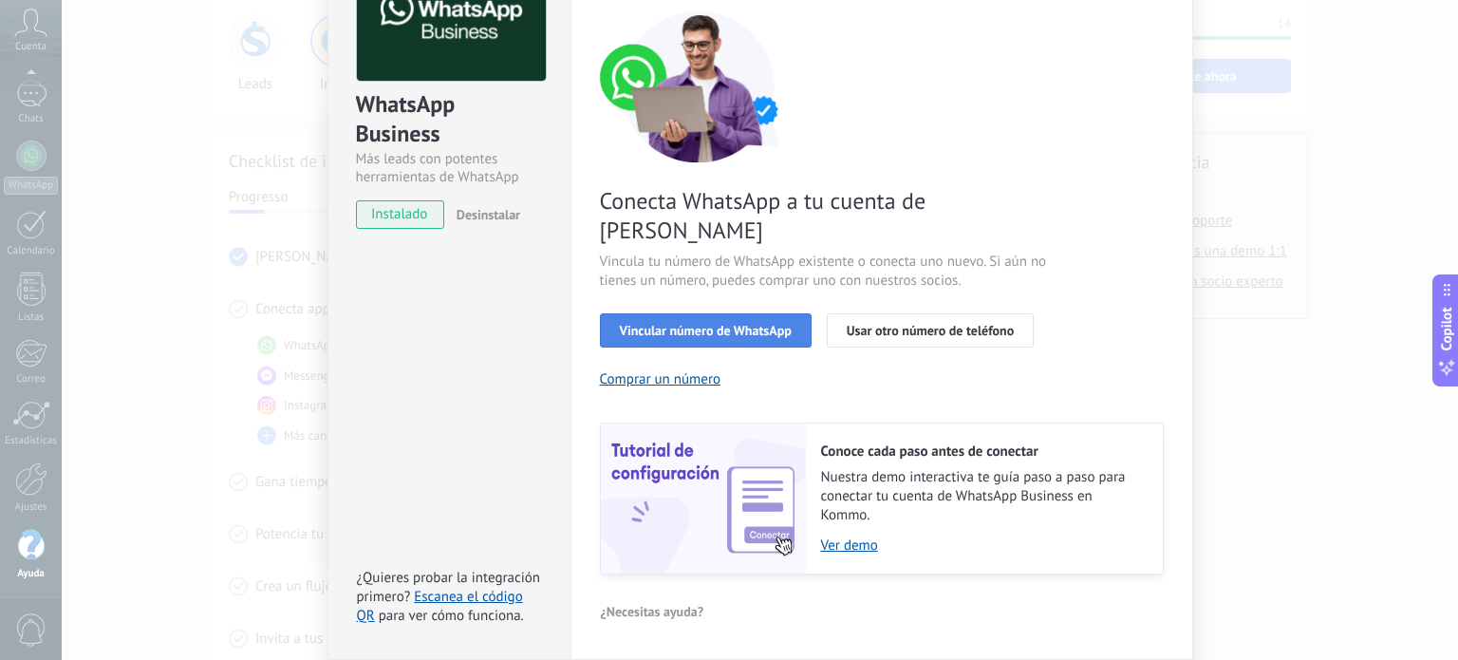
scroll to position [42, 0]
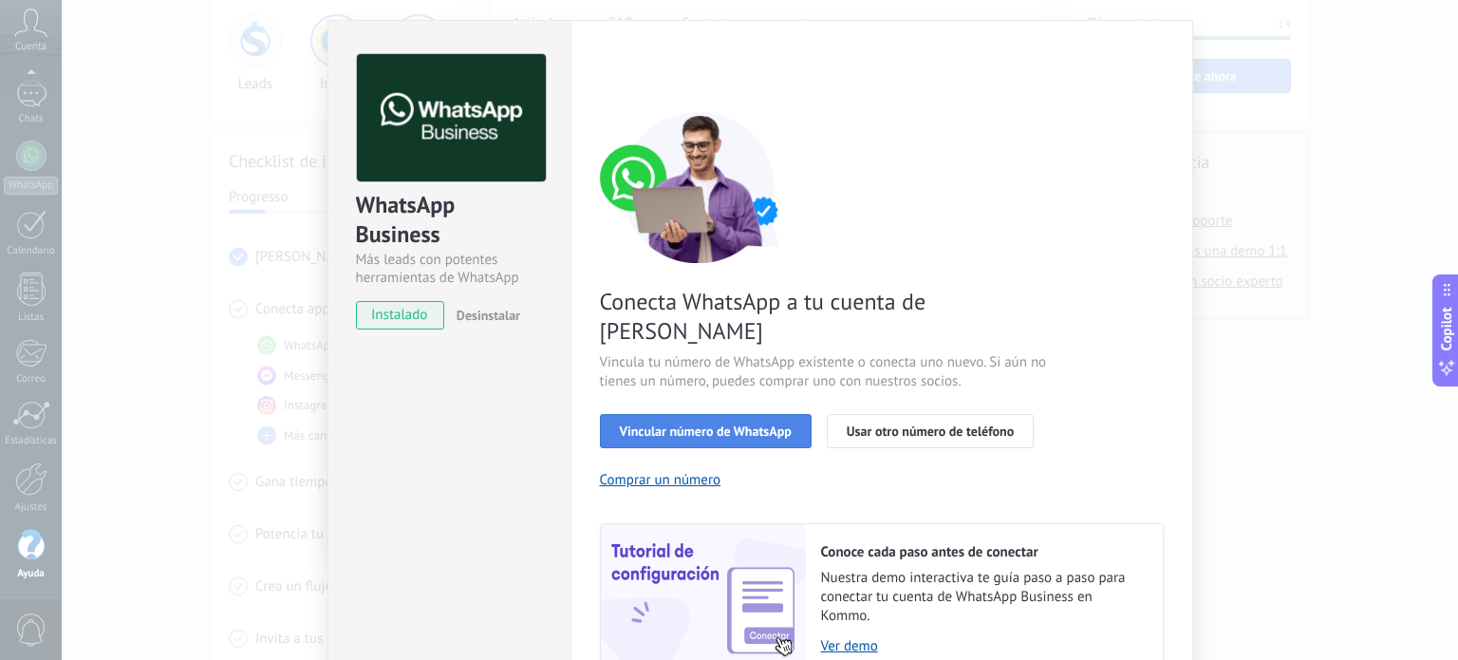
click at [728, 424] on span "Vincular número de WhatsApp" at bounding box center [706, 430] width 172 height 13
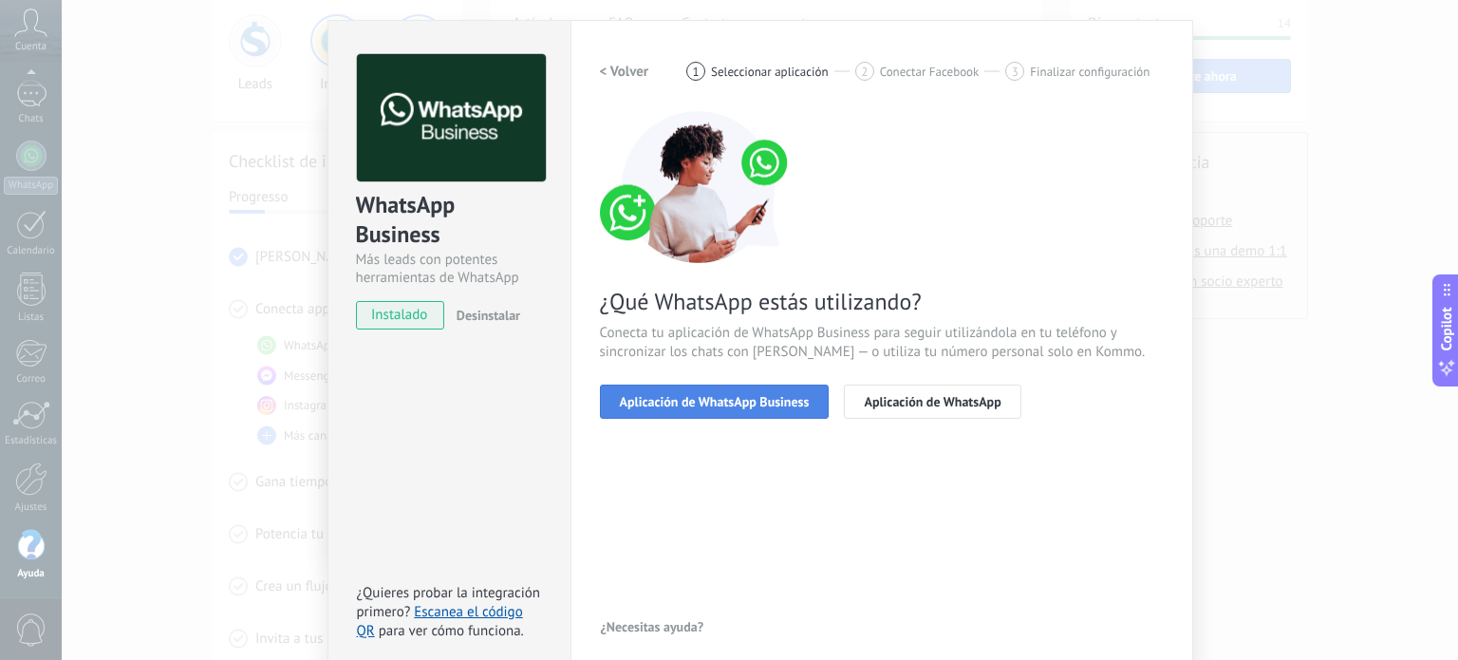
click at [691, 409] on button "Aplicación de WhatsApp Business" at bounding box center [715, 401] width 230 height 34
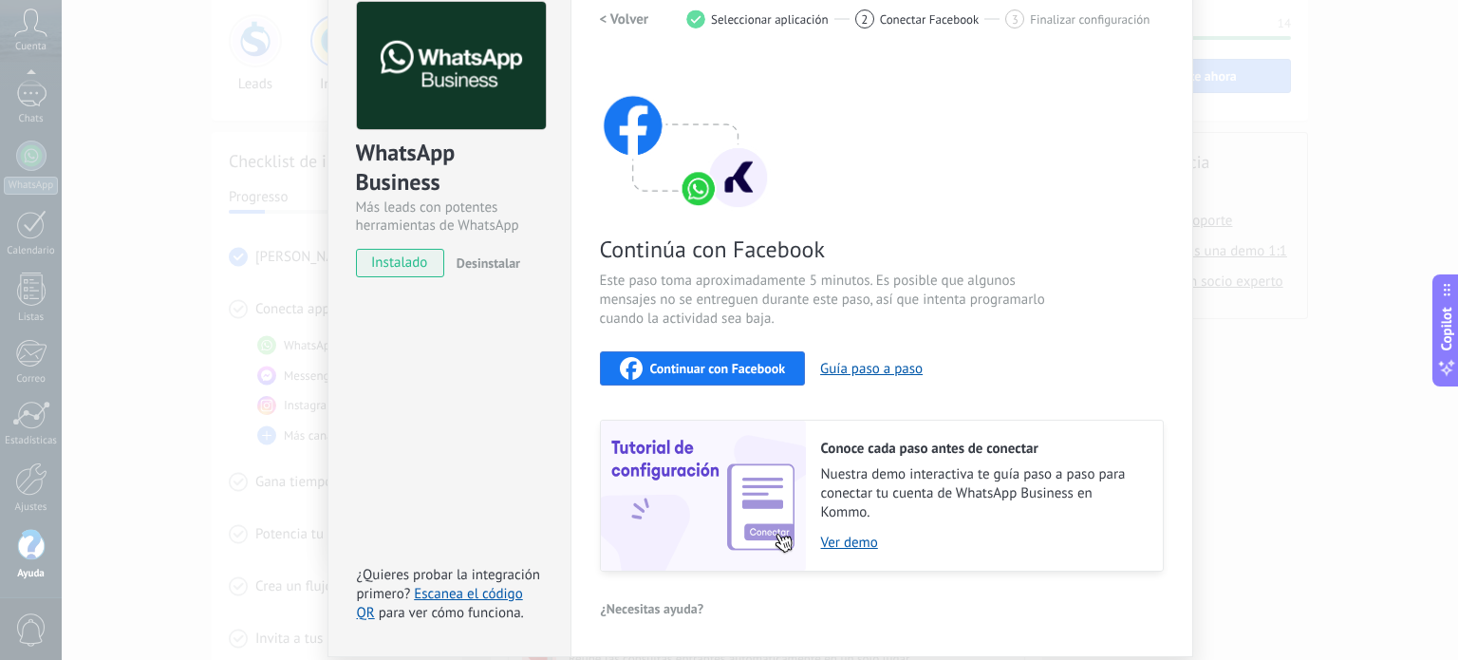
scroll to position [95, 0]
click at [733, 350] on button "Continuar con Facebook" at bounding box center [703, 367] width 206 height 34
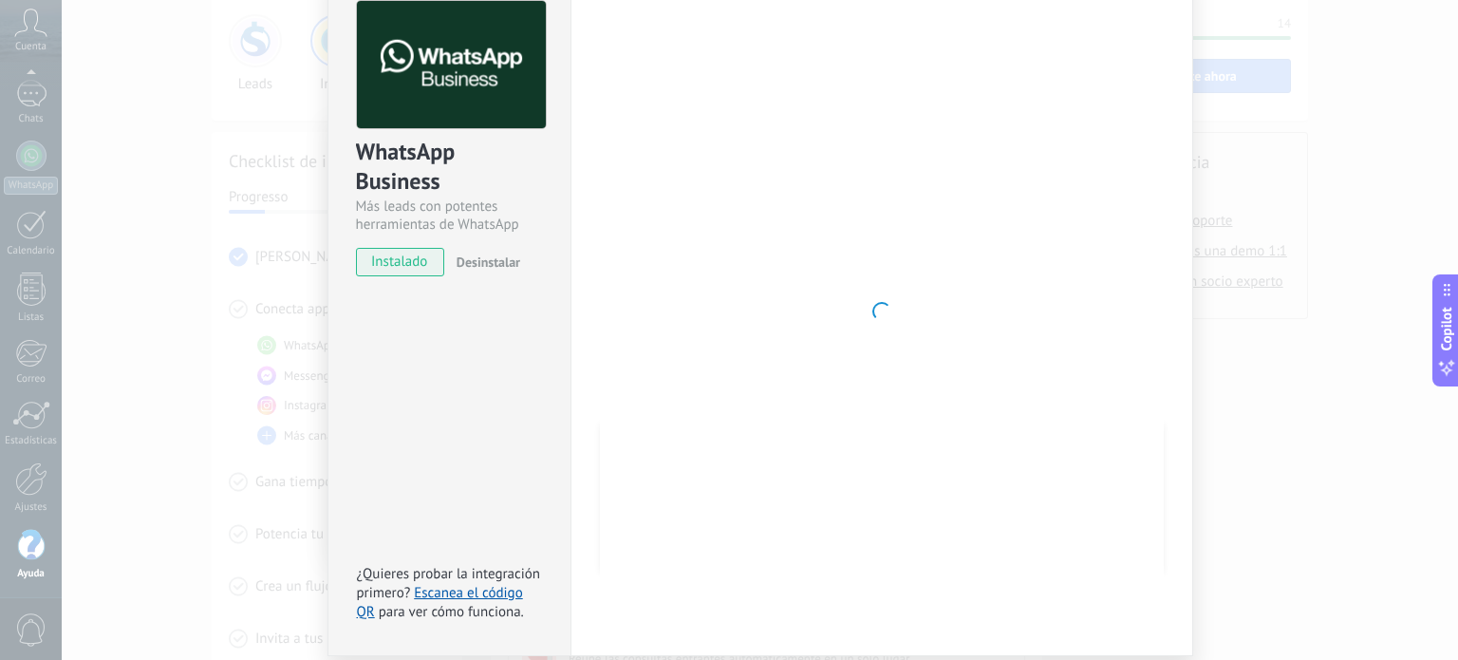
click at [443, 425] on div "WhatsApp Business Más leads con potentes herramientas de WhatsApp instalado Des…" at bounding box center [449, 311] width 243 height 689
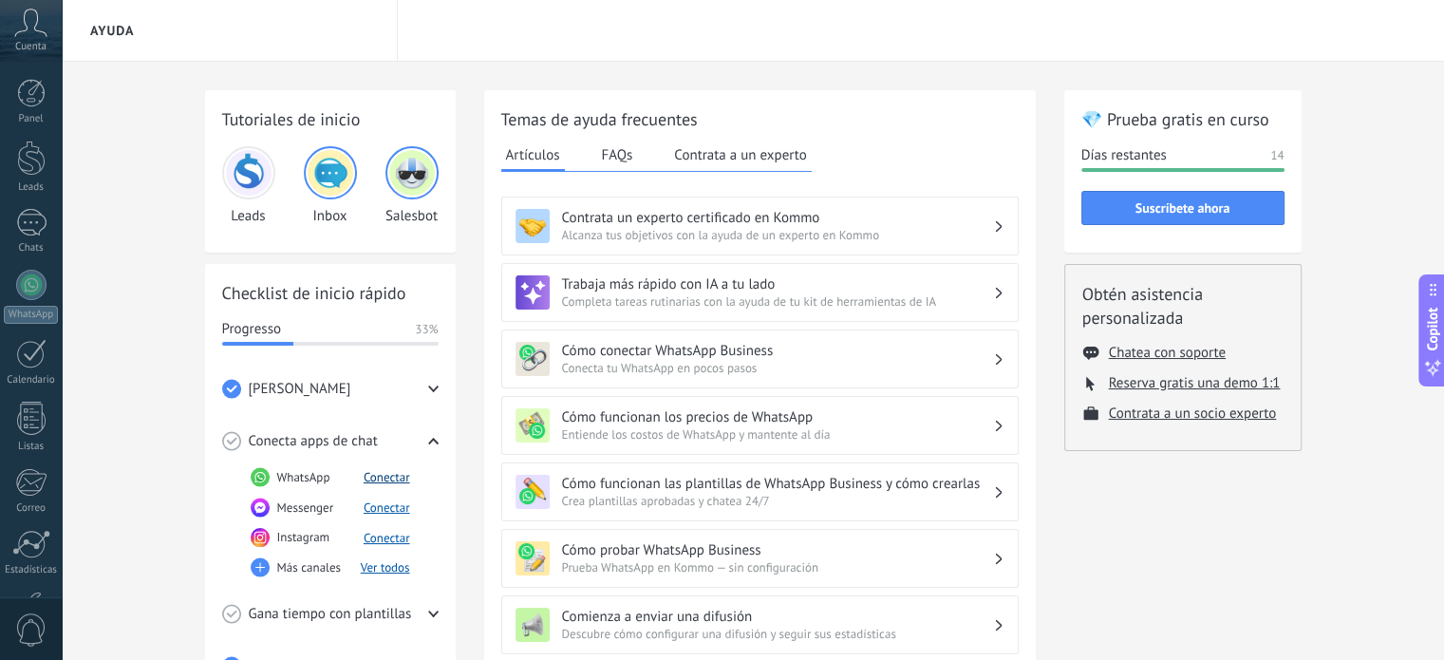
click at [398, 480] on button "Conectar" at bounding box center [387, 477] width 47 height 16
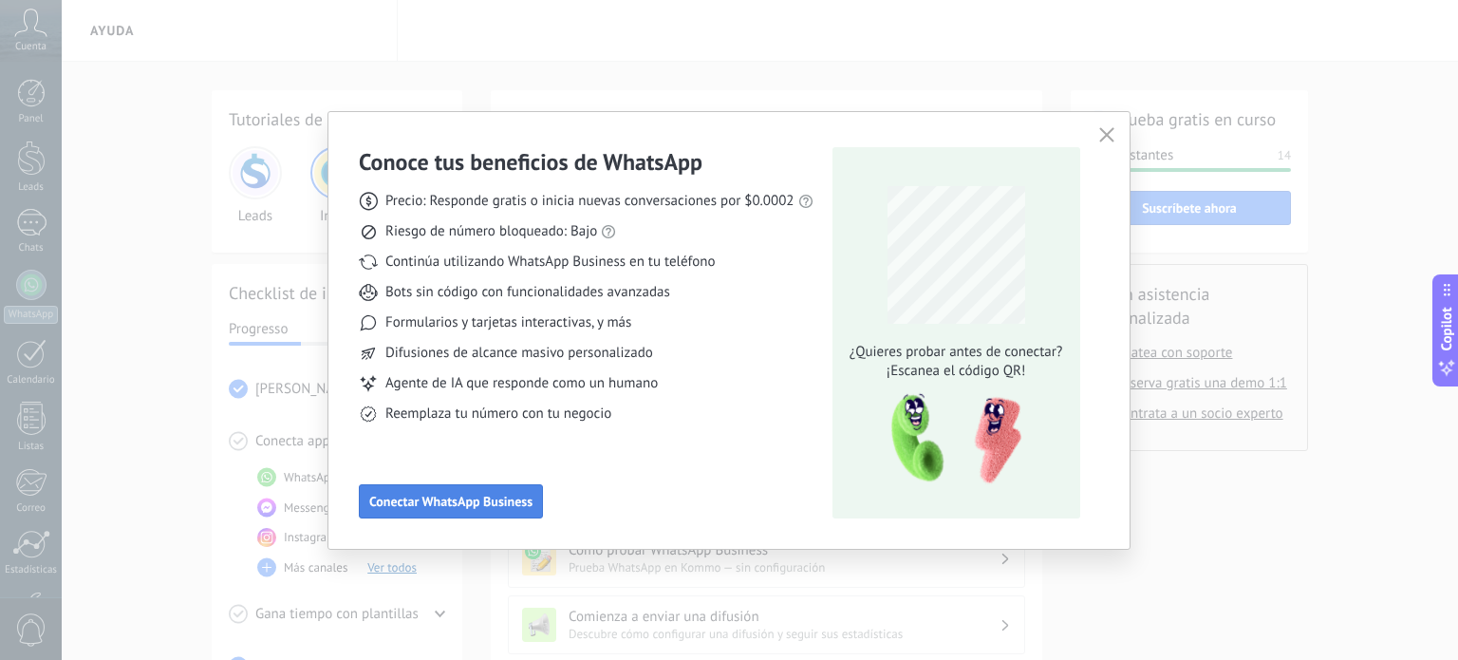
click at [454, 495] on span "Conectar WhatsApp Business" at bounding box center [450, 501] width 163 height 13
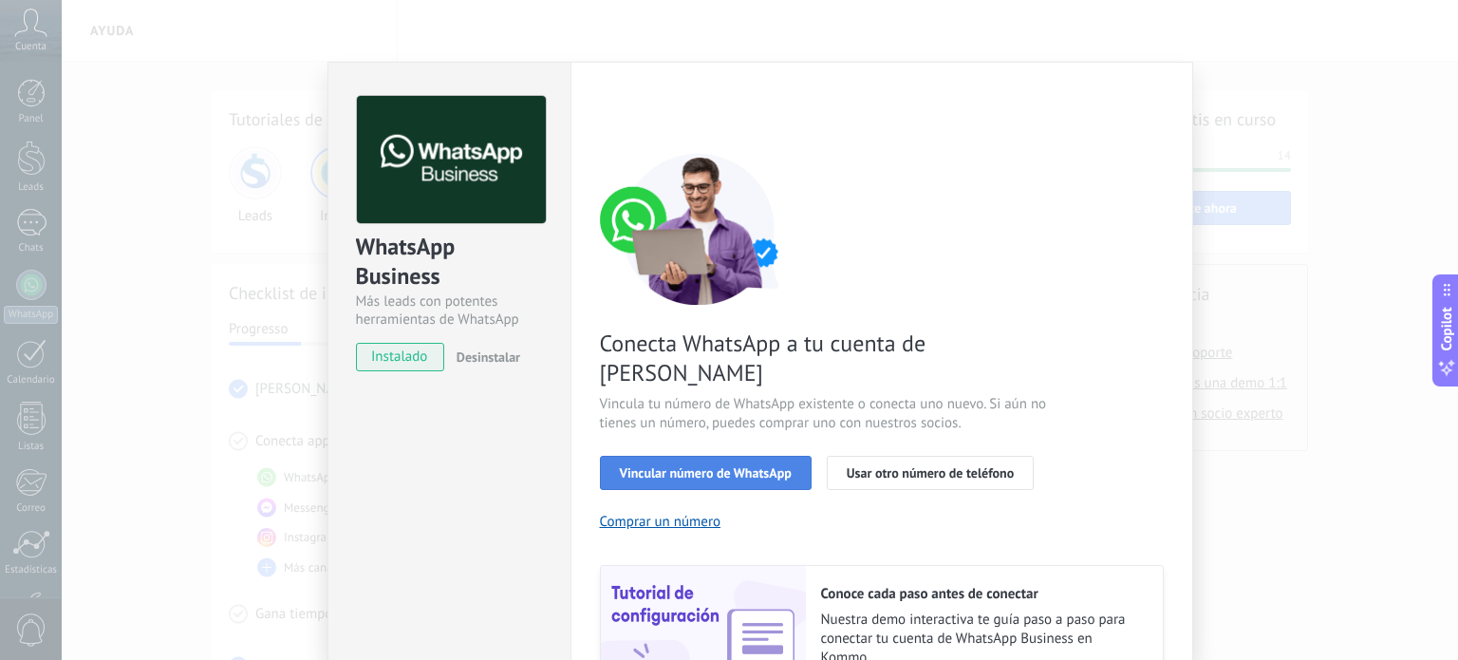
click at [688, 466] on span "Vincular número de WhatsApp" at bounding box center [706, 472] width 172 height 13
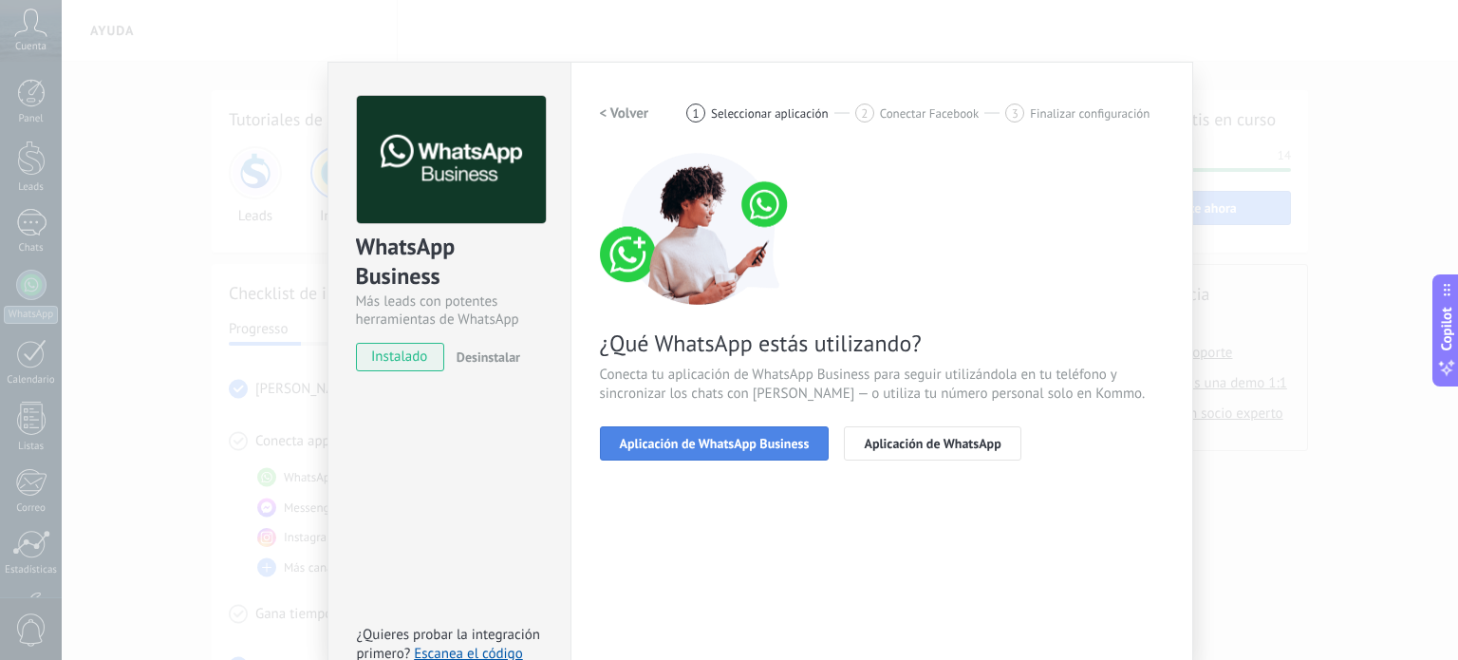
click at [703, 447] on span "Aplicación de WhatsApp Business" at bounding box center [715, 443] width 190 height 13
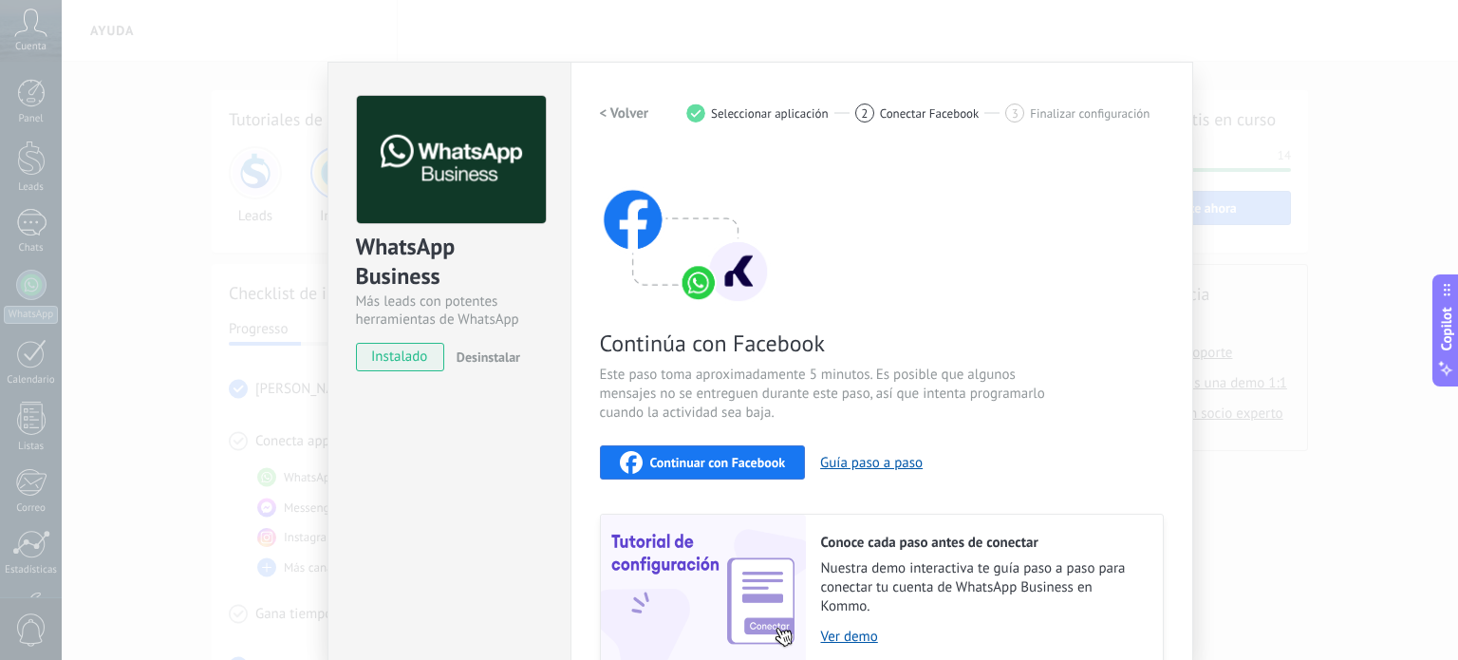
click at [708, 464] on span "Continuar con Facebook" at bounding box center [718, 462] width 136 height 13
